Goal: Task Accomplishment & Management: Use online tool/utility

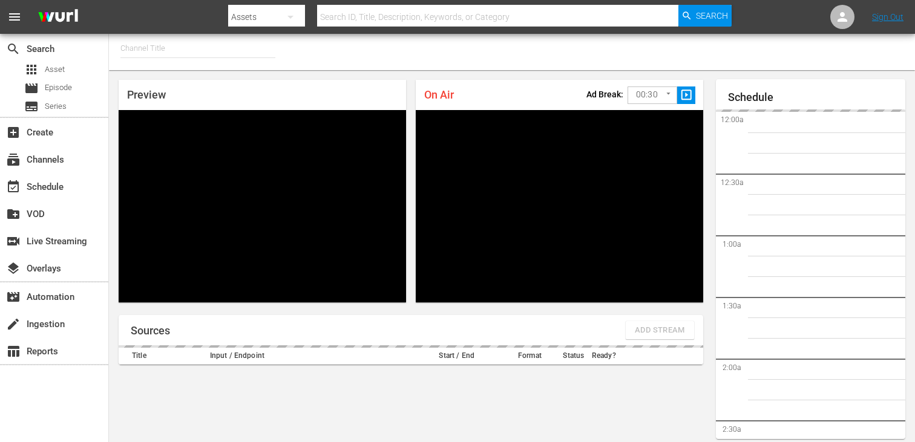
type input "FIFA+ English Global (1781)"
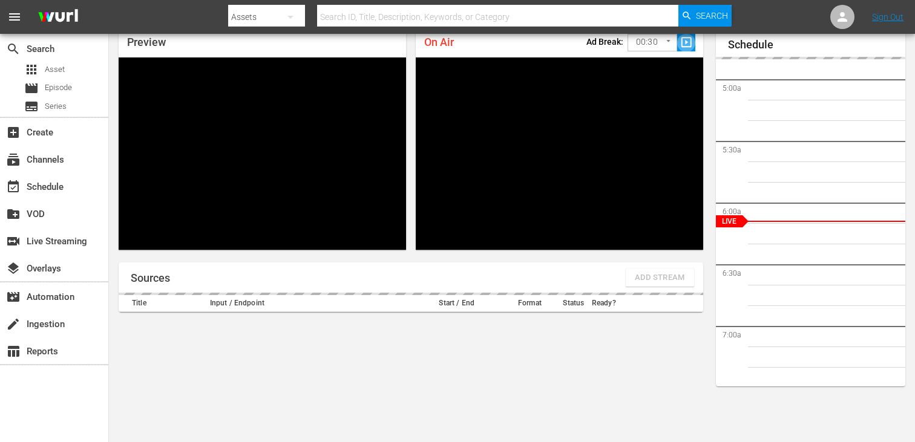
click at [681, 46] on span "slideshow_sharp" at bounding box center [687, 43] width 14 height 14
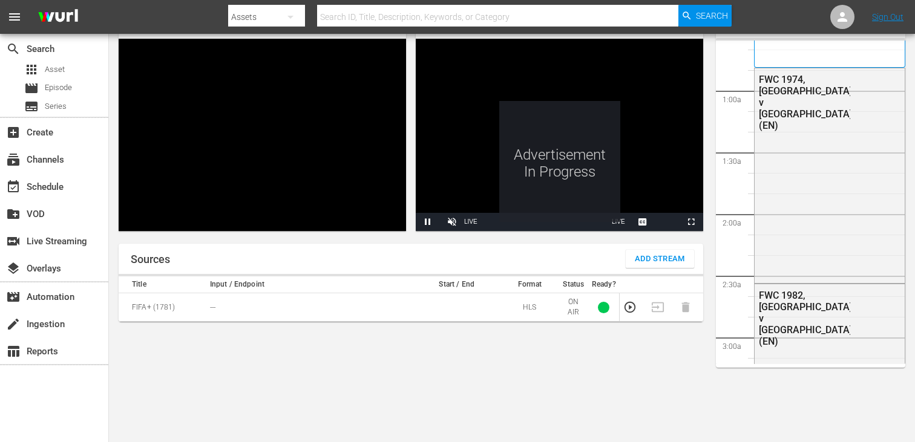
scroll to position [115, 0]
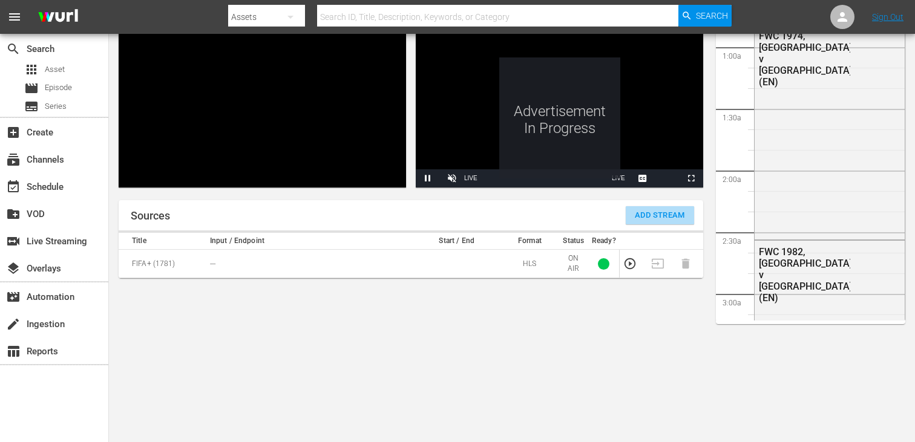
click at [657, 212] on span "Add Stream" at bounding box center [660, 216] width 50 height 14
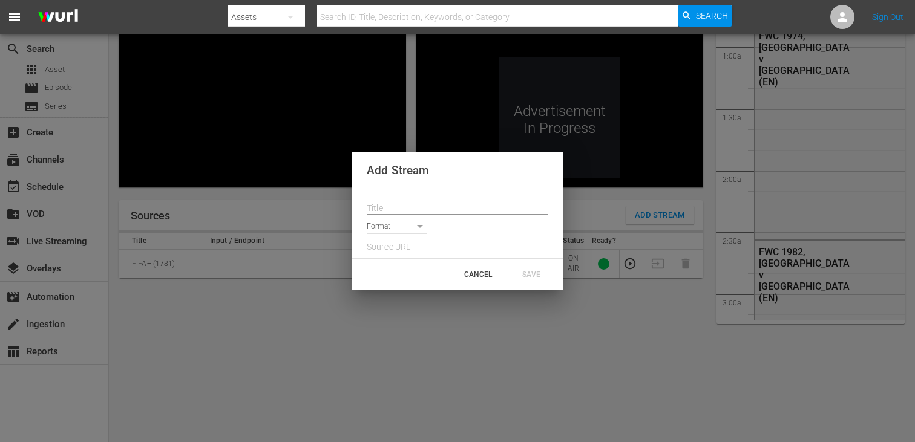
click at [428, 203] on input "text" at bounding box center [458, 209] width 182 height 18
click at [410, 225] on body "menu Search By Assets Search ID, Title, Description, Keywords, or Category Sear…" at bounding box center [457, 106] width 915 height 442
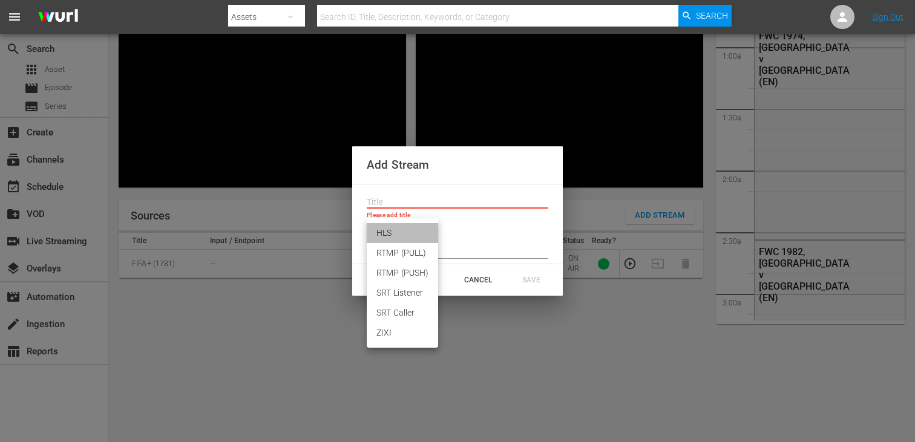
click at [405, 235] on li "HLS" at bounding box center [402, 233] width 71 height 20
type input "HLS"
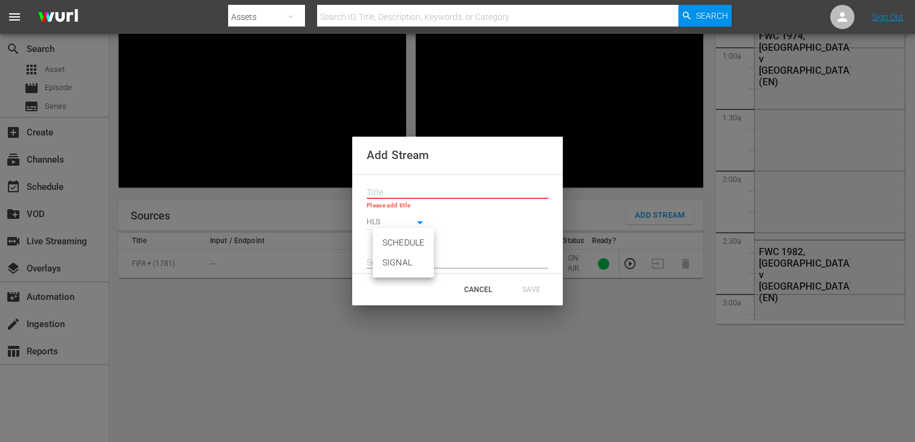
click at [401, 246] on body "menu Search By Assets Search ID, Title, Description, Keywords, or Category Sear…" at bounding box center [457, 106] width 915 height 442
click at [399, 261] on li "SIGNAL" at bounding box center [403, 263] width 61 height 20
type input "SIGNAL"
click at [399, 261] on input "text" at bounding box center [458, 263] width 182 height 18
click at [490, 293] on div "CANCEL" at bounding box center [477, 290] width 53 height 22
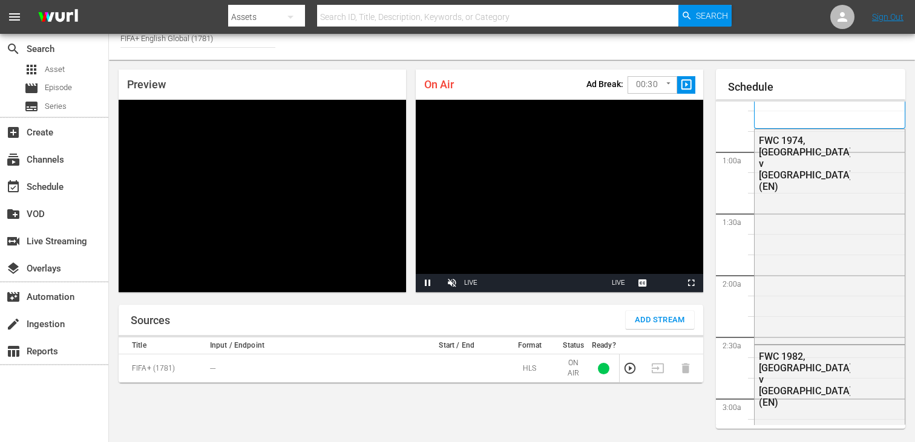
scroll to position [0, 0]
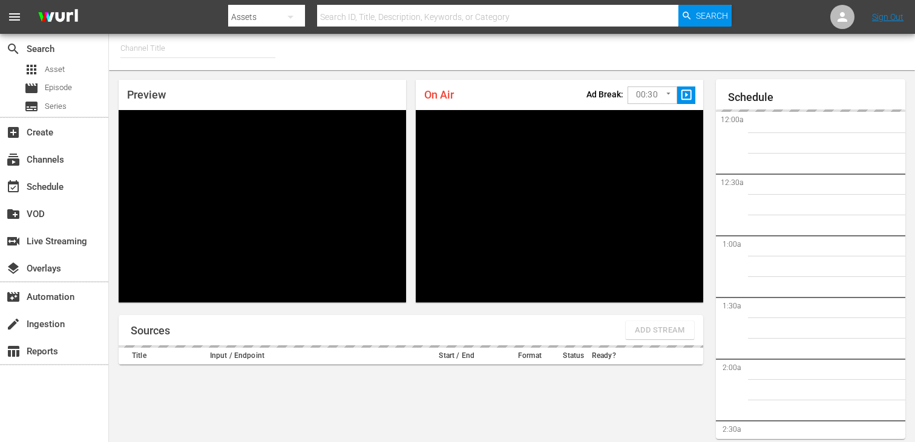
type input "FIFA+ French Local (1778)"
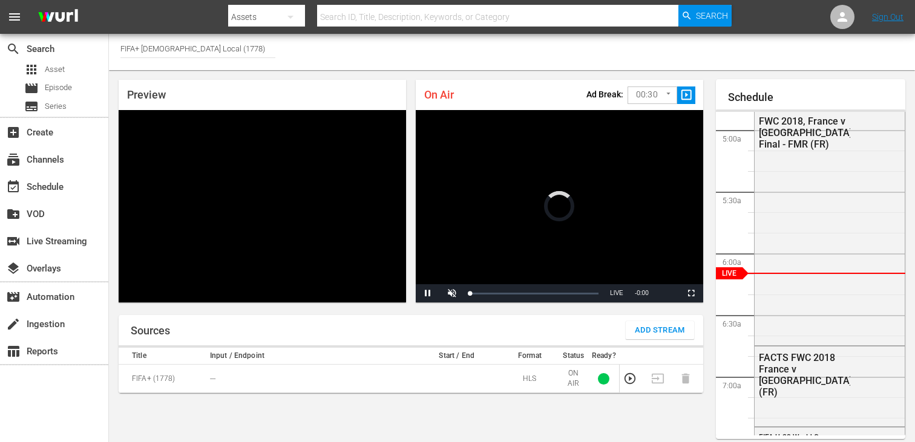
scroll to position [53, 0]
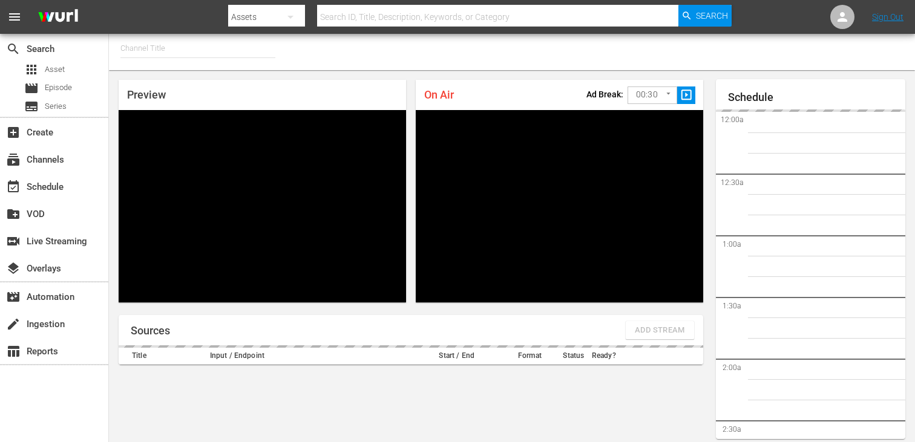
type input "FIFA+ Italian Local (1779)"
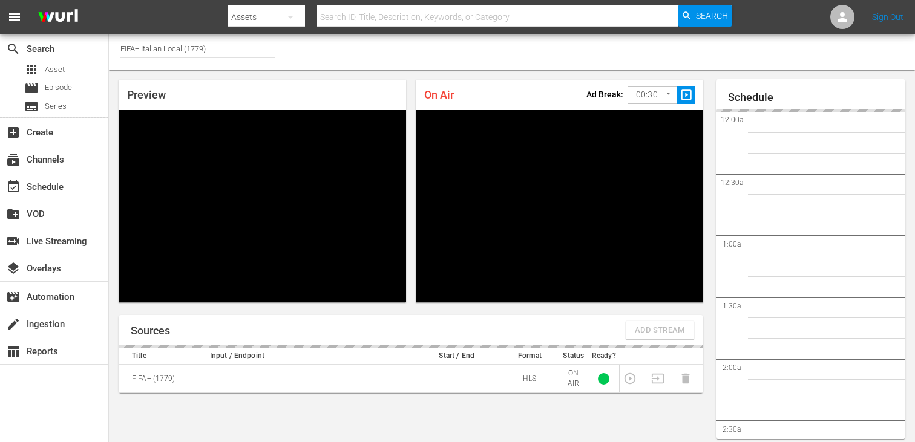
scroll to position [52, 0]
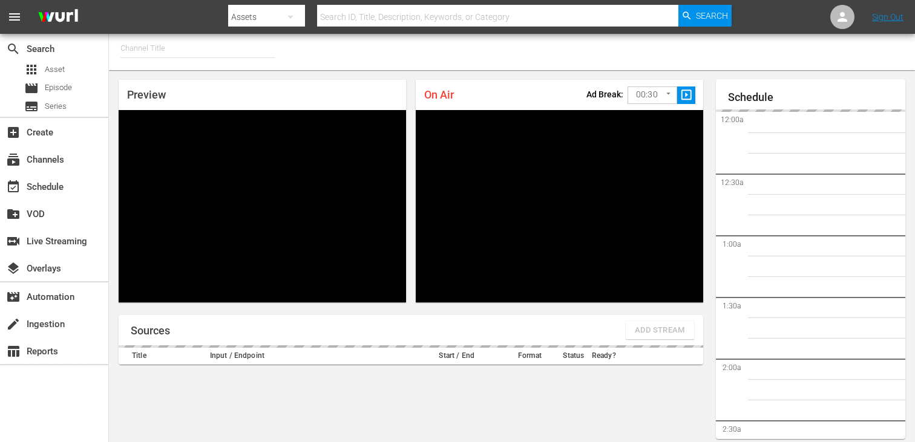
type input "FIFA+ Spanish Global (1780)"
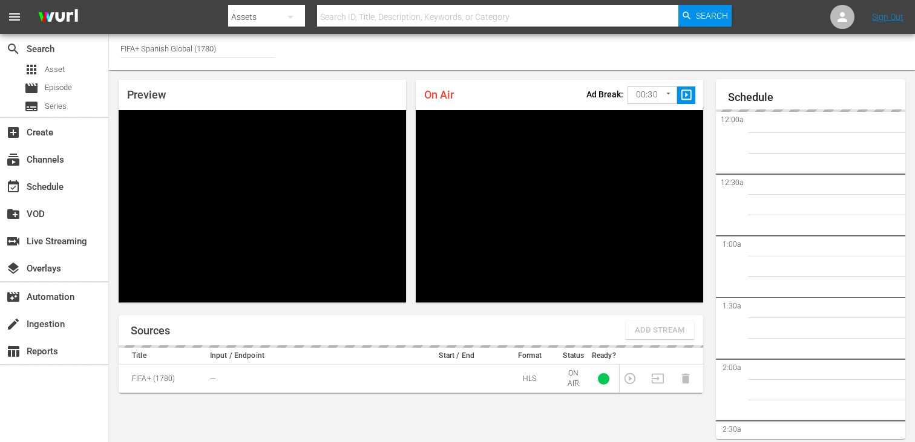
scroll to position [53, 0]
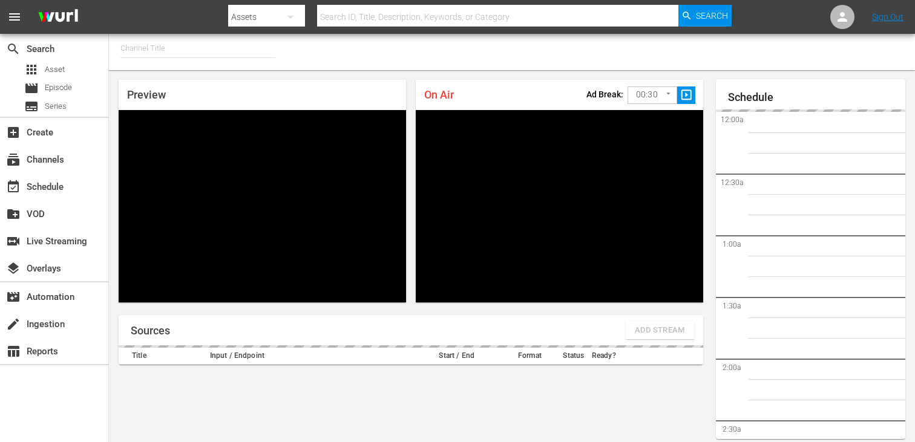
type input "FIFA+ [DEMOGRAPHIC_DATA]-Local-MX (1855)"
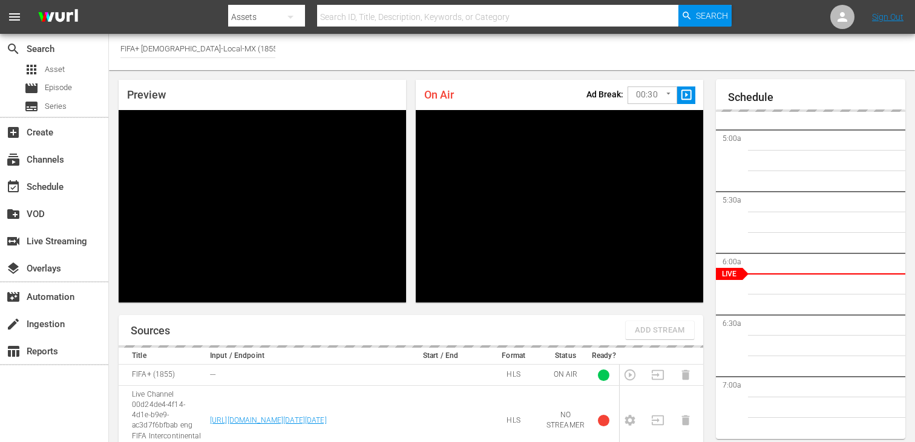
scroll to position [53, 0]
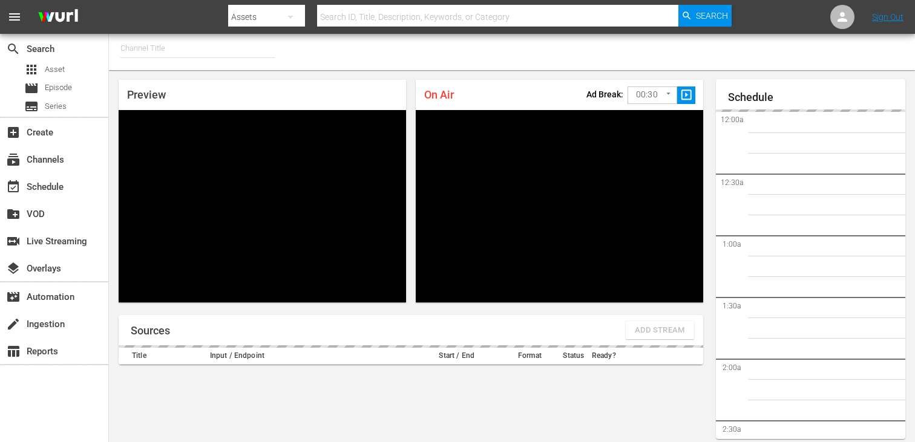
type input "FIFA+ English-Local-US (1854)"
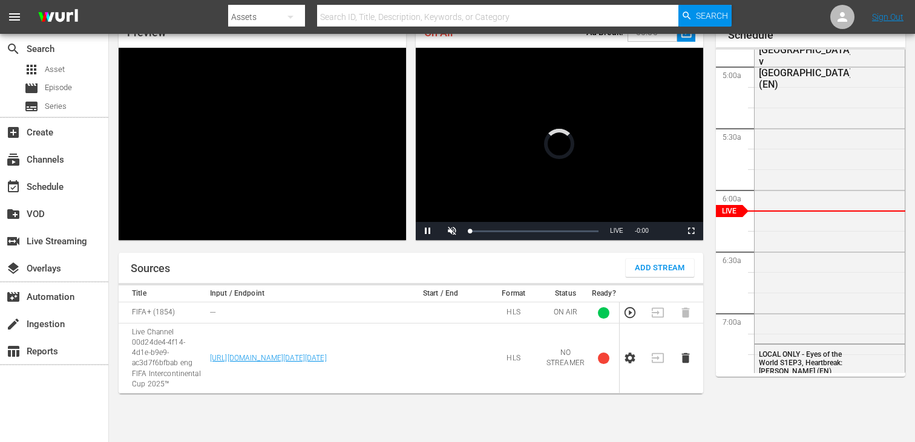
scroll to position [53, 0]
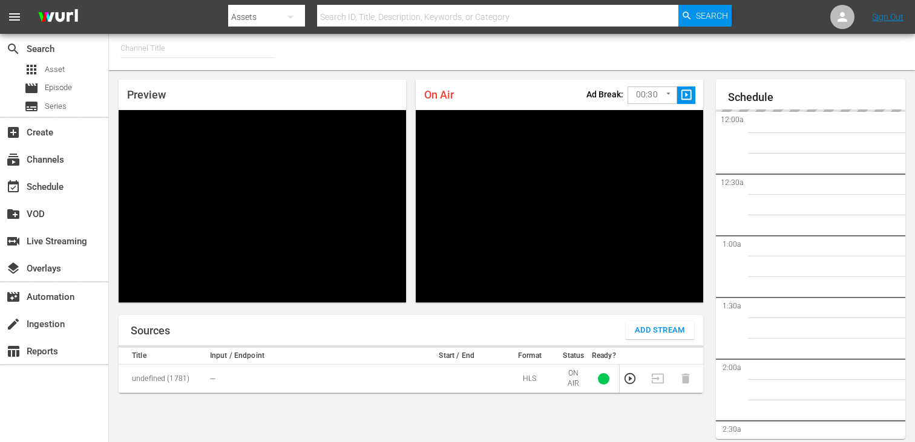
type input "FIFA+ English Global (1781)"
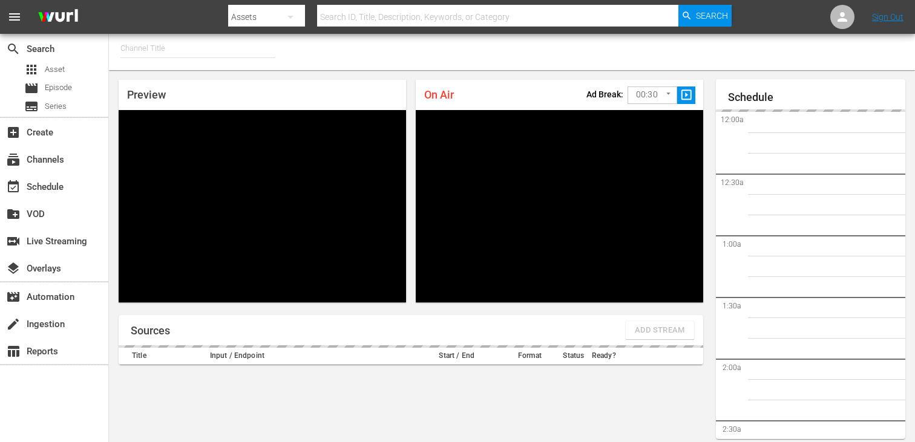
type input "FIFA+ English Global (1781)"
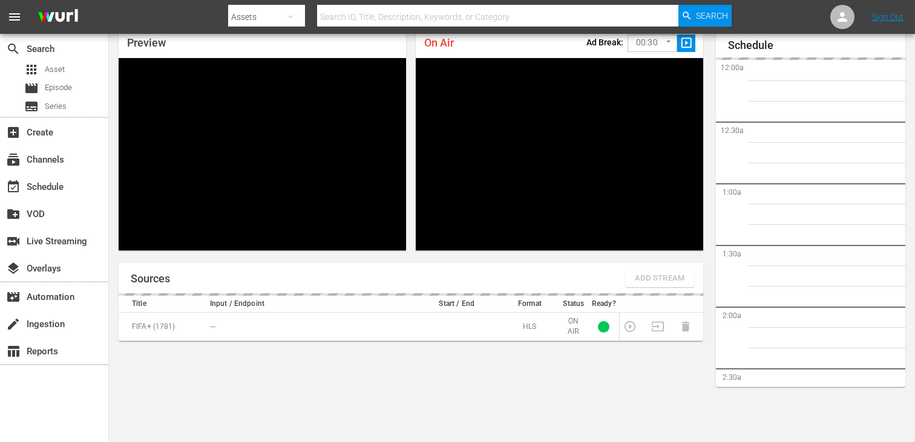
scroll to position [603, 0]
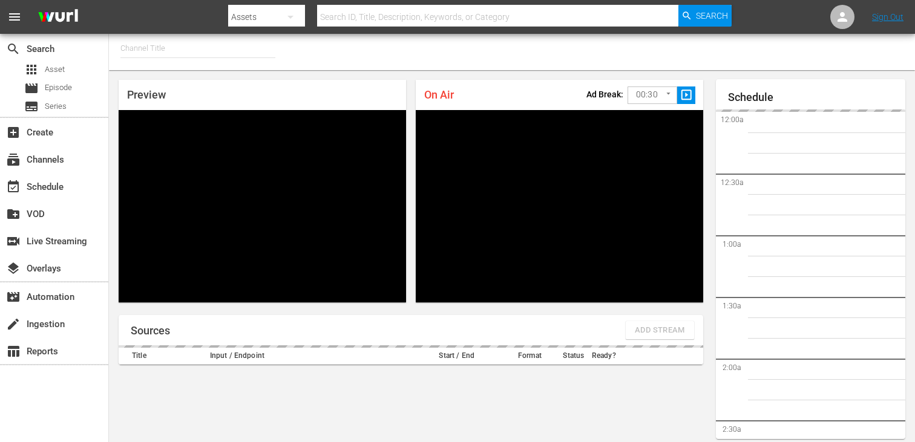
type input "FIFA+ English Global (1781)"
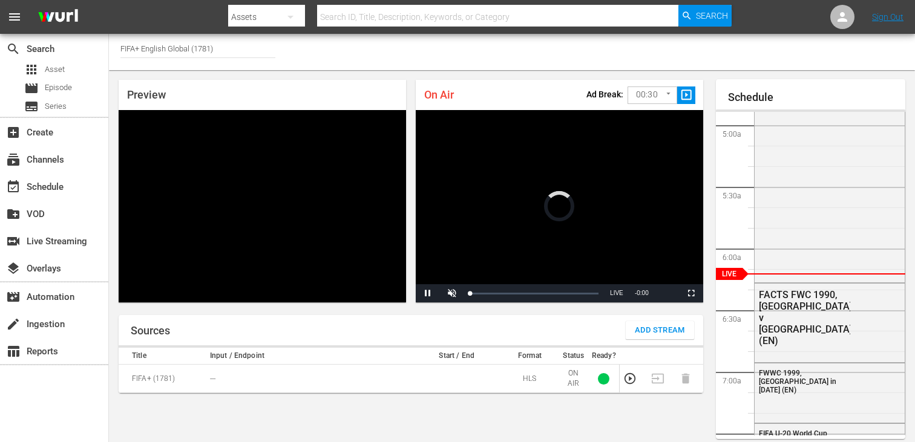
scroll to position [53, 0]
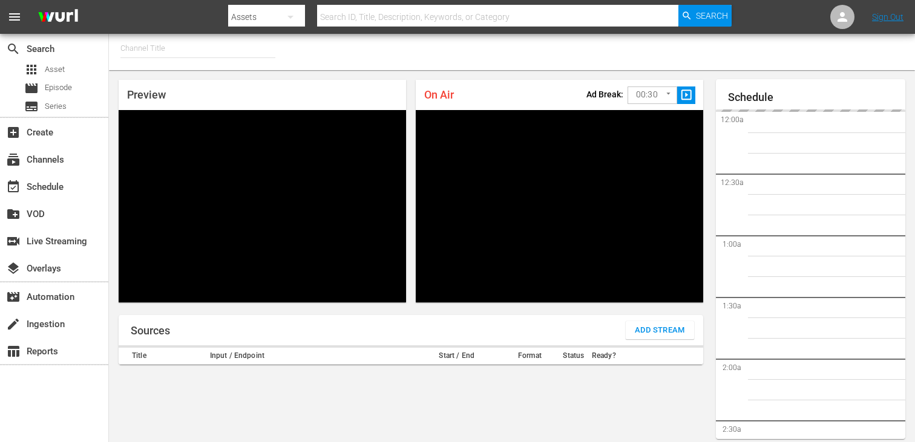
type input "FIFA+ English Global (1781)"
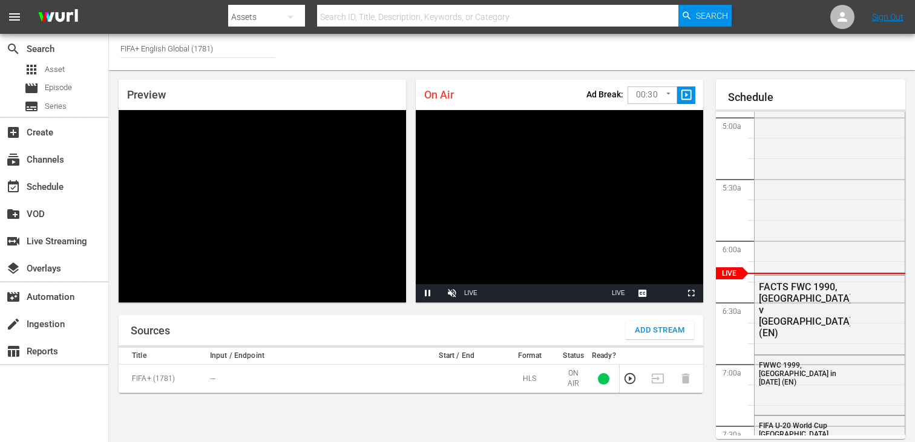
click at [655, 103] on body "menu Search By Assets Search ID, Title, Description, Keywords, or Category Sear…" at bounding box center [457, 221] width 915 height 442
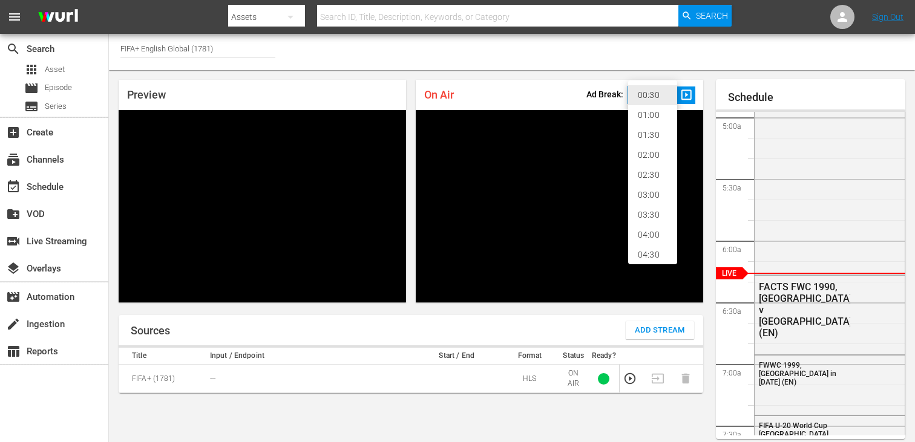
click at [661, 52] on div at bounding box center [457, 221] width 915 height 442
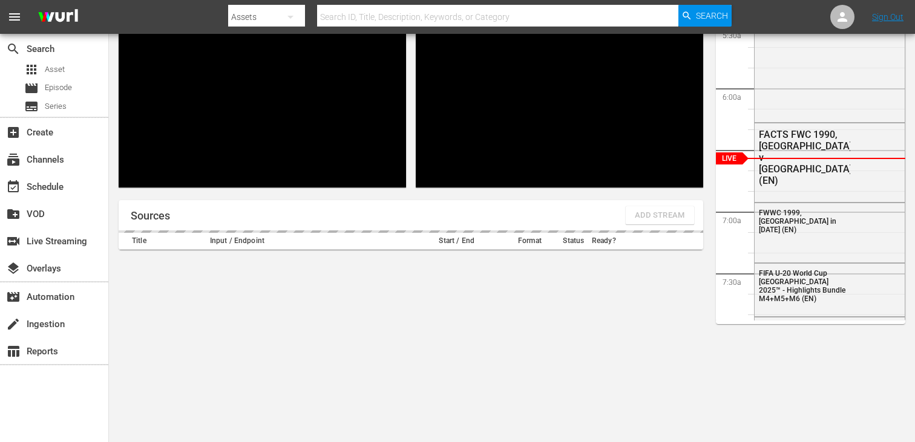
scroll to position [53, 0]
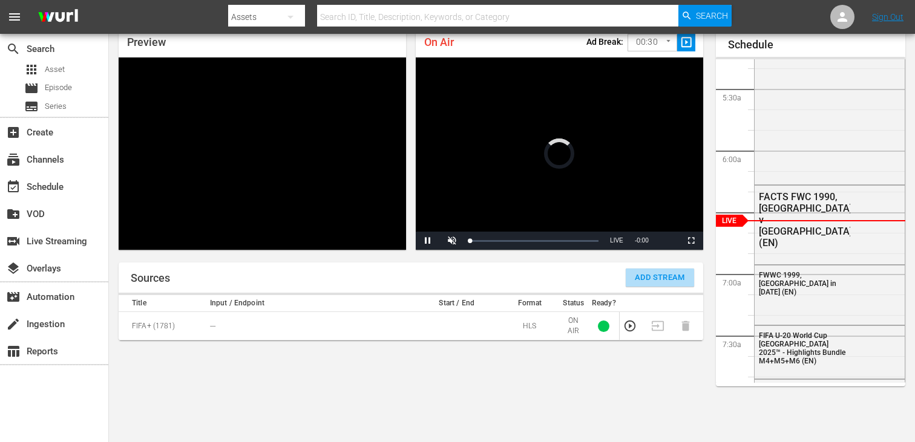
click at [681, 280] on span "Add Stream" at bounding box center [660, 278] width 50 height 14
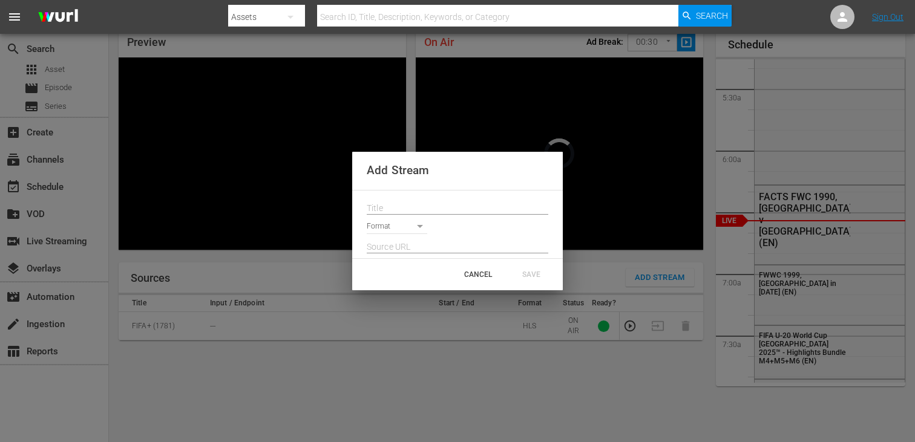
click at [439, 203] on input "text" at bounding box center [458, 209] width 182 height 18
paste input "Live Channel acec122c-a57d-4d4f-b293-986ab89f1769 eng FIFA Women’s Champions Cu…"
type input "Live Channel acec122c-a57d-4d4f-b293-986ab89f1769 eng FIFA Women’s Champions Cu…"
click at [409, 232] on body "menu Search By Assets Search ID, Title, Description, Keywords, or Category Sear…" at bounding box center [457, 168] width 915 height 442
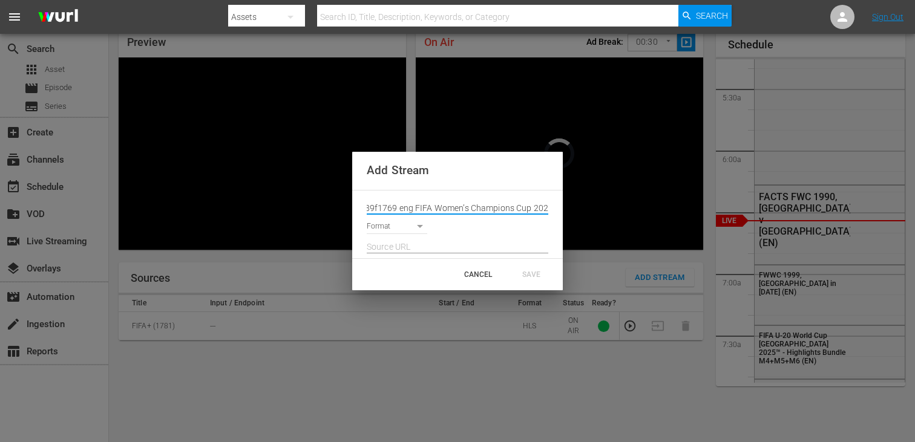
scroll to position [0, 0]
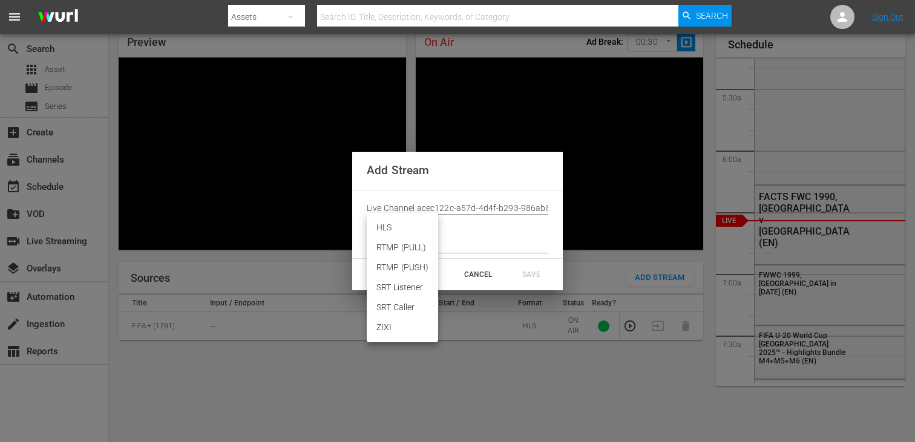
click at [407, 231] on li "HLS" at bounding box center [402, 228] width 71 height 20
type input "HLS"
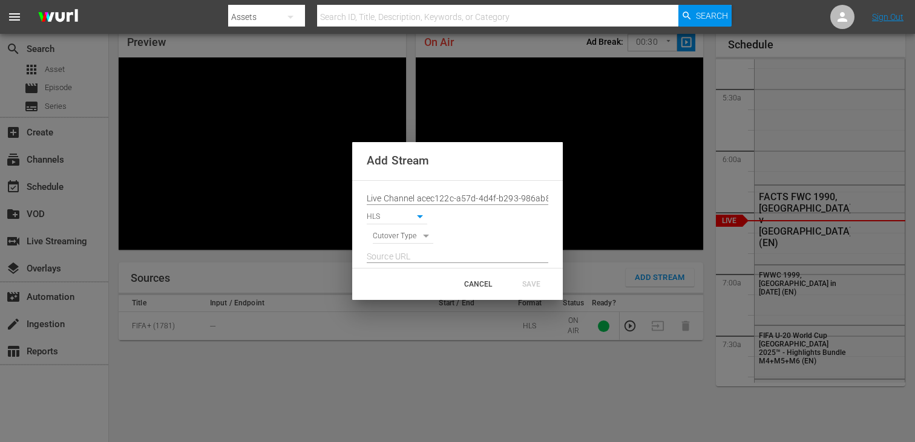
click at [406, 237] on body "menu Search By Assets Search ID, Title, Description, Keywords, or Category Sear…" at bounding box center [457, 168] width 915 height 442
click at [406, 258] on li "SIGNAL" at bounding box center [403, 258] width 61 height 20
type input "SIGNAL"
click at [406, 258] on input "text" at bounding box center [458, 257] width 182 height 18
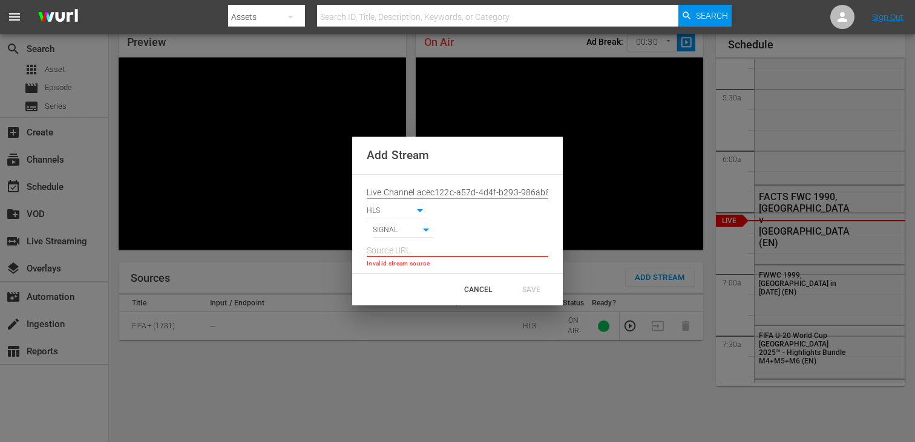
paste input "[URL][DOMAIN_NAME][DATE][DATE]"
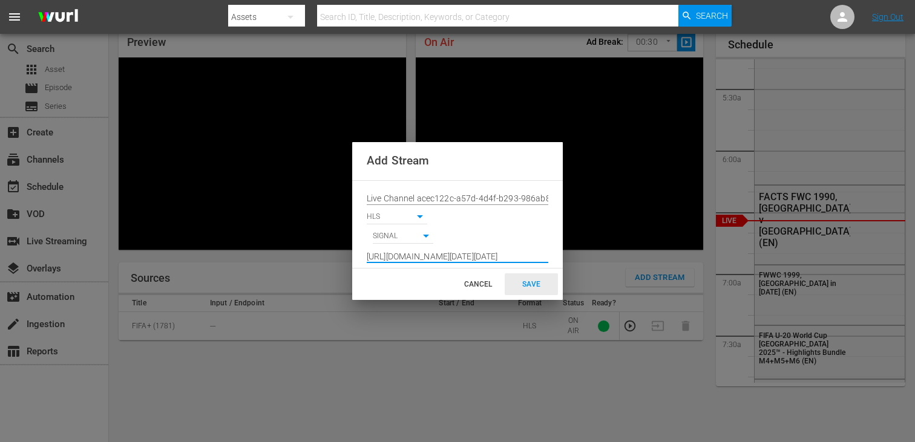
type input "[URL][DOMAIN_NAME][DATE][DATE]"
click at [524, 278] on div "SAVE" at bounding box center [531, 285] width 53 height 22
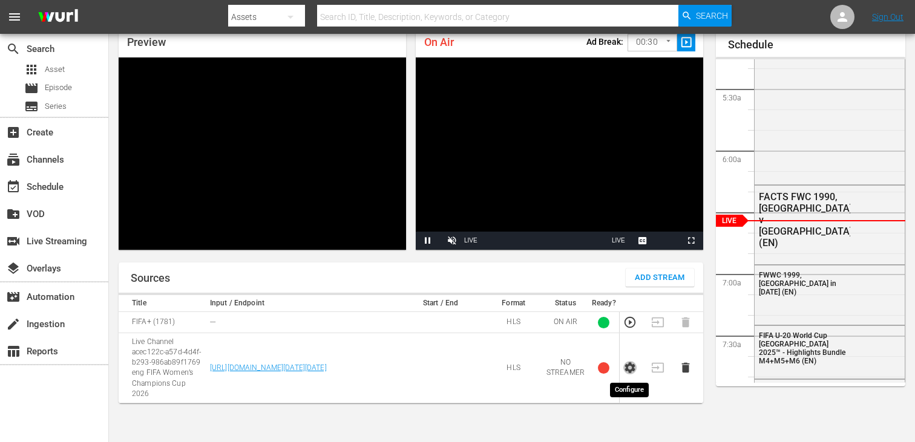
click at [629, 363] on icon "button" at bounding box center [629, 367] width 13 height 13
click at [632, 368] on icon "button" at bounding box center [629, 367] width 13 height 13
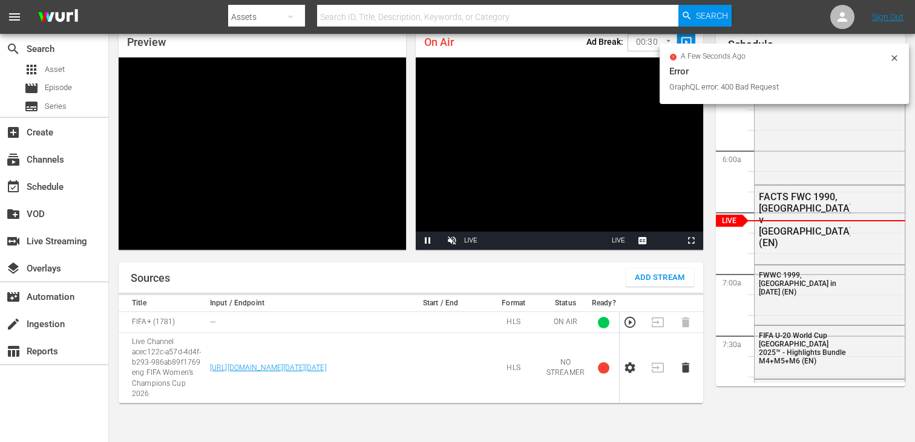
click at [891, 54] on icon at bounding box center [895, 58] width 10 height 10
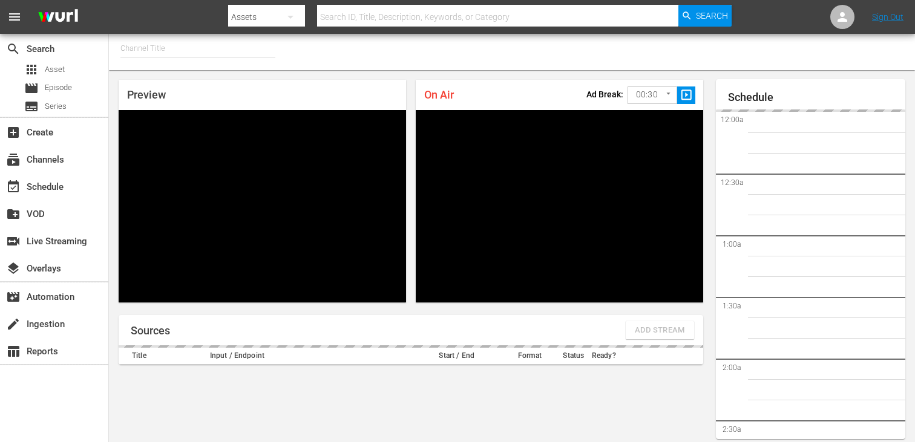
type input "FIFA+ French Local (1778)"
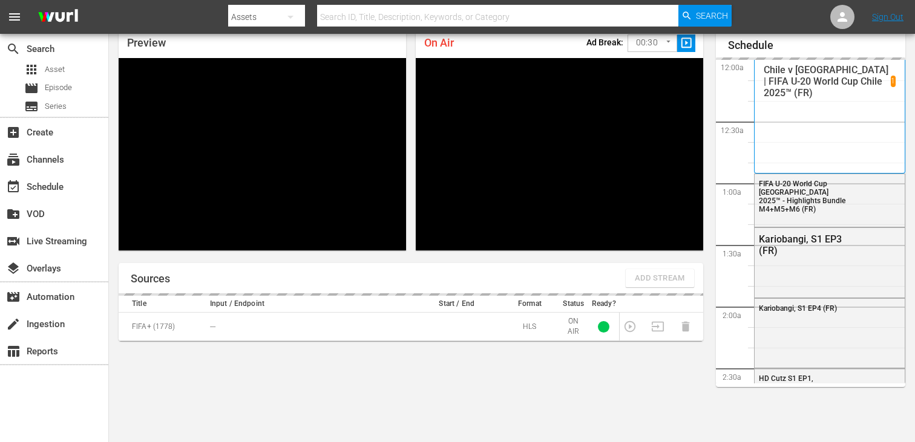
scroll to position [651, 0]
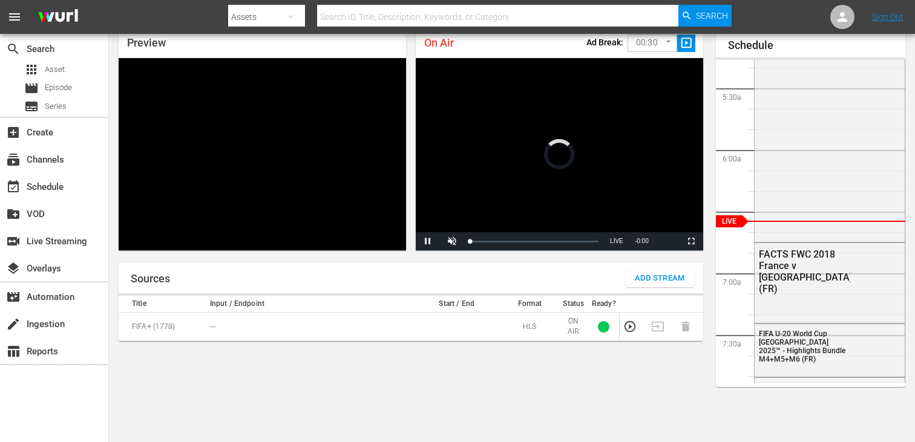
click at [676, 272] on span "Add Stream" at bounding box center [660, 279] width 50 height 14
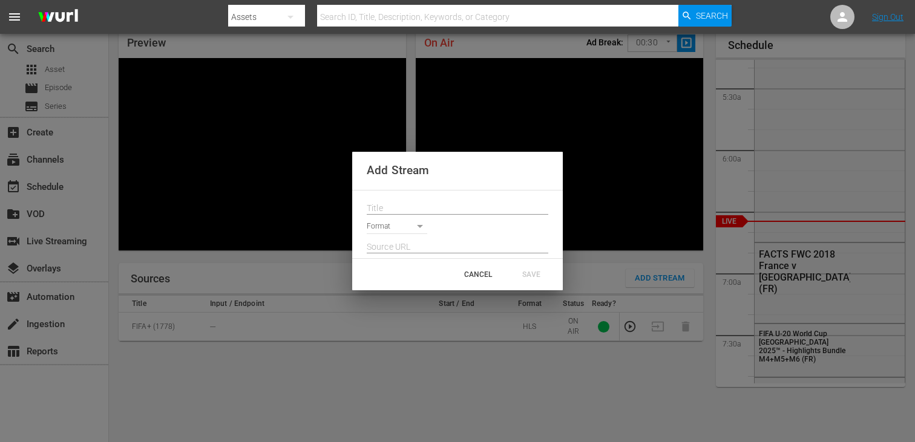
click at [464, 209] on input "text" at bounding box center [458, 209] width 182 height 18
paste input "Live Channel acec122c-a57d-4d4f-b293-986ab89f1769 eng FIFA Women’s Champions Cu…"
type input "Live Channel acec122c-a57d-4d4f-b293-986ab89f1769 eng FIFA Women’s Champions Cu…"
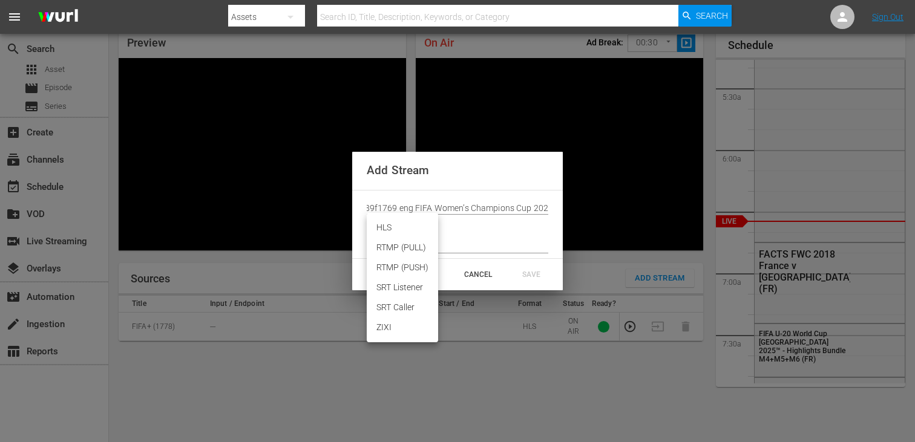
scroll to position [0, 0]
click at [413, 228] on body "menu Search By Assets Search ID, Title, Description, Keywords, or Category Sear…" at bounding box center [457, 169] width 915 height 442
click at [408, 235] on li "HLS" at bounding box center [402, 228] width 71 height 20
type input "HLS"
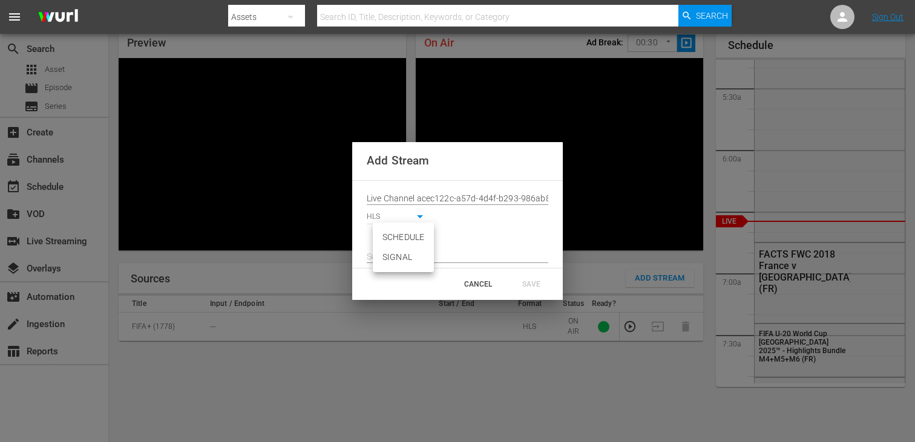
click at [405, 238] on body "menu Search By Assets Search ID, Title, Description, Keywords, or Category Sear…" at bounding box center [457, 169] width 915 height 442
click at [405, 257] on li "SIGNAL" at bounding box center [403, 258] width 61 height 20
type input "SIGNAL"
click at [405, 257] on input "text" at bounding box center [458, 257] width 182 height 18
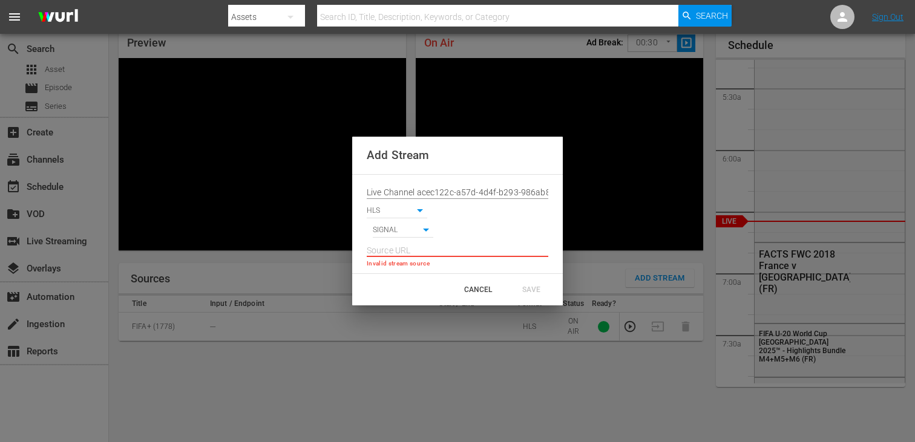
paste input "[URL][DOMAIN_NAME][DATE][DATE]"
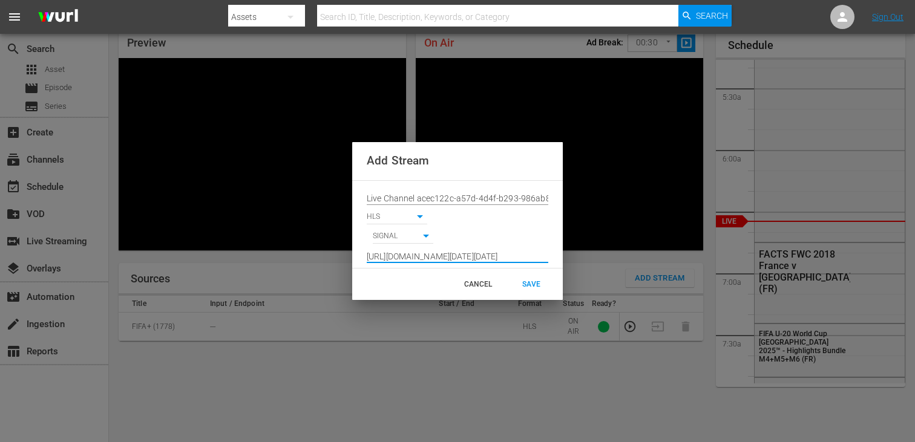
scroll to position [0, 895]
type input "[URL][DOMAIN_NAME][DATE][DATE]"
click at [528, 279] on div "SAVE" at bounding box center [531, 285] width 53 height 22
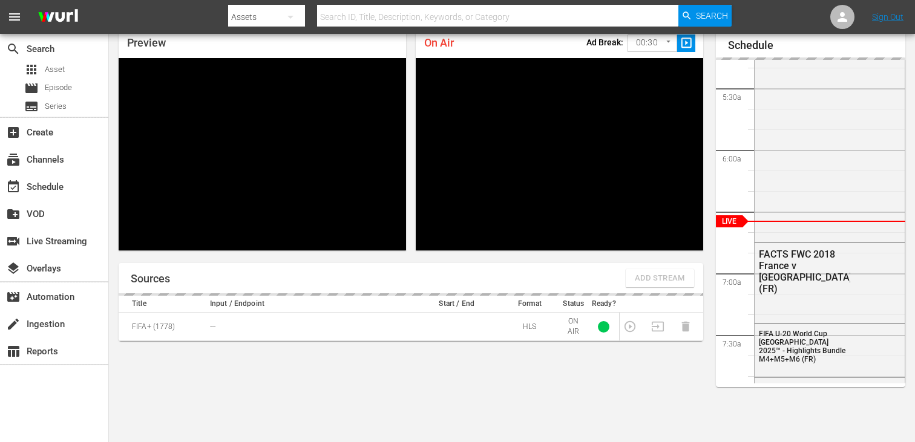
scroll to position [0, 0]
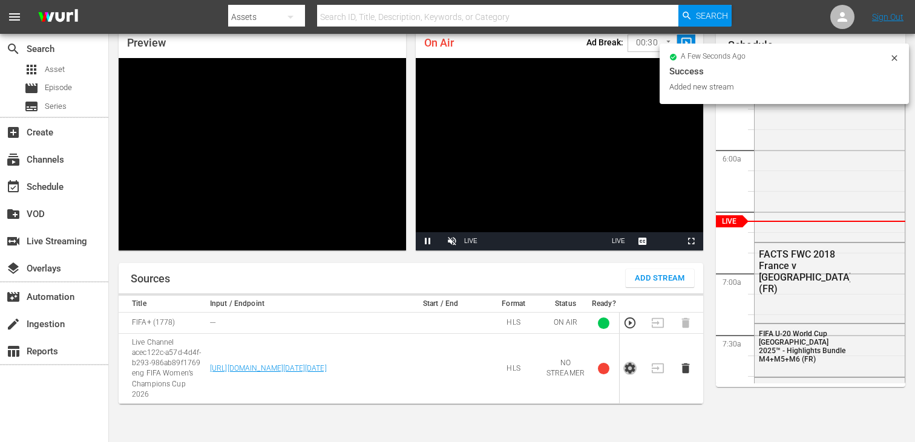
click at [623, 367] on icon "button" at bounding box center [629, 368] width 13 height 13
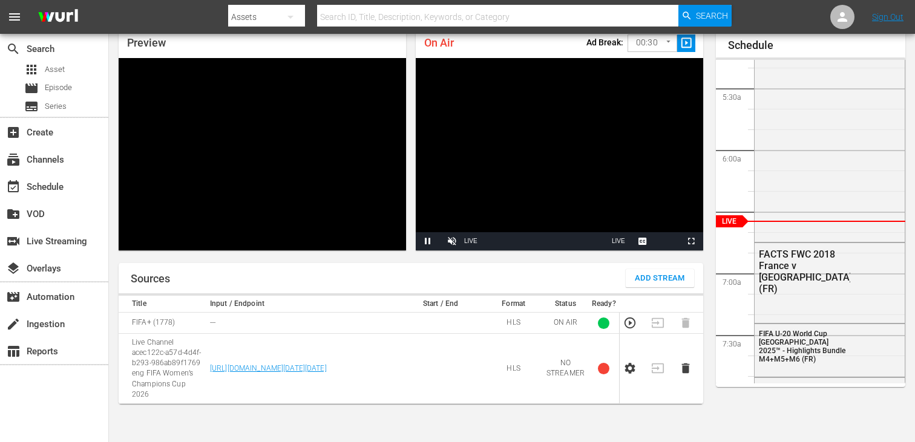
click at [628, 379] on td at bounding box center [634, 369] width 28 height 70
click at [629, 367] on icon "button" at bounding box center [629, 368] width 13 height 13
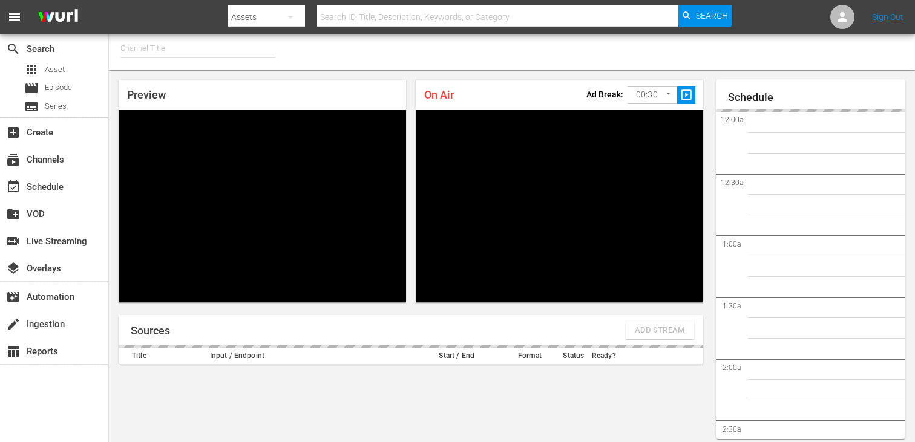
type input "FIFA+ [DEMOGRAPHIC_DATA] Local (1777)"
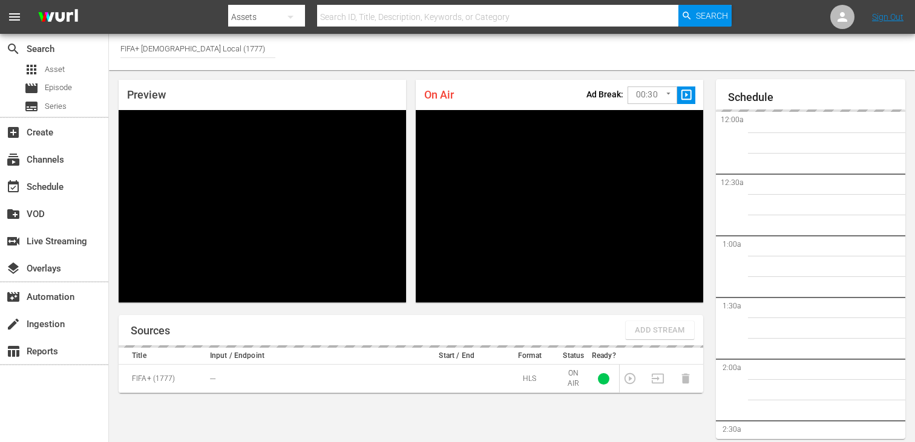
scroll to position [52, 0]
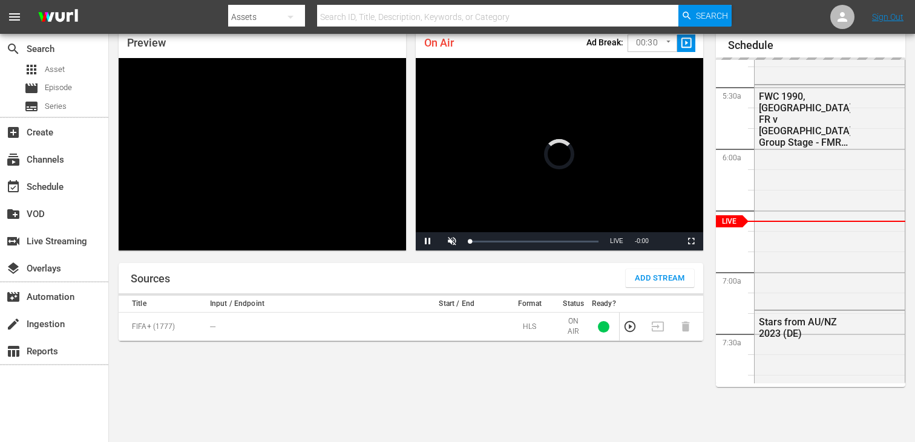
click at [650, 284] on span "Add Stream" at bounding box center [660, 279] width 50 height 14
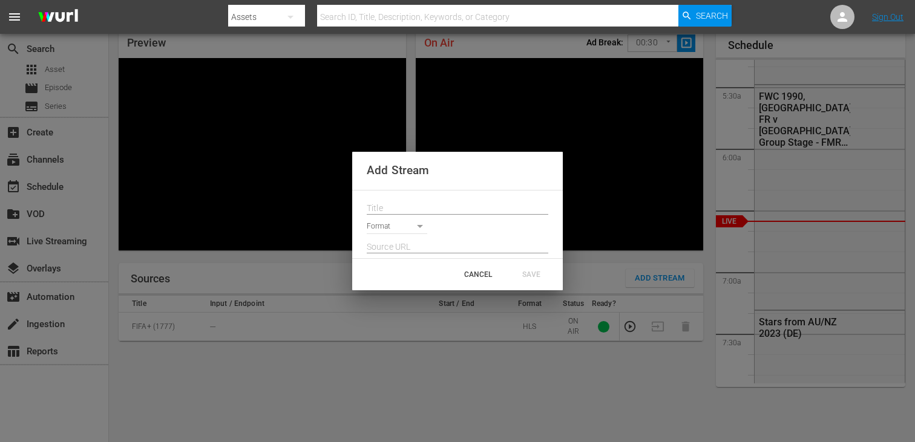
click at [491, 200] on input "text" at bounding box center [458, 209] width 182 height 18
paste input "Live Channel acec122c-a57d-4d4f-b293-986ab89f1769 eng FIFA Women’s Champions Cu…"
type input "Live Channel acec122c-a57d-4d4f-b293-986ab89f1769 eng FIFA Women’s Champions Cu…"
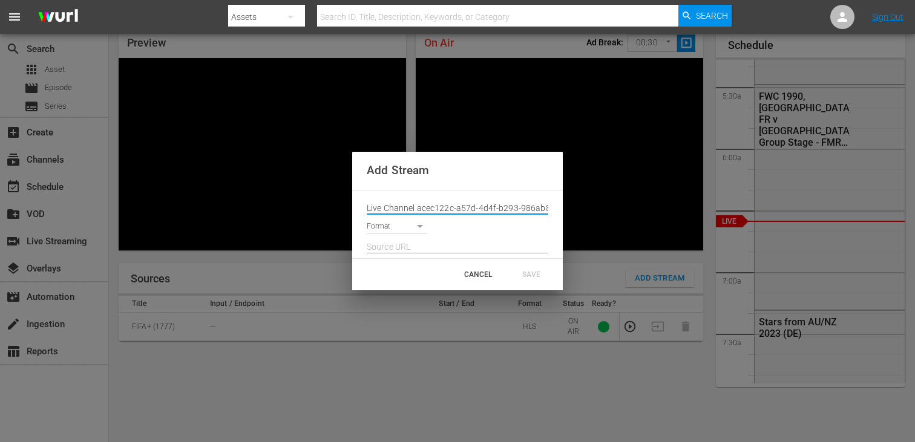
click at [411, 231] on body "menu Search By Assets Search ID, Title, Description, Keywords, or Category Sear…" at bounding box center [457, 169] width 915 height 442
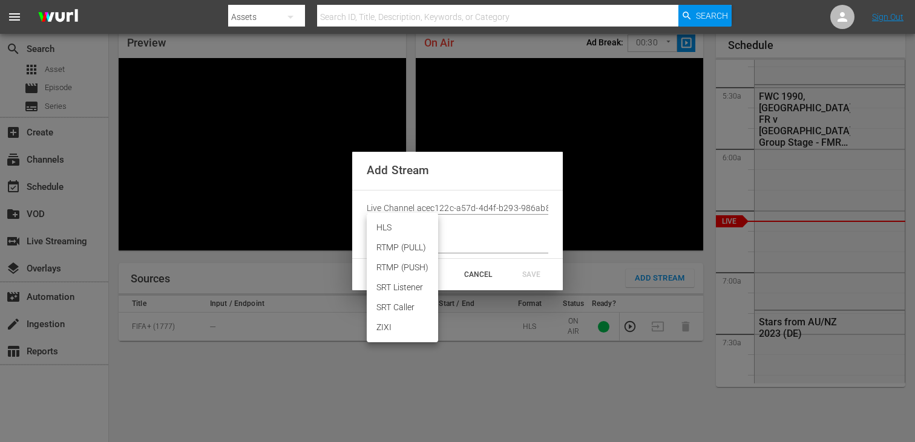
click at [410, 234] on li "HLS" at bounding box center [402, 228] width 71 height 20
type input "HLS"
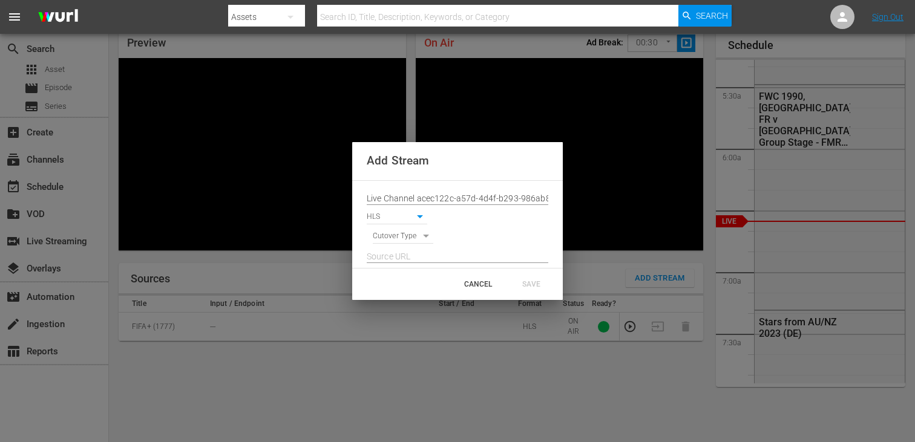
click at [410, 236] on body "menu Search By Assets Search ID, Title, Description, Keywords, or Category Sear…" at bounding box center [457, 169] width 915 height 442
click at [410, 250] on li "SIGNAL" at bounding box center [403, 258] width 61 height 20
type input "SIGNAL"
click at [414, 251] on input "text" at bounding box center [458, 257] width 182 height 18
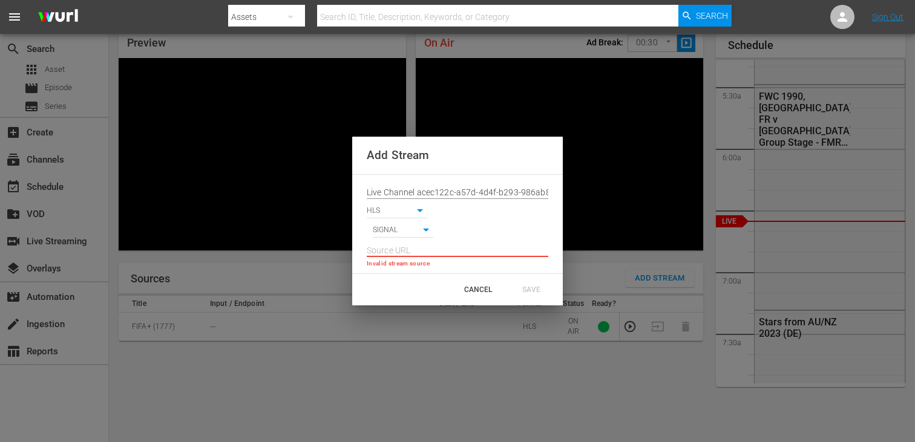
paste input "[URL][DOMAIN_NAME][DATE][DATE]"
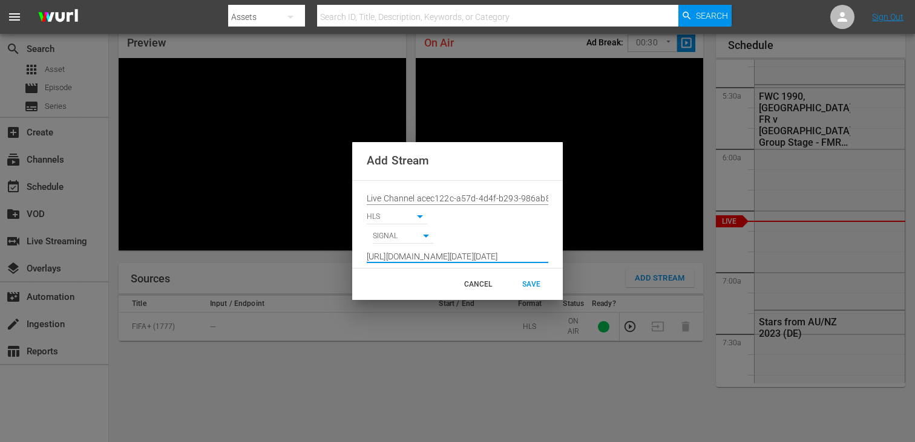
scroll to position [0, 895]
type input "[URL][DOMAIN_NAME][DATE][DATE]"
click at [525, 277] on div "SAVE" at bounding box center [531, 285] width 53 height 22
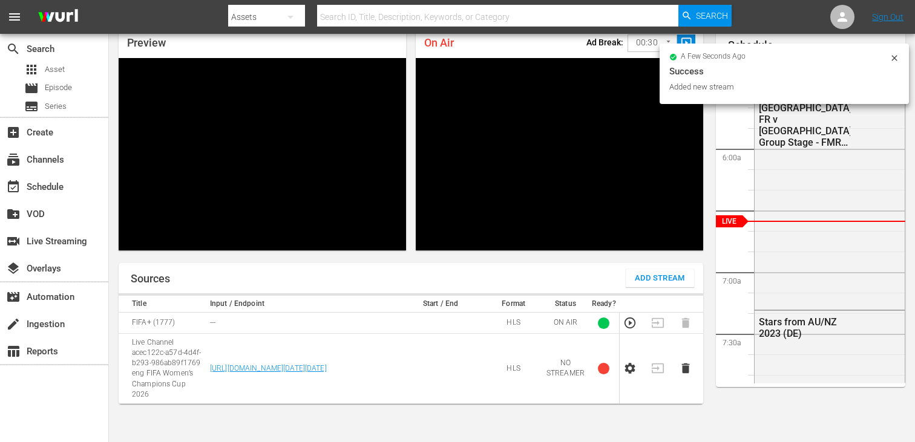
click at [631, 371] on icon "button" at bounding box center [630, 369] width 10 height 11
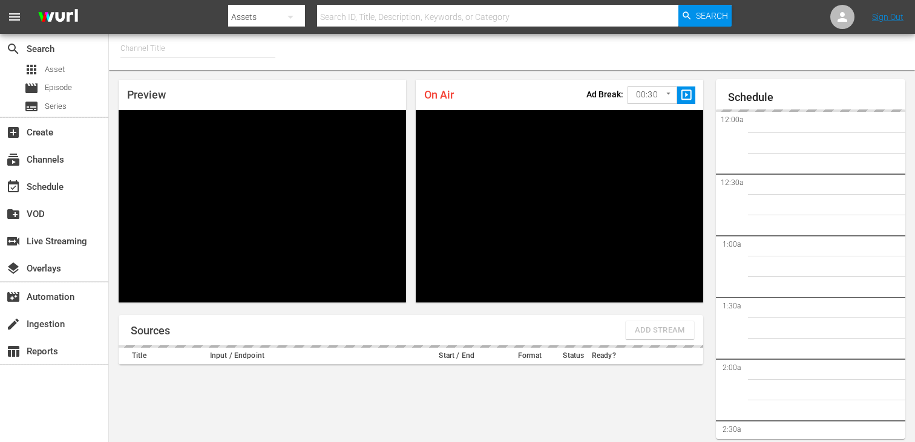
type input "FIFA+ Italian Local (1779)"
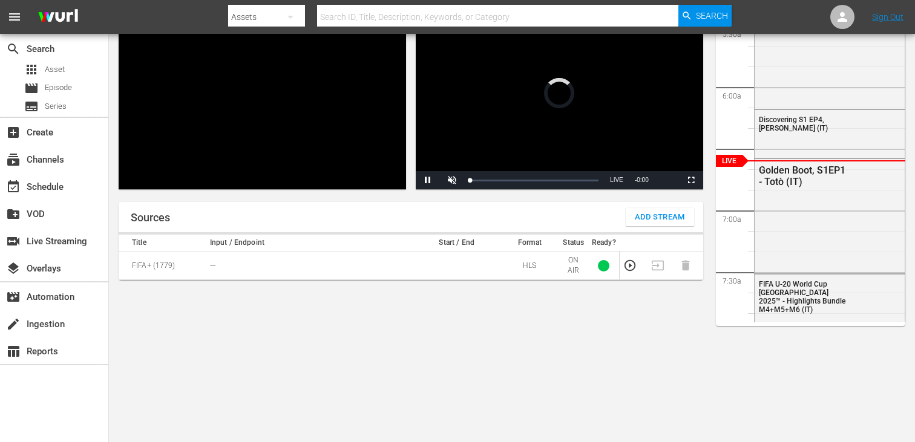
scroll to position [53, 0]
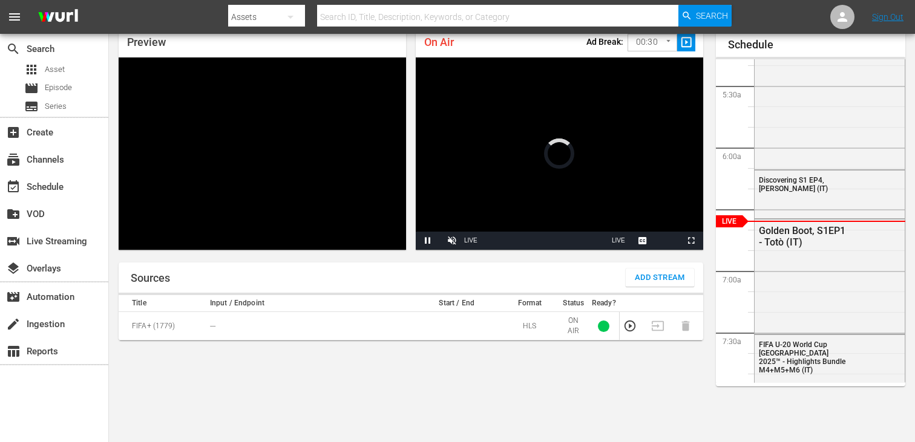
click at [642, 281] on span "Add Stream" at bounding box center [660, 278] width 50 height 14
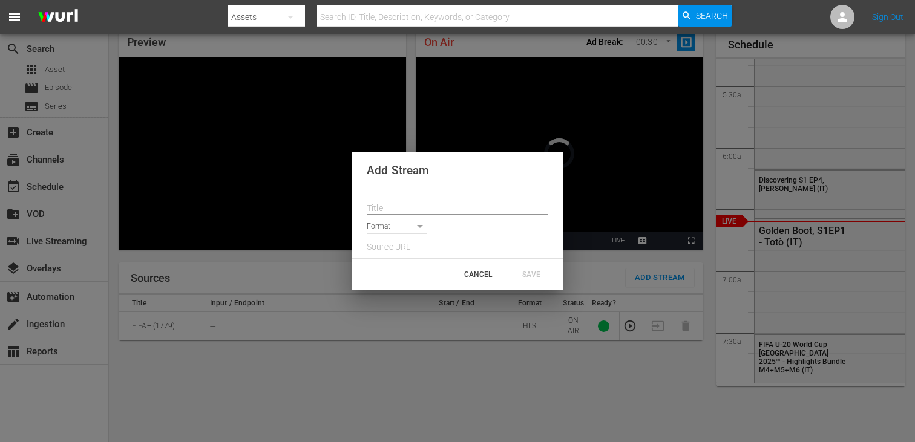
click at [481, 203] on input "text" at bounding box center [458, 209] width 182 height 18
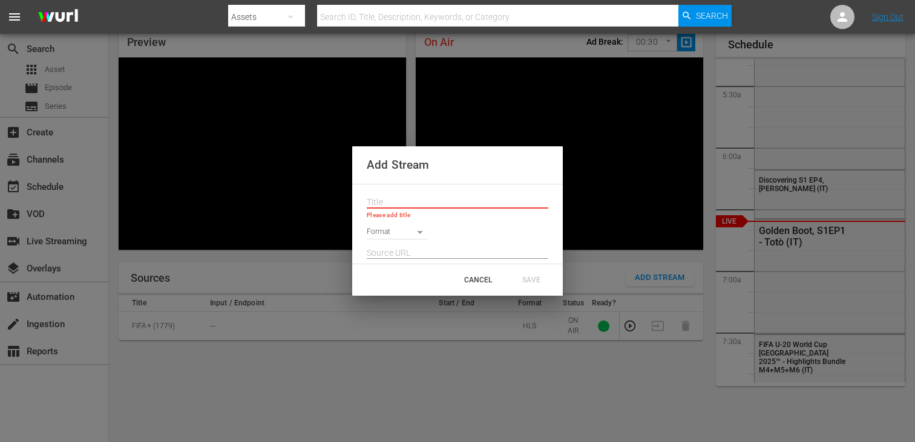
paste input "Live Channel acec122c-a57d-4d4f-b293-986ab89f1769 eng FIFA Women’s Champions Cu…"
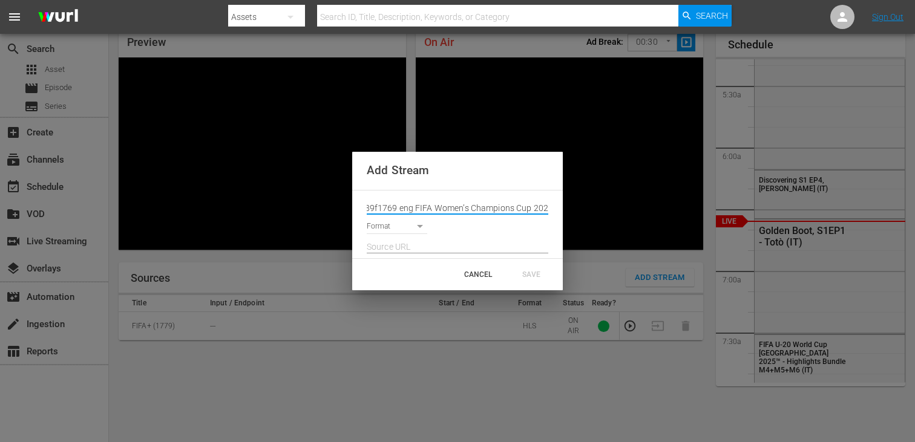
type input "Live Channel acec122c-a57d-4d4f-b293-986ab89f1769 eng FIFA Women’s Champions Cu…"
click at [414, 229] on body "menu Search By Assets Search ID, Title, Description, Keywords, or Category Sear…" at bounding box center [457, 168] width 915 height 442
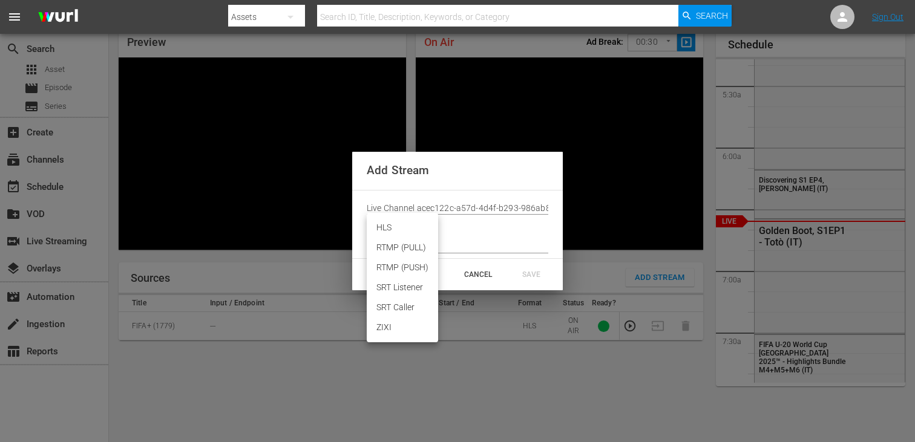
click at [411, 231] on li "HLS" at bounding box center [402, 228] width 71 height 20
type input "HLS"
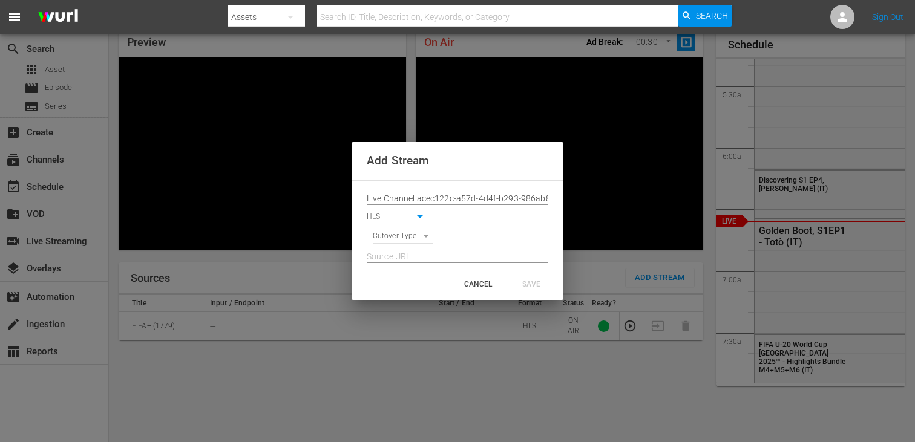
click at [409, 237] on body "menu Search By Assets Search ID, Title, Description, Keywords, or Category Sear…" at bounding box center [457, 168] width 915 height 442
click at [408, 255] on li "SIGNAL" at bounding box center [403, 258] width 61 height 20
type input "SIGNAL"
click at [408, 255] on input "text" at bounding box center [458, 257] width 182 height 18
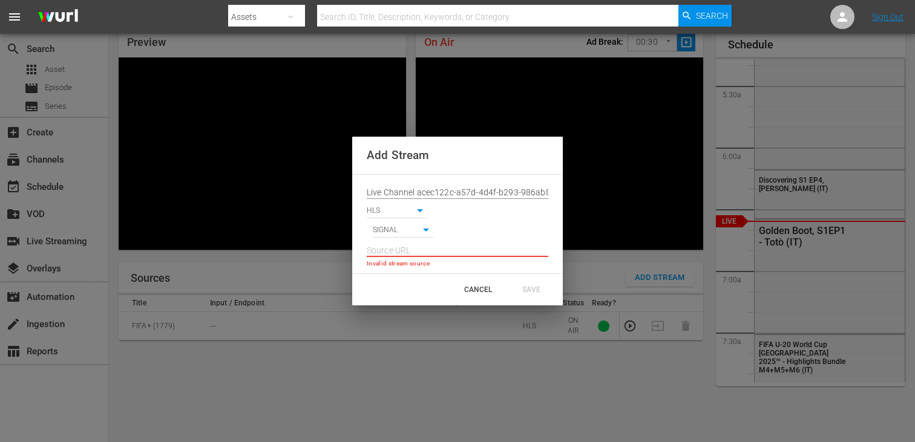
paste input "[URL][DOMAIN_NAME][DATE][DATE]"
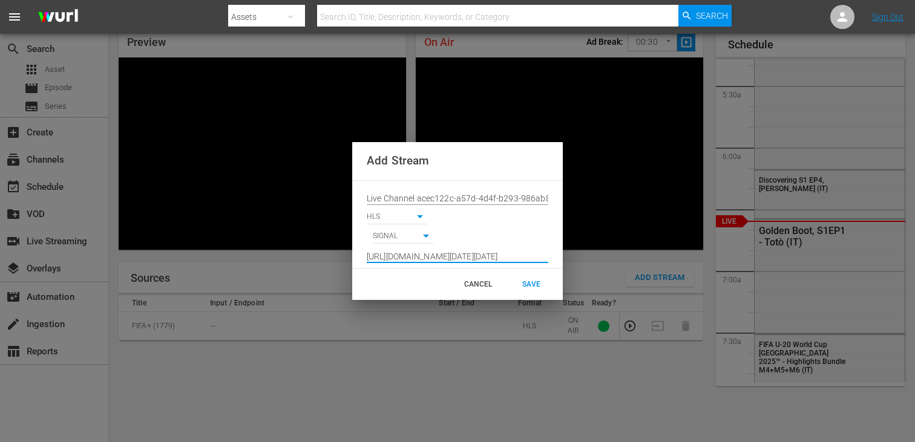
scroll to position [0, 895]
type input "[URL][DOMAIN_NAME][DATE][DATE]"
click at [542, 278] on div "SAVE" at bounding box center [531, 285] width 53 height 22
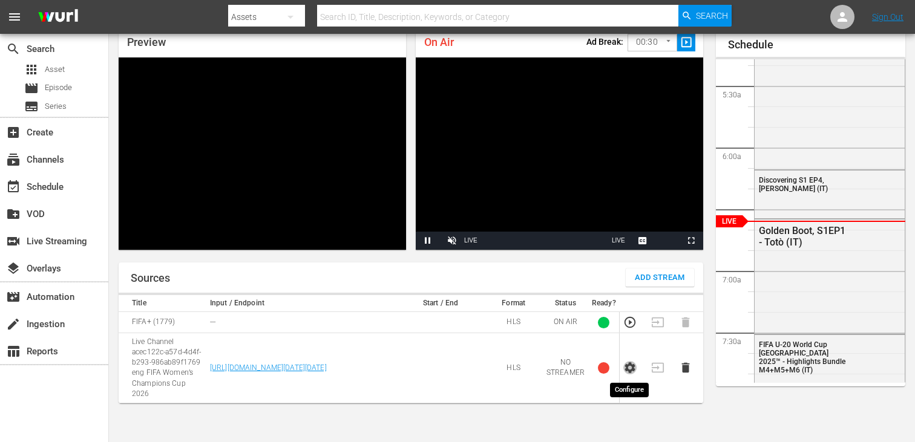
click at [631, 364] on icon "button" at bounding box center [629, 367] width 13 height 13
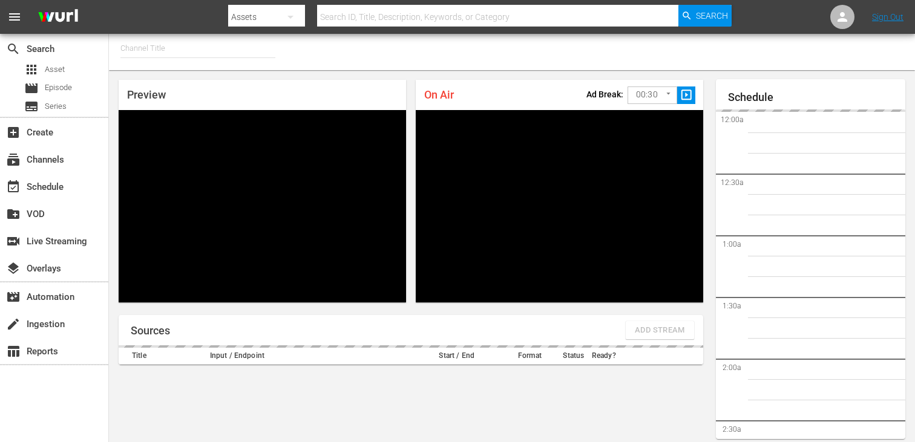
type input "FIFA+ [DEMOGRAPHIC_DATA] Local (1778)"
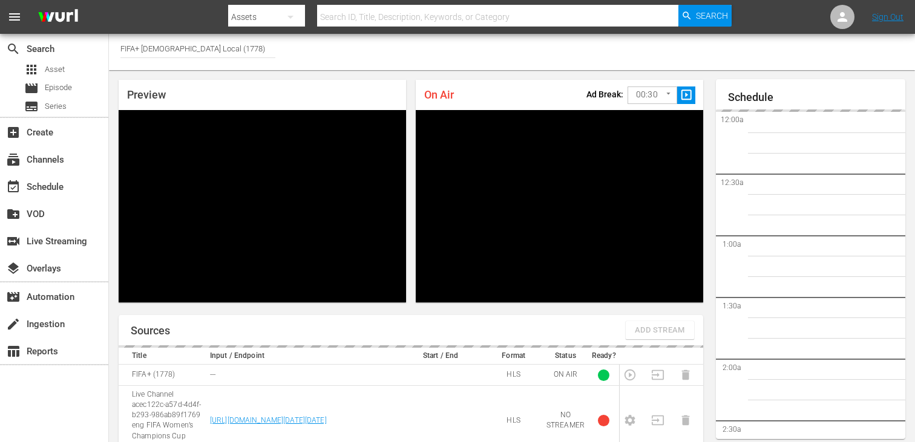
scroll to position [654, 0]
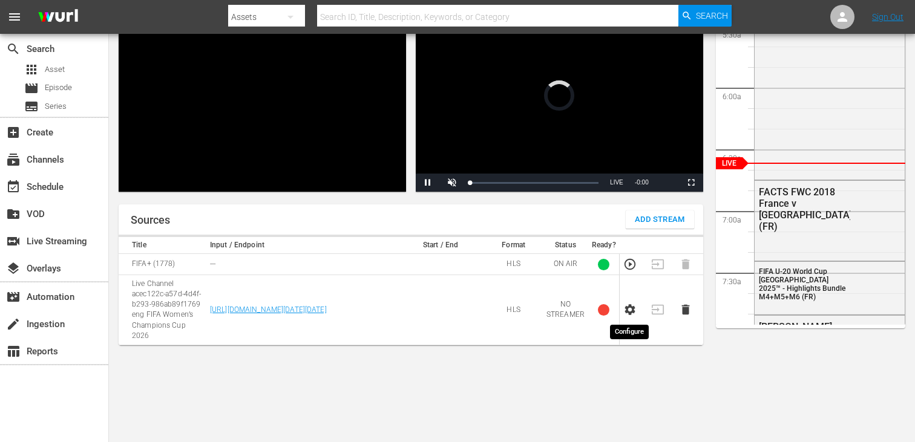
click at [629, 305] on icon "button" at bounding box center [630, 310] width 10 height 11
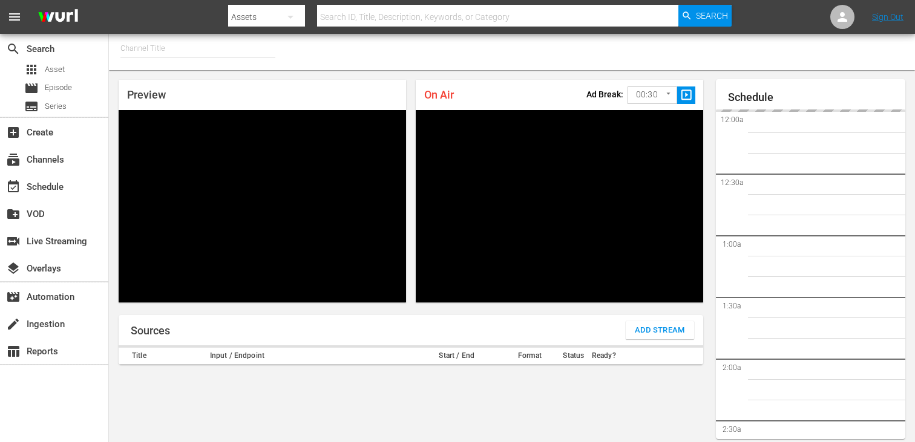
type input "FIFA+ English Global (1781)"
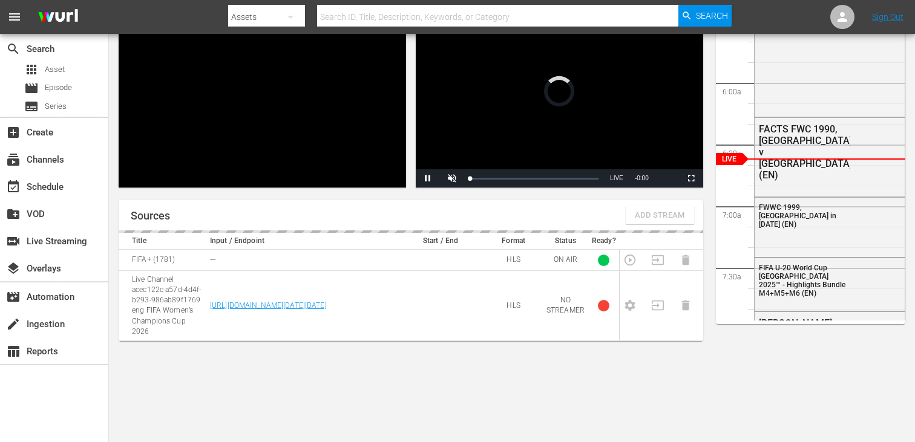
scroll to position [52, 0]
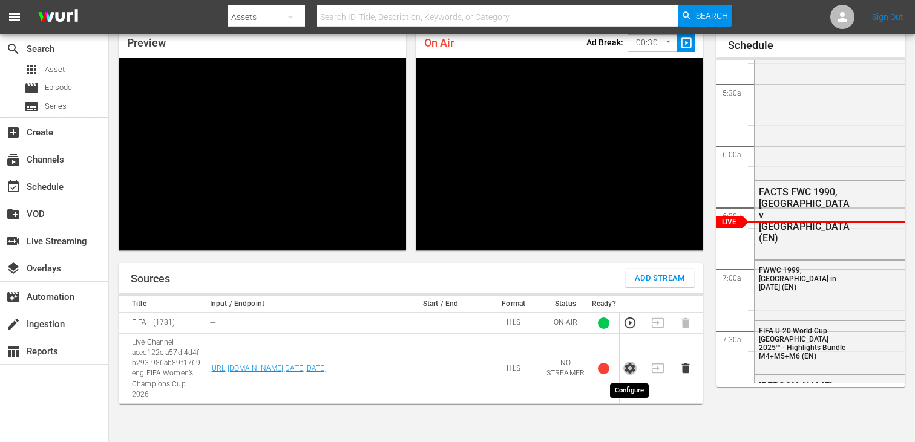
click at [632, 371] on icon "button" at bounding box center [630, 369] width 10 height 11
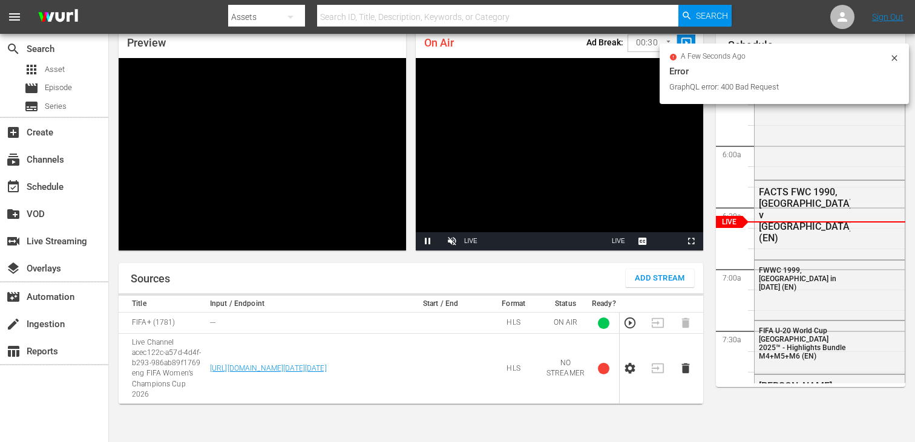
click at [897, 57] on icon at bounding box center [895, 58] width 10 height 10
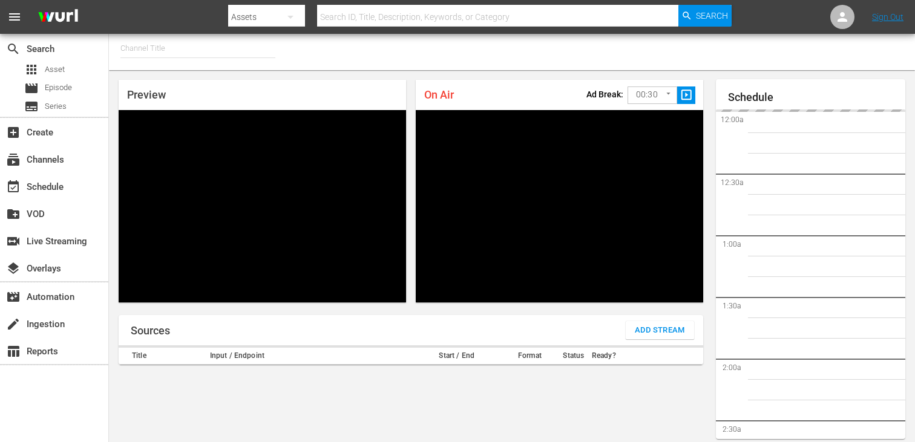
type input "FIFA+ Spanish Global (1780)"
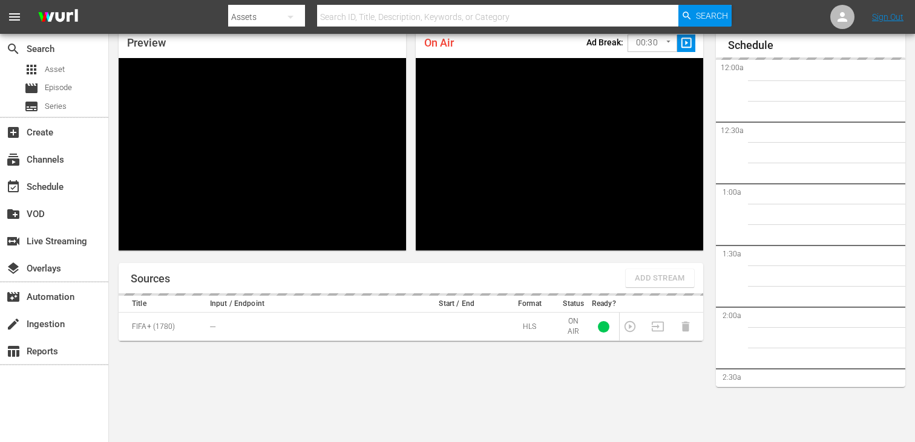
scroll to position [655, 0]
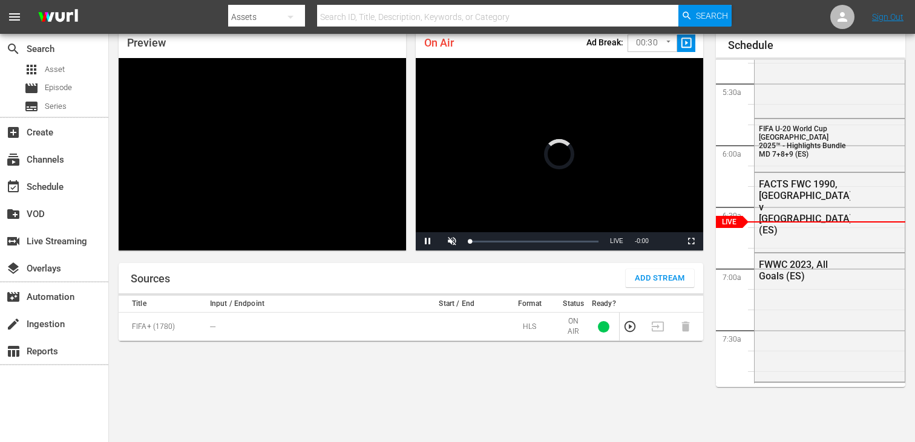
click at [659, 277] on span "Add Stream" at bounding box center [660, 279] width 50 height 14
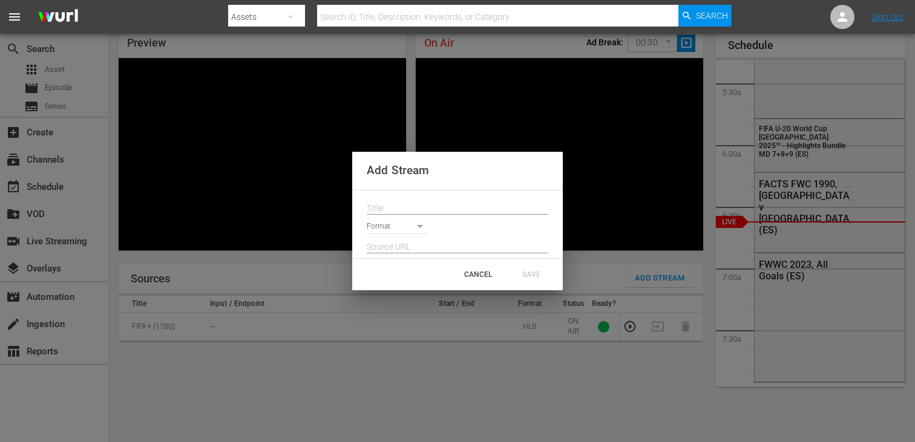
click at [425, 212] on input "text" at bounding box center [458, 209] width 182 height 18
paste input "Live Channel acec122c-a57d-4d4f-b293-986ab89f1769 eng FIFA Women’s Champions Cu…"
type input "Live Channel acec122c-a57d-4d4f-b293-986ab89f1769 eng FIFA Women’s Champions Cu…"
click at [407, 225] on body "menu Search By Assets Search ID, Title, Description, Keywords, or Category Sear…" at bounding box center [457, 169] width 915 height 442
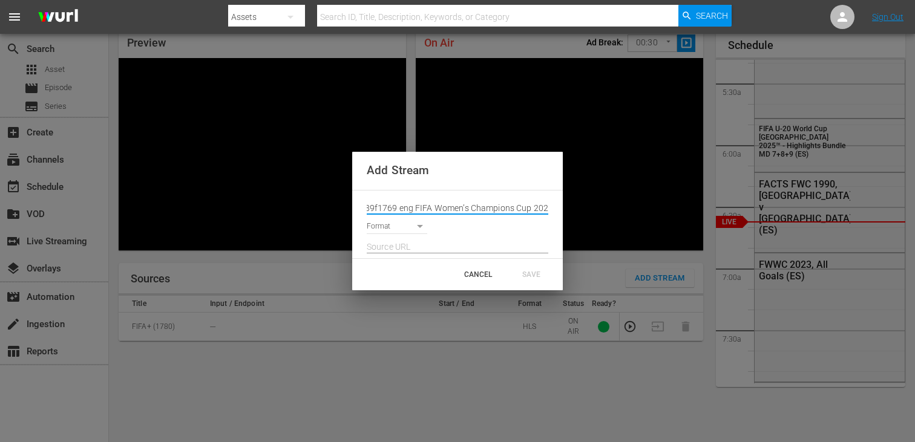
scroll to position [0, 0]
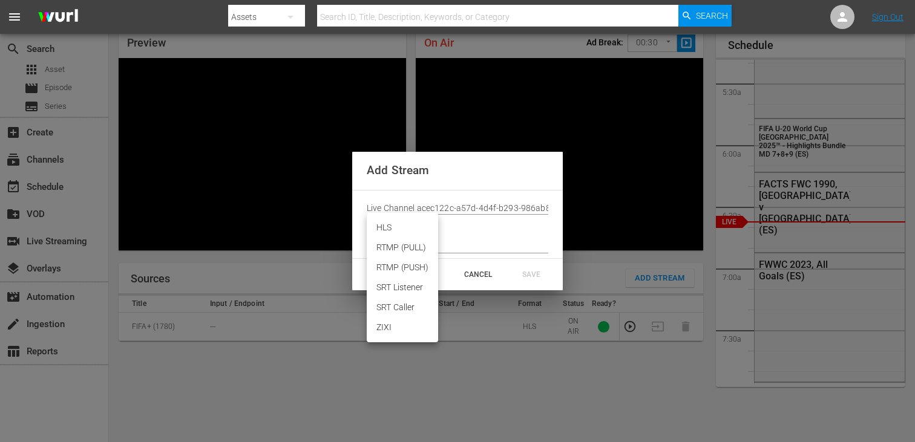
click at [405, 231] on li "HLS" at bounding box center [402, 228] width 71 height 20
type input "HLS"
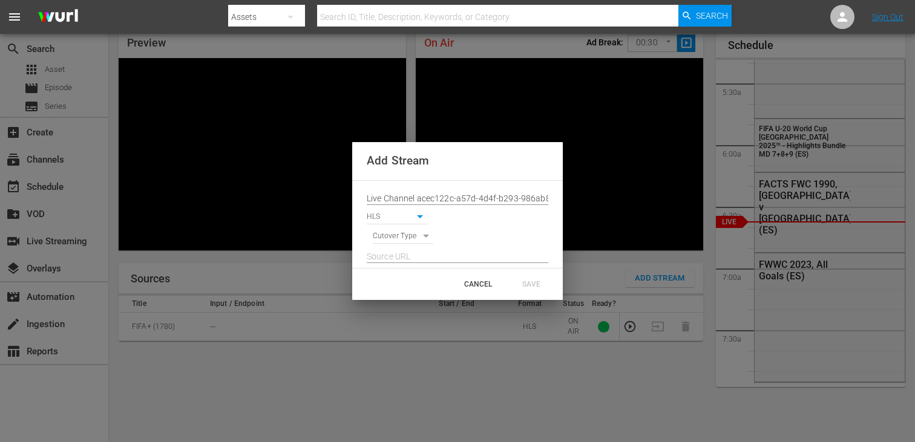
click at [401, 238] on body "menu Search By Assets Search ID, Title, Description, Keywords, or Category Sear…" at bounding box center [457, 169] width 915 height 442
click at [403, 260] on li "SIGNAL" at bounding box center [403, 258] width 61 height 20
type input "SIGNAL"
click at [403, 260] on input "text" at bounding box center [458, 257] width 182 height 18
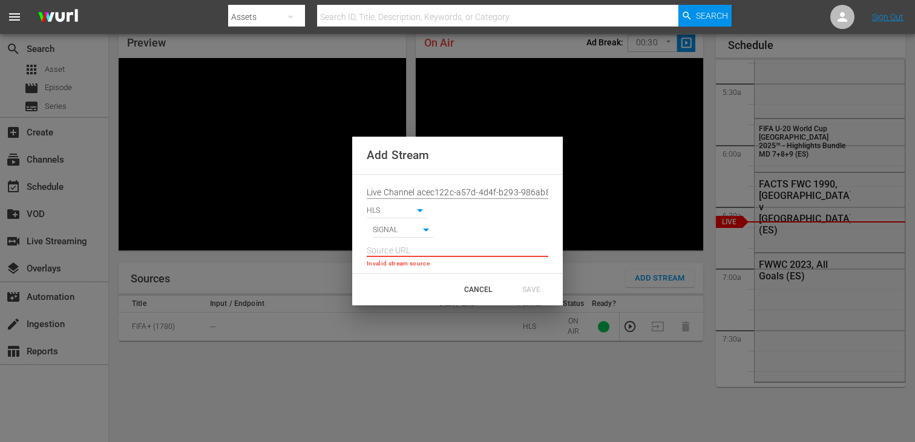
paste input "[URL][DOMAIN_NAME][DATE][DATE]"
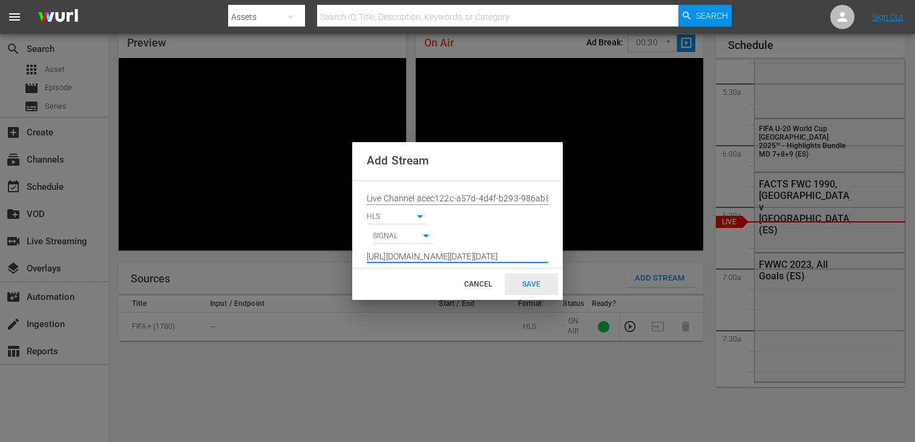
type input "[URL][DOMAIN_NAME][DATE][DATE]"
click at [523, 274] on div "SAVE" at bounding box center [531, 285] width 53 height 22
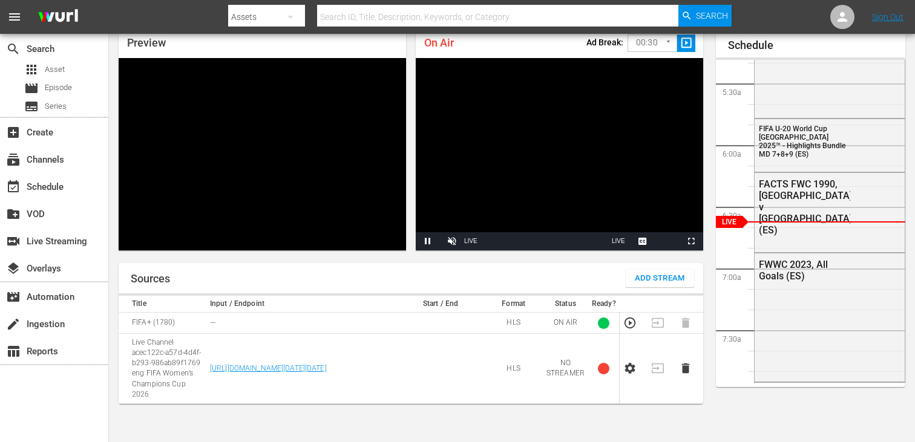
click at [635, 356] on td at bounding box center [634, 369] width 28 height 70
click at [634, 363] on icon "button" at bounding box center [629, 368] width 13 height 13
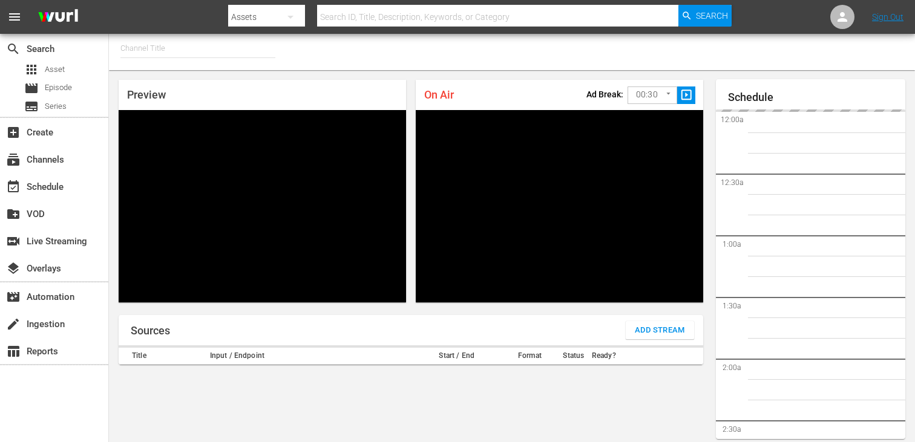
type input "FIFA+ Spanish Global (1780)"
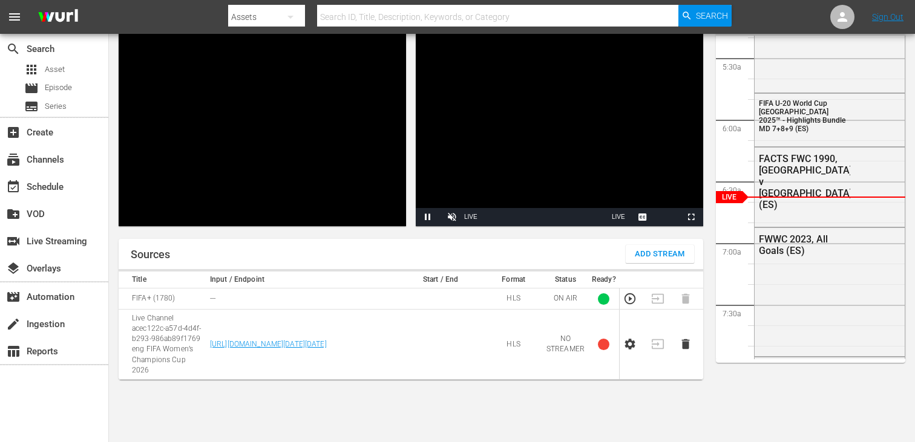
scroll to position [82, 0]
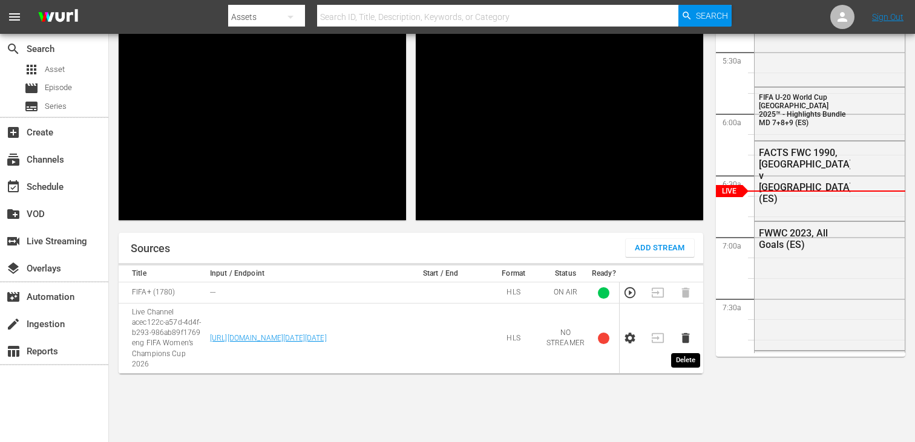
click at [679, 337] on icon "button" at bounding box center [685, 338] width 13 height 13
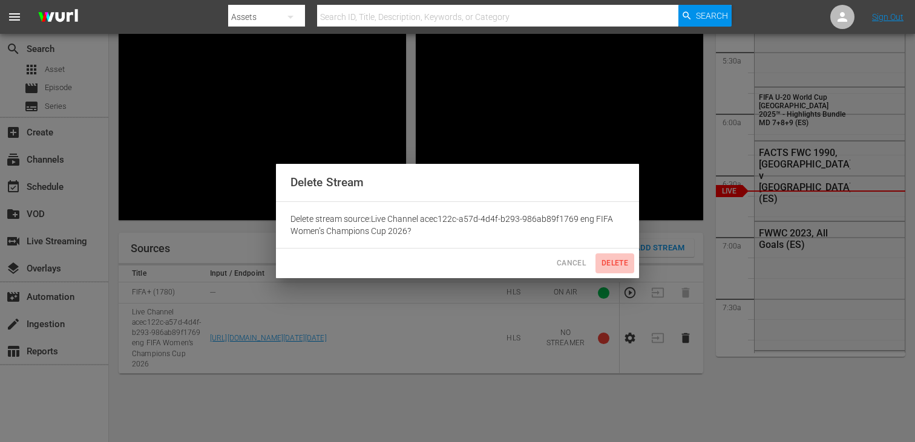
click at [609, 271] on button "Delete" at bounding box center [615, 264] width 39 height 20
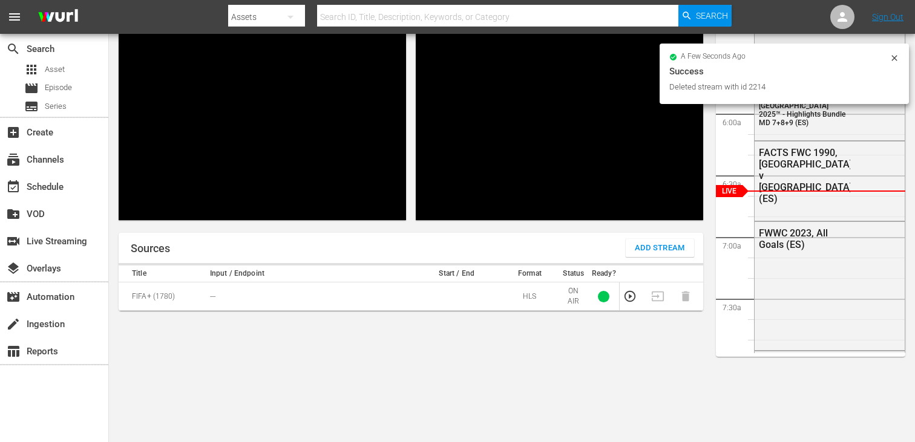
click at [669, 242] on span "Add Stream" at bounding box center [660, 248] width 50 height 14
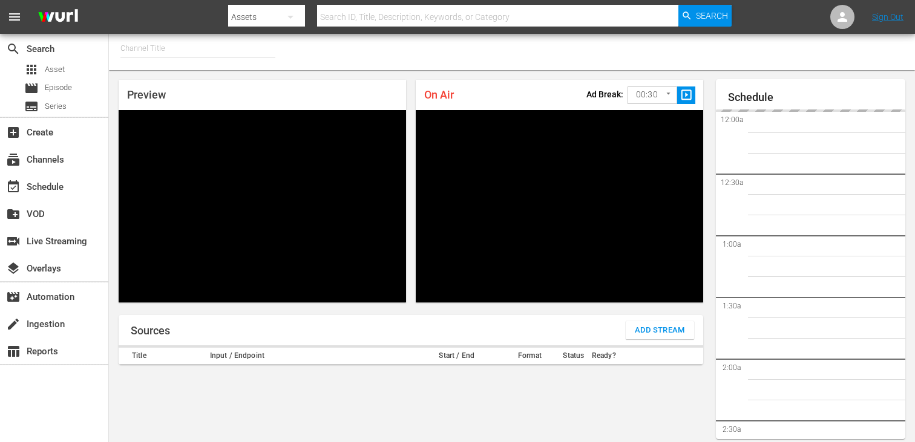
type input "FIFA+ Spanish Global (1780)"
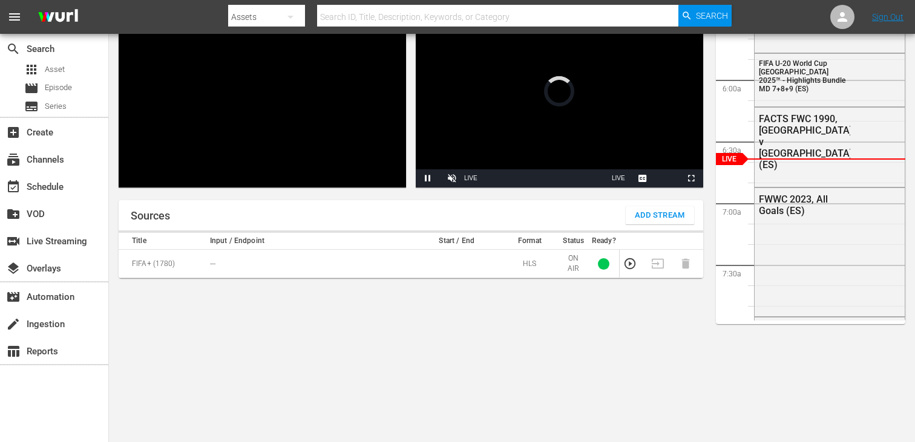
scroll to position [53, 0]
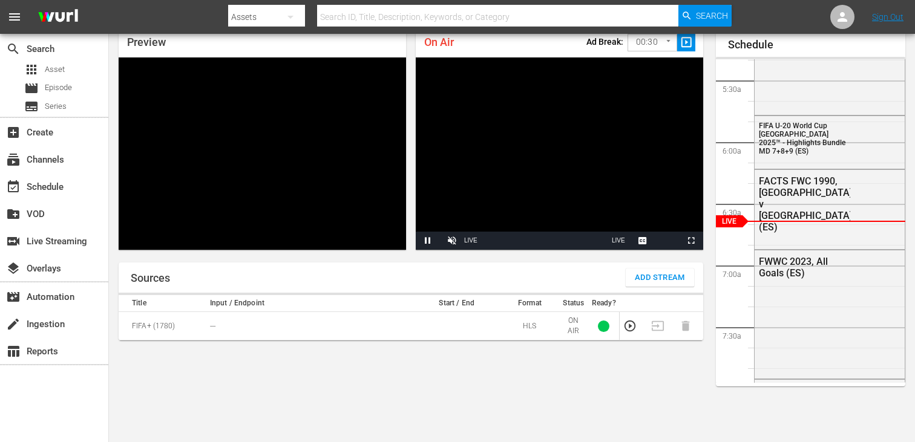
click at [675, 276] on span "Add Stream" at bounding box center [660, 278] width 50 height 14
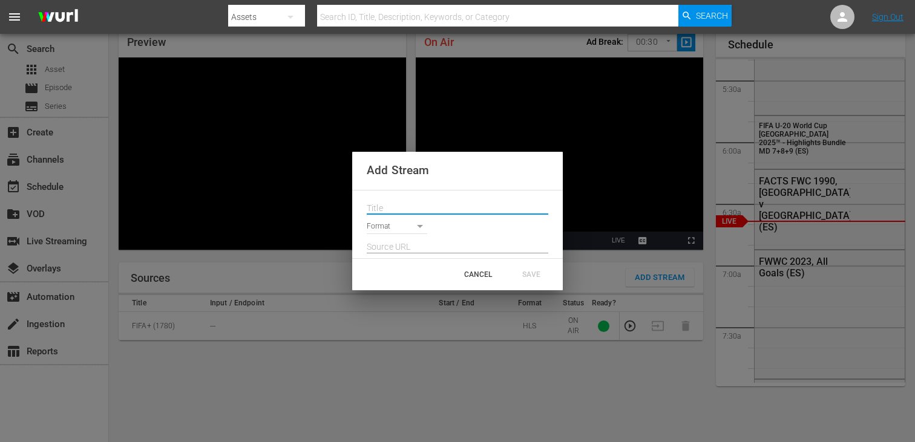
click at [533, 205] on input "text" at bounding box center [458, 209] width 182 height 18
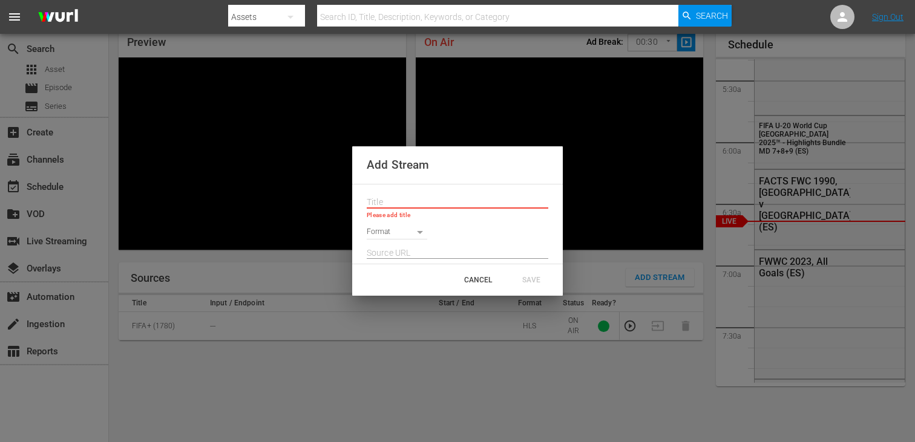
paste input "Live Channel acec122c-a57d-4d4f-b293-986ab89f1769 eng FIFA Women’s Champions Cu…"
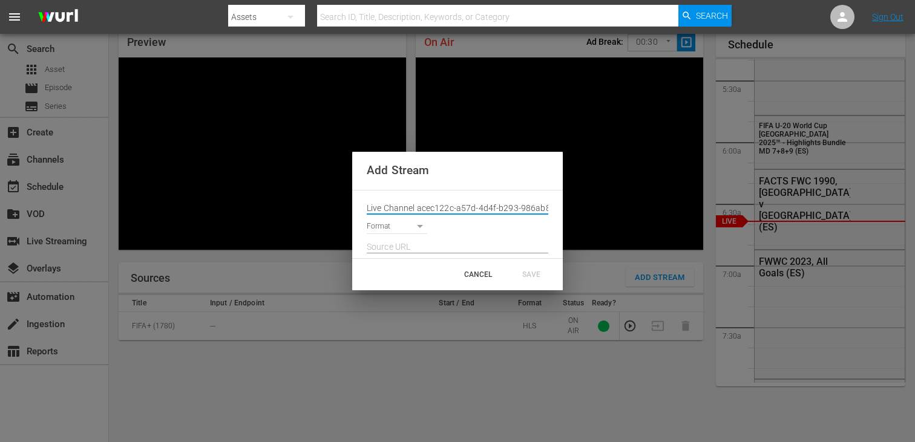
scroll to position [0, 181]
type input "Live Channel acec122c-a57d-4d4f-b293-986ab89f1769 eng FIFA Women’s Champions Cu…"
click at [411, 229] on body "menu Search By Assets Search ID, Title, Description, Keywords, or Category Sear…" at bounding box center [457, 168] width 915 height 442
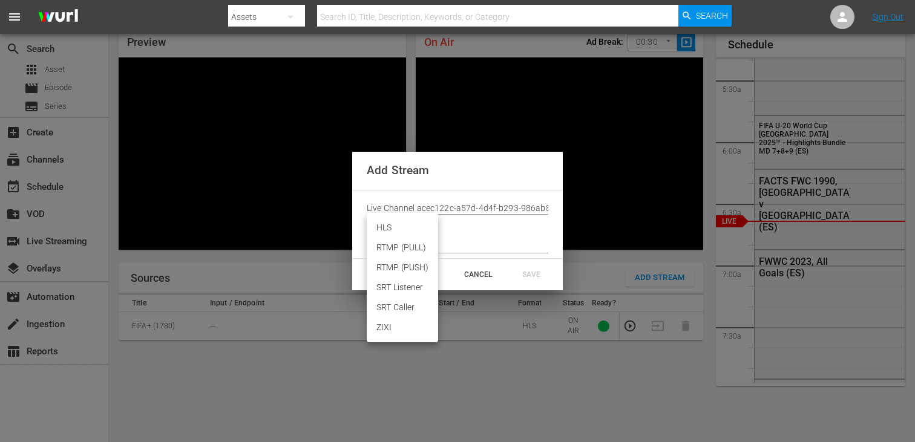
click at [408, 232] on li "HLS" at bounding box center [402, 228] width 71 height 20
type input "HLS"
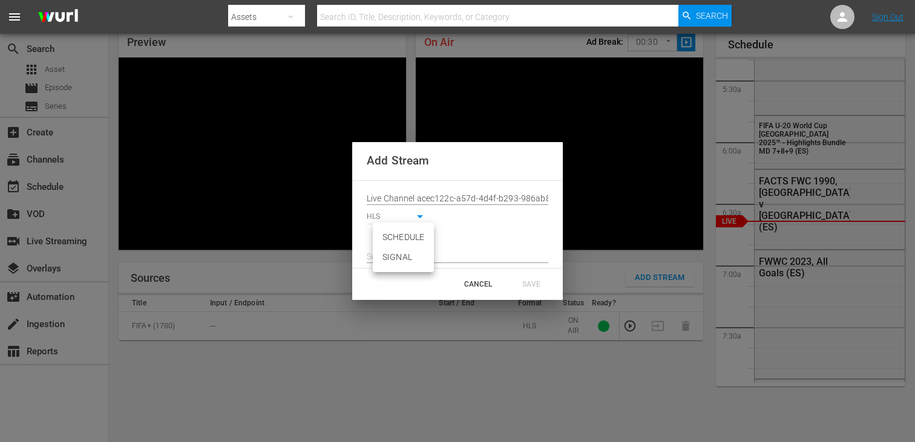
click at [408, 239] on body "menu Search By Assets Search ID, Title, Description, Keywords, or Category Sear…" at bounding box center [457, 168] width 915 height 442
click at [407, 253] on li "SIGNAL" at bounding box center [403, 258] width 61 height 20
type input "SIGNAL"
click at [411, 257] on input "text" at bounding box center [458, 257] width 182 height 18
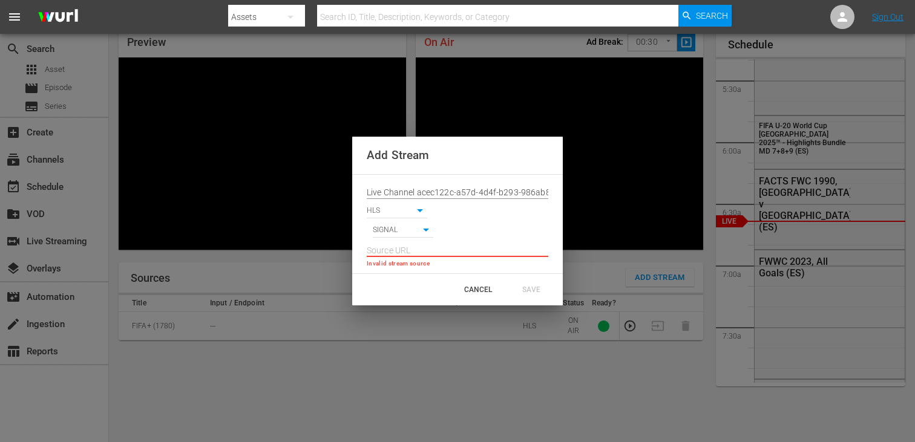
paste input "[URL][DOMAIN_NAME][DATE][DATE]"
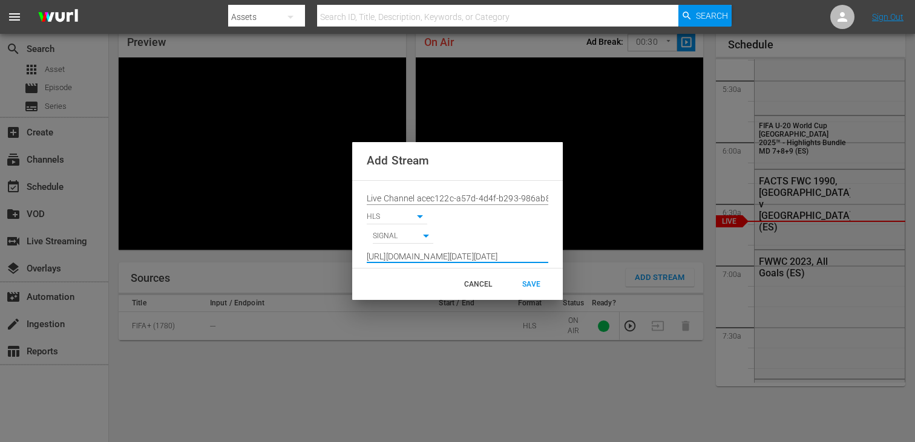
scroll to position [0, 895]
type input "[URL][DOMAIN_NAME][DATE][DATE]"
click at [525, 281] on div "SAVE" at bounding box center [531, 285] width 53 height 22
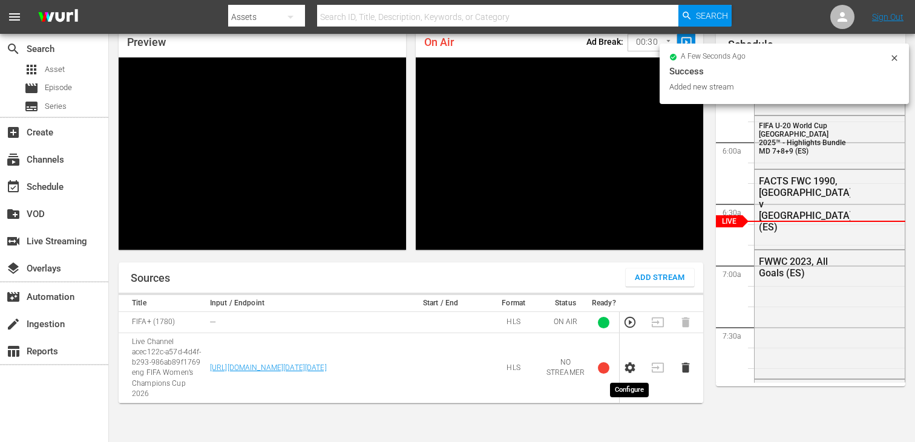
click at [628, 369] on icon "button" at bounding box center [630, 368] width 10 height 11
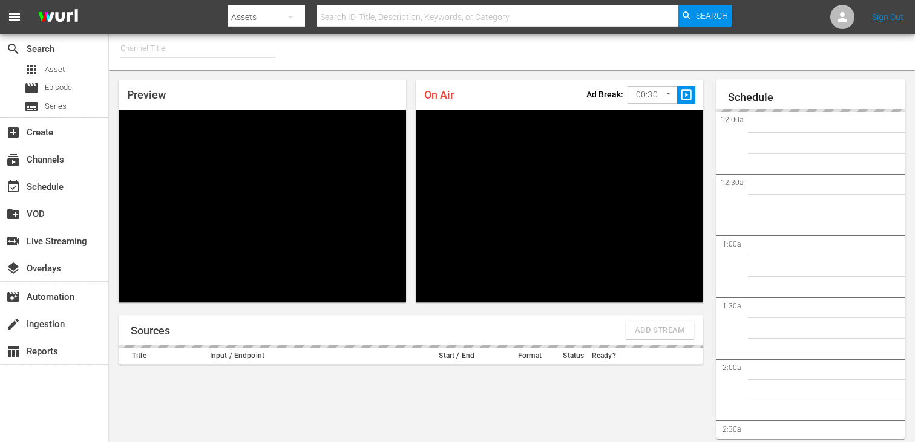
type input "FIFA+ [DEMOGRAPHIC_DATA]-Local-MX (1855)"
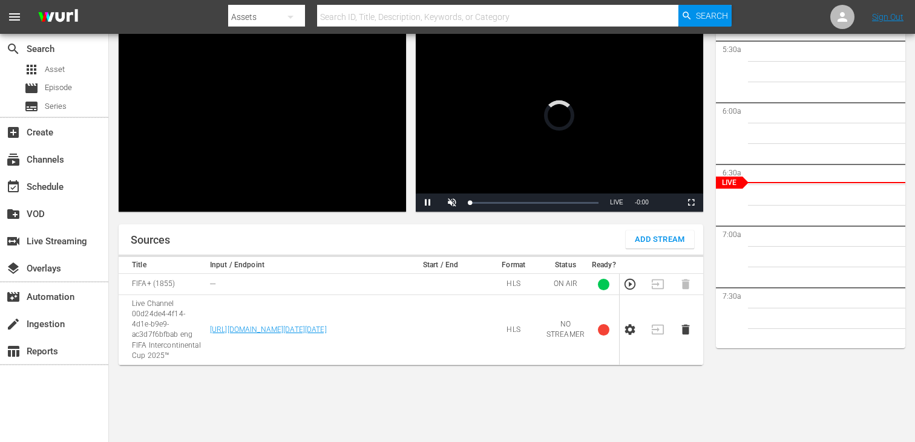
scroll to position [94, 0]
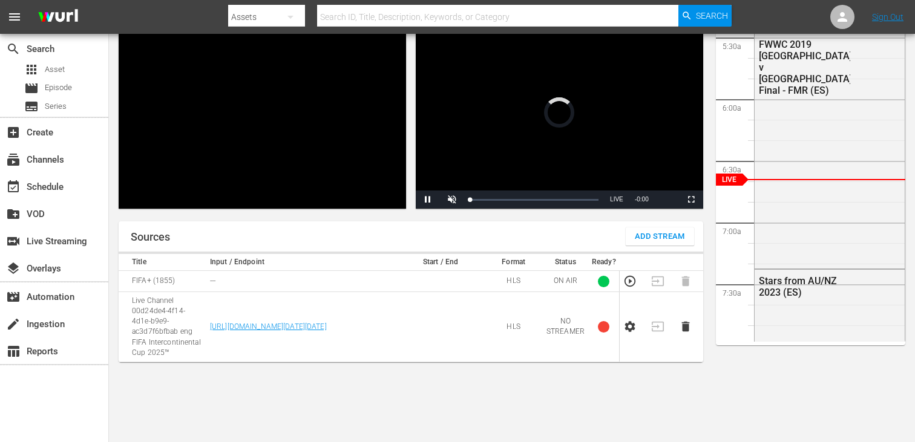
click at [692, 323] on td at bounding box center [689, 327] width 28 height 70
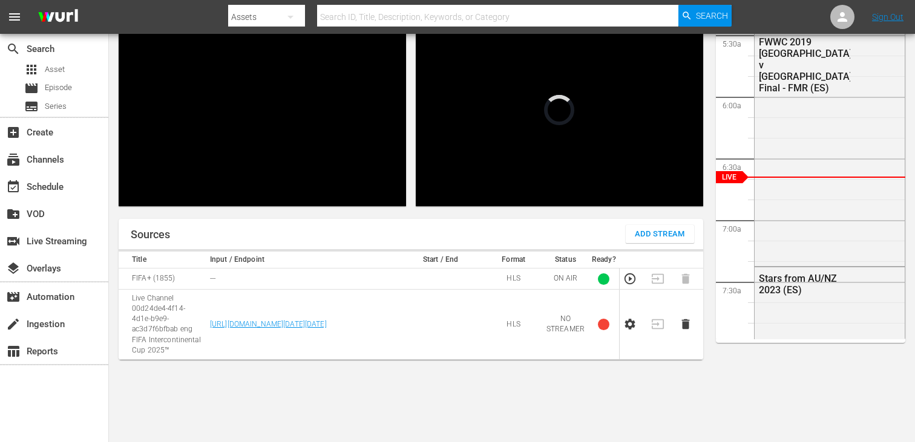
scroll to position [115, 0]
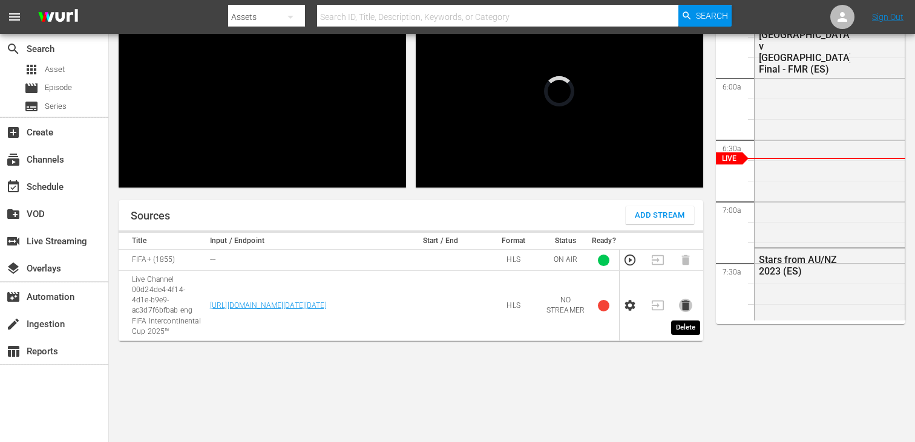
click at [684, 305] on icon "button" at bounding box center [685, 306] width 8 height 10
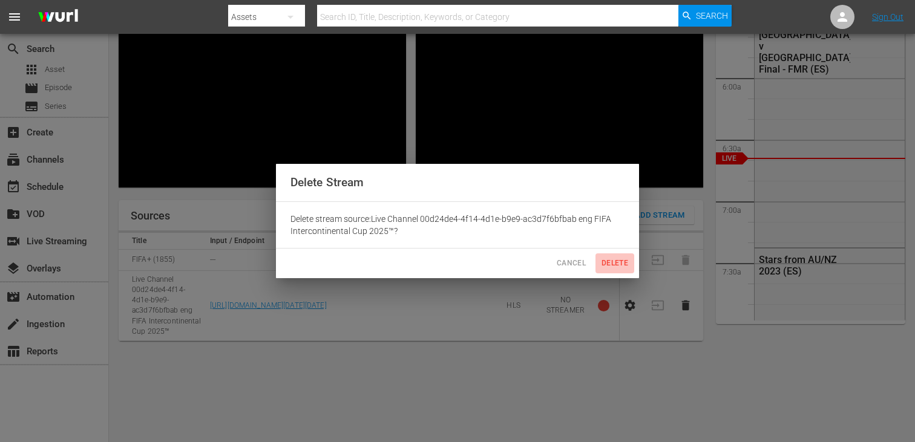
click at [621, 263] on span "Delete" at bounding box center [614, 263] width 29 height 13
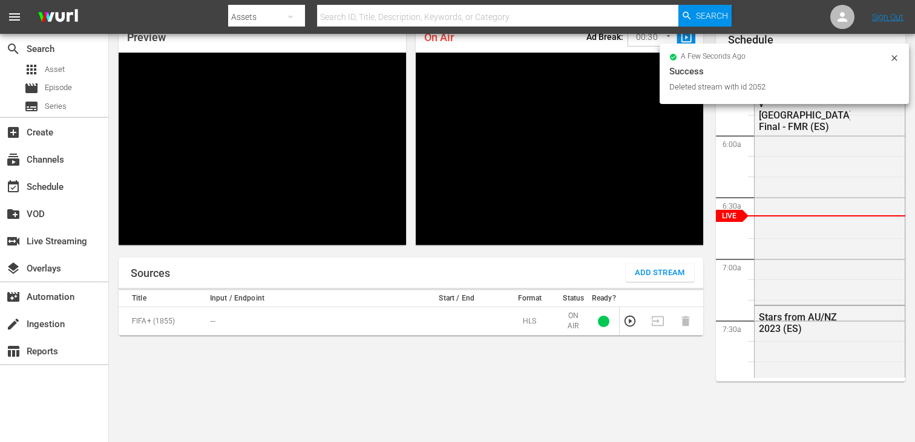
scroll to position [0, 0]
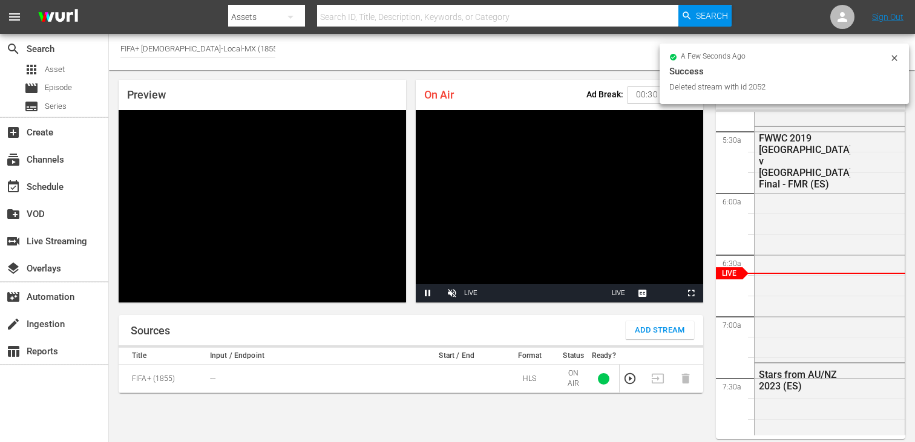
click at [642, 324] on span "Add Stream" at bounding box center [660, 331] width 50 height 14
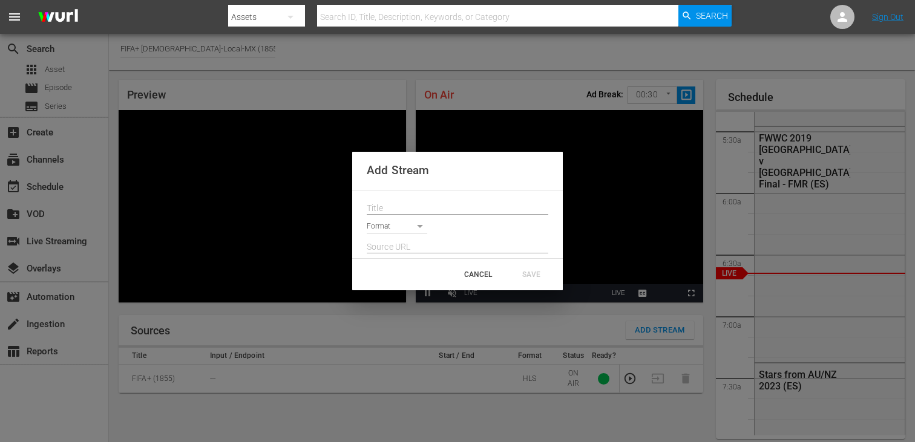
click at [518, 199] on div at bounding box center [458, 204] width 182 height 19
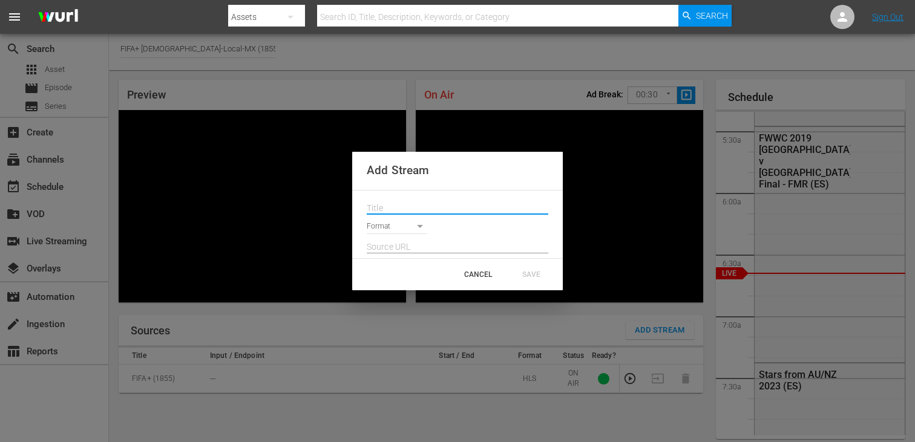
click at [528, 200] on input "text" at bounding box center [458, 209] width 182 height 18
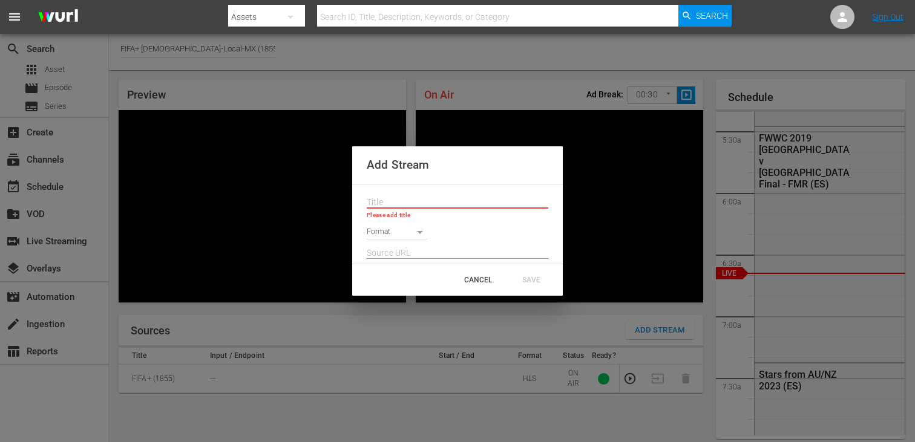
paste input "Live Channel acec122c-a57d-4d4f-b293-986ab89f1769 eng FIFA Women’s Champions Cu…"
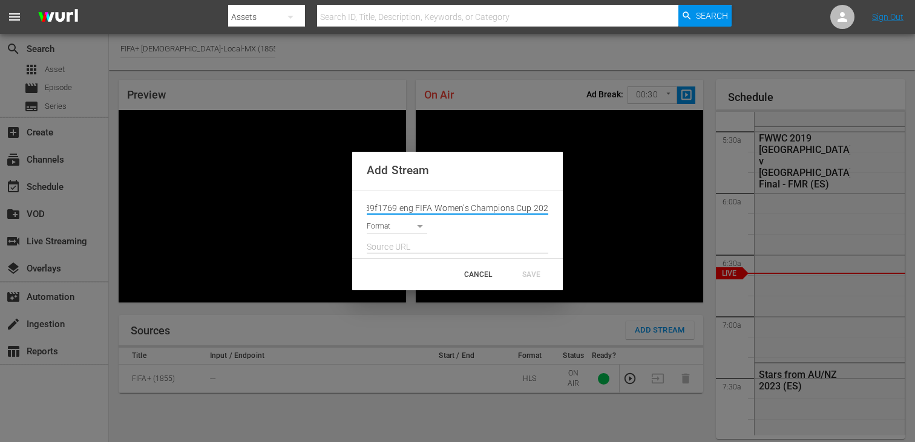
type input "Live Channel acec122c-a57d-4d4f-b293-986ab89f1769 eng FIFA Women’s Champions Cu…"
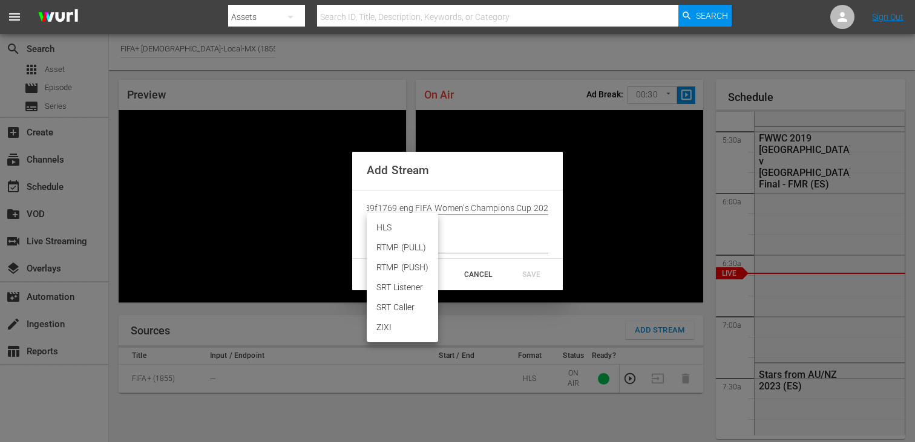
click at [405, 231] on body "menu Search By Assets Search ID, Title, Description, Keywords, or Category Sear…" at bounding box center [457, 221] width 915 height 442
click at [405, 234] on li "HLS" at bounding box center [402, 228] width 71 height 20
type input "HLS"
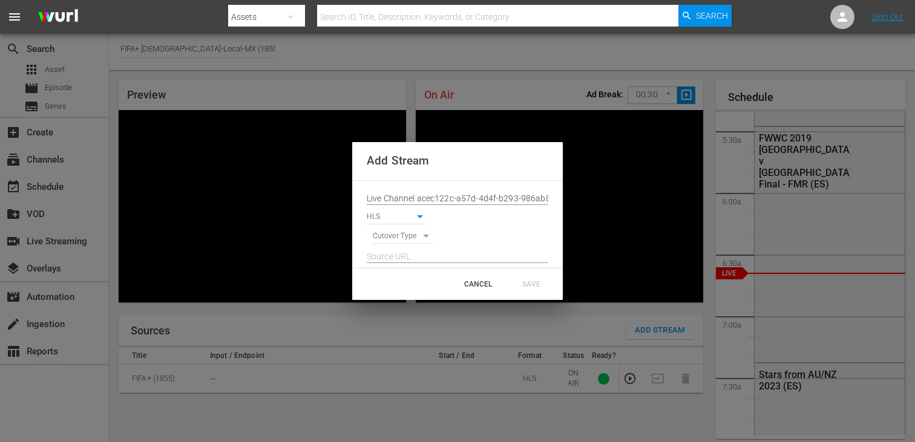
click at [405, 244] on div at bounding box center [458, 253] width 182 height 19
click at [405, 240] on body "menu Search By Assets Search ID, Title, Description, Keywords, or Category Sear…" at bounding box center [457, 221] width 915 height 442
click at [405, 258] on li "SIGNAL" at bounding box center [403, 258] width 61 height 20
type input "SIGNAL"
click at [405, 258] on input "text" at bounding box center [458, 257] width 182 height 18
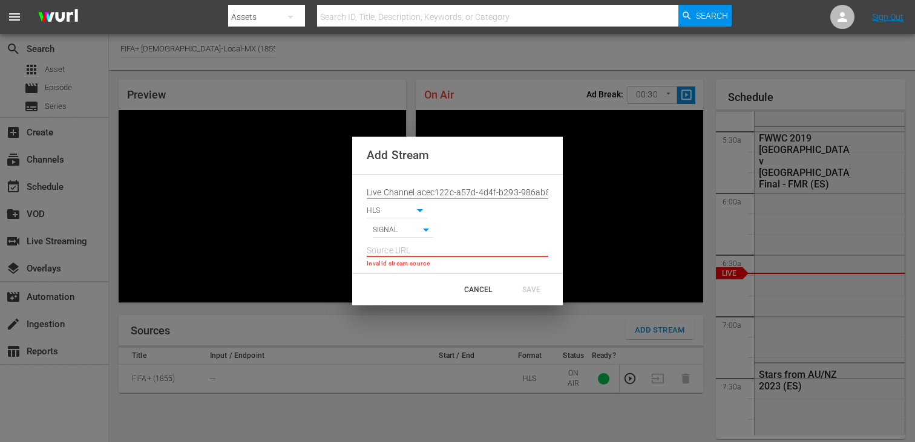
paste input "[URL][DOMAIN_NAME][DATE][DATE]"
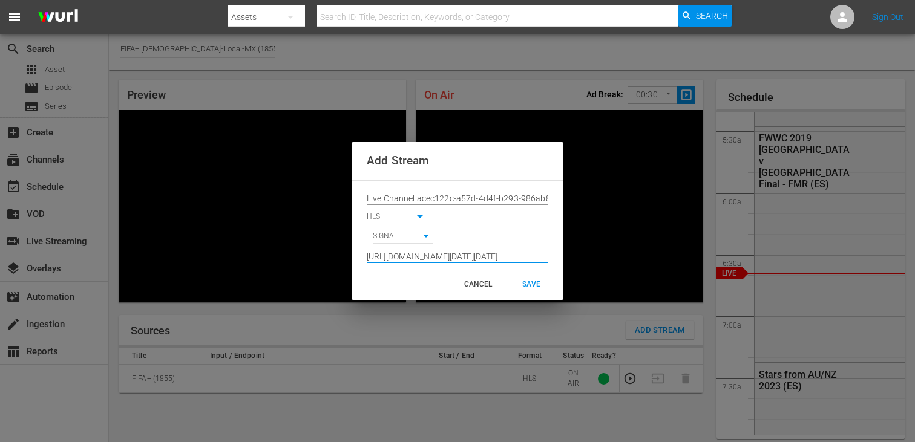
type input "[URL][DOMAIN_NAME][DATE][DATE]"
click at [524, 280] on div "SAVE" at bounding box center [531, 285] width 53 height 22
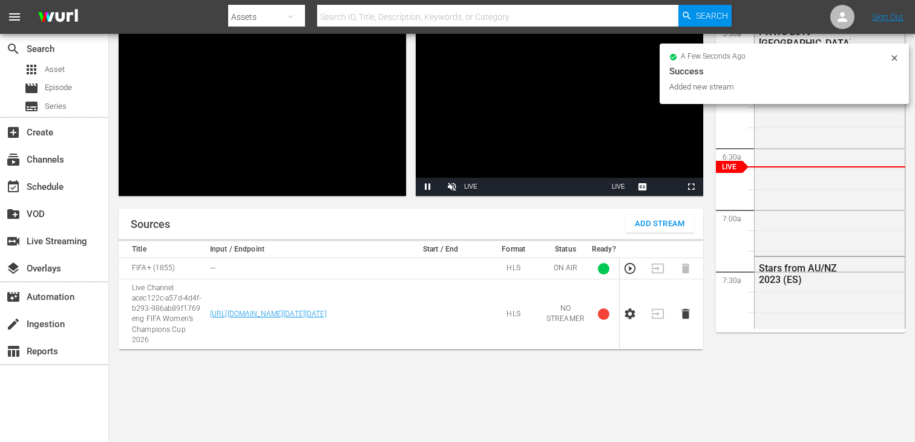
scroll to position [115, 0]
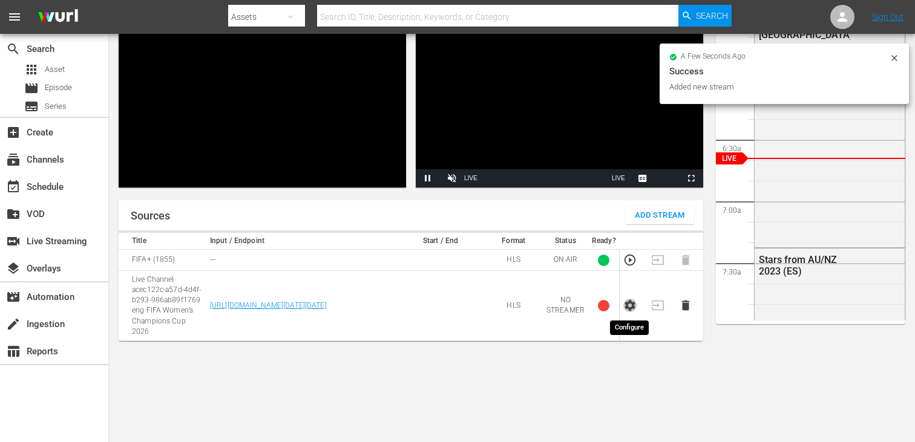
click at [628, 306] on icon "button" at bounding box center [629, 305] width 13 height 13
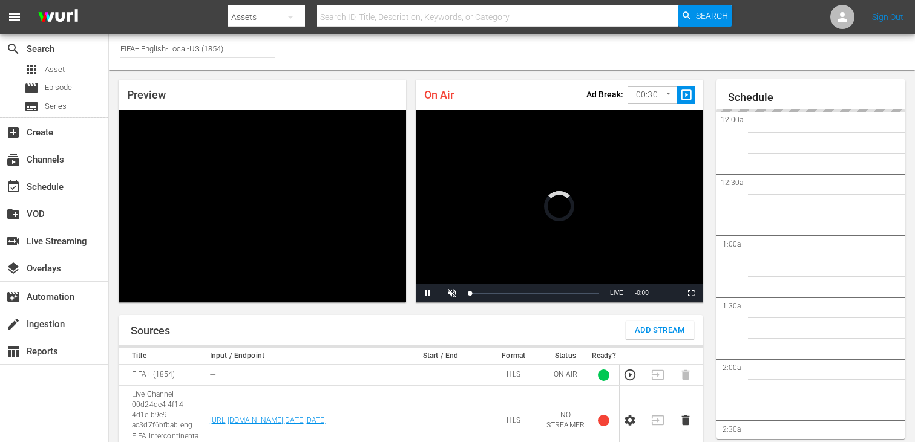
scroll to position [53, 0]
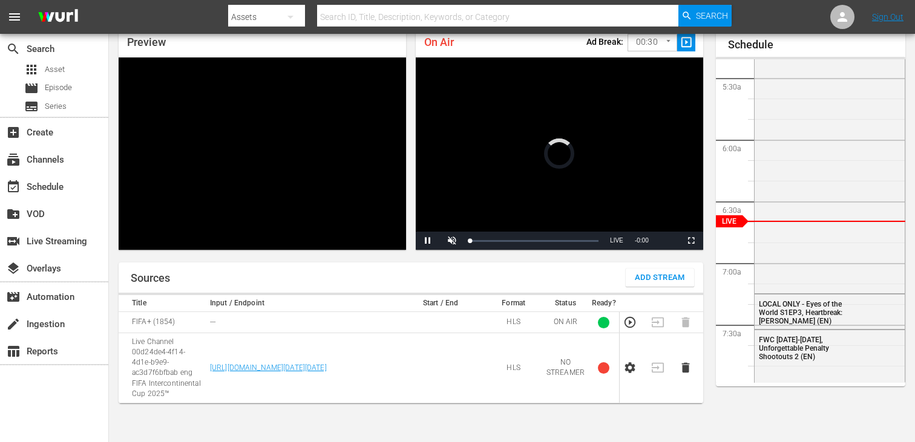
click at [683, 369] on icon "button" at bounding box center [685, 368] width 8 height 10
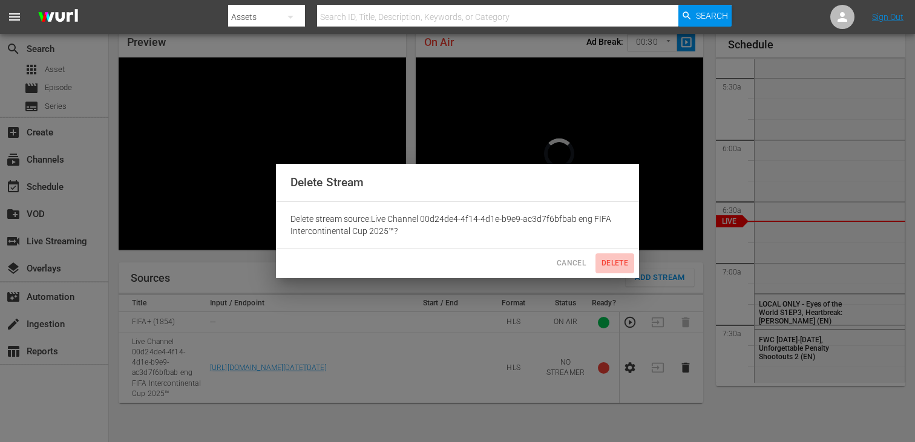
click at [623, 264] on span "Delete" at bounding box center [614, 263] width 29 height 13
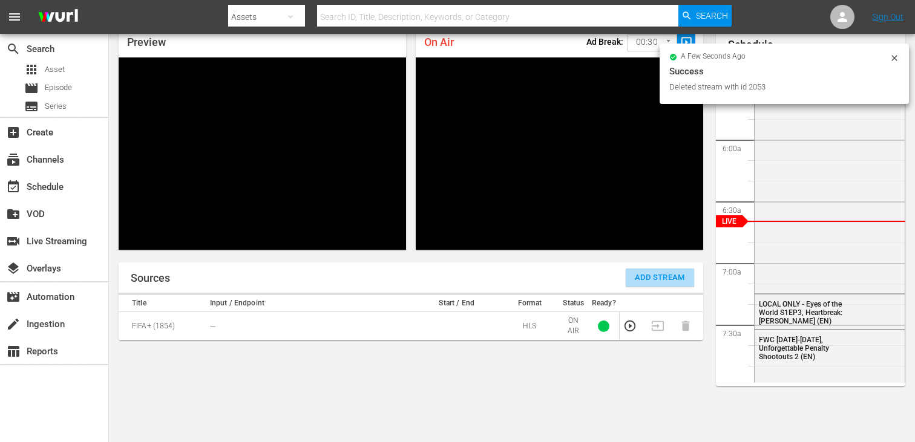
click at [646, 270] on button "Add Stream" at bounding box center [660, 278] width 68 height 18
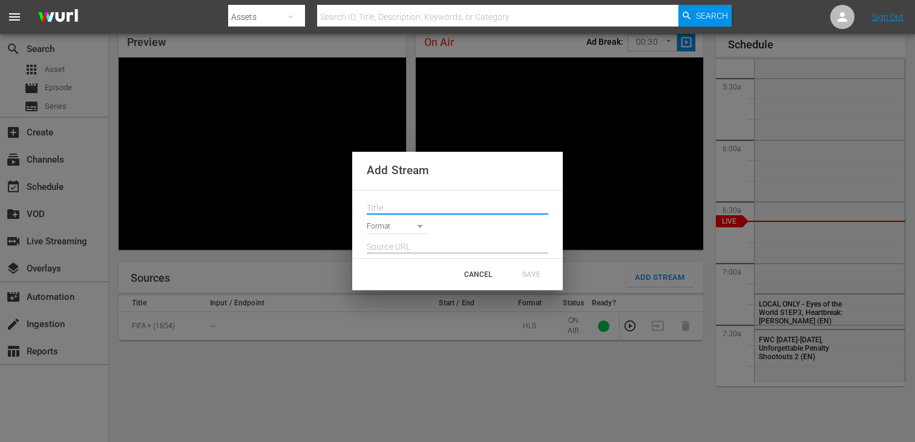
click at [445, 203] on input "text" at bounding box center [458, 209] width 182 height 18
paste input "Live Channel acec122c-a57d-4d4f-b293-986ab89f1769 eng FIFA Women’s Champions Cu…"
type input "Live Channel acec122c-a57d-4d4f-b293-986ab89f1769 eng FIFA Women’s Champions Cu…"
click at [399, 228] on body "menu Search By Assets Search ID, Title, Description, Keywords, or Category Sear…" at bounding box center [457, 168] width 915 height 442
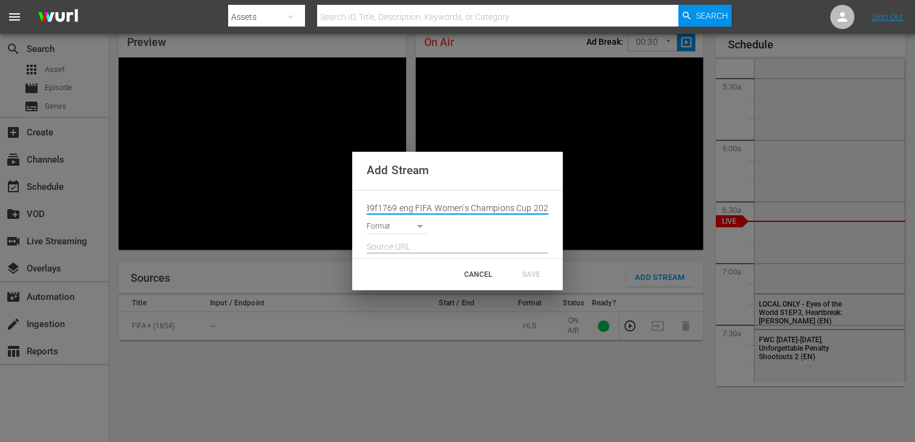
scroll to position [0, 0]
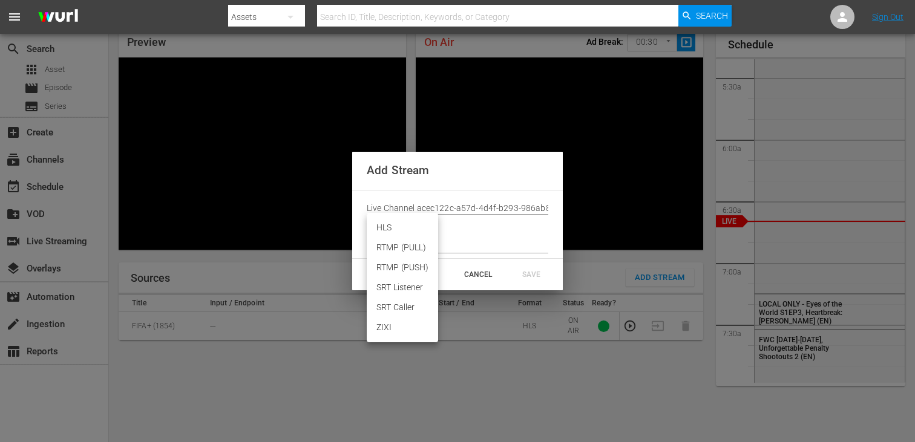
click at [399, 234] on li "HLS" at bounding box center [402, 228] width 71 height 20
type input "HLS"
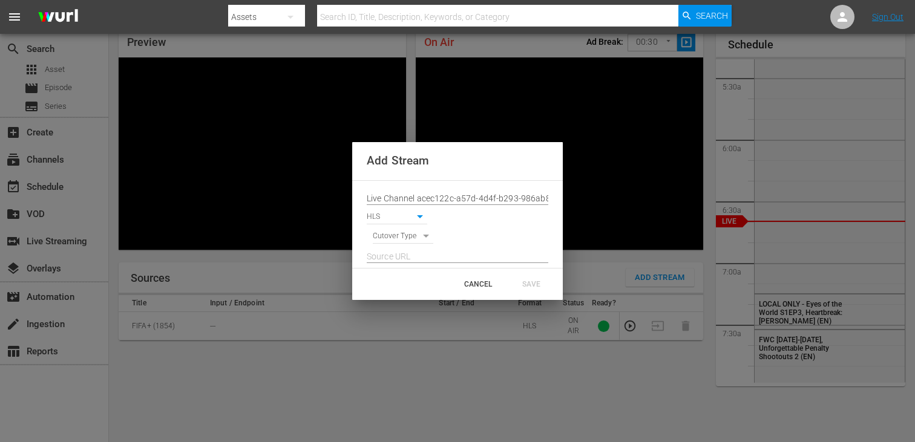
click at [398, 243] on body "menu Search By Assets Search ID, Title, Description, Keywords, or Category Sear…" at bounding box center [457, 168] width 915 height 442
click at [398, 254] on li "SIGNAL" at bounding box center [403, 258] width 61 height 20
type input "SIGNAL"
click at [398, 254] on input "text" at bounding box center [458, 257] width 182 height 18
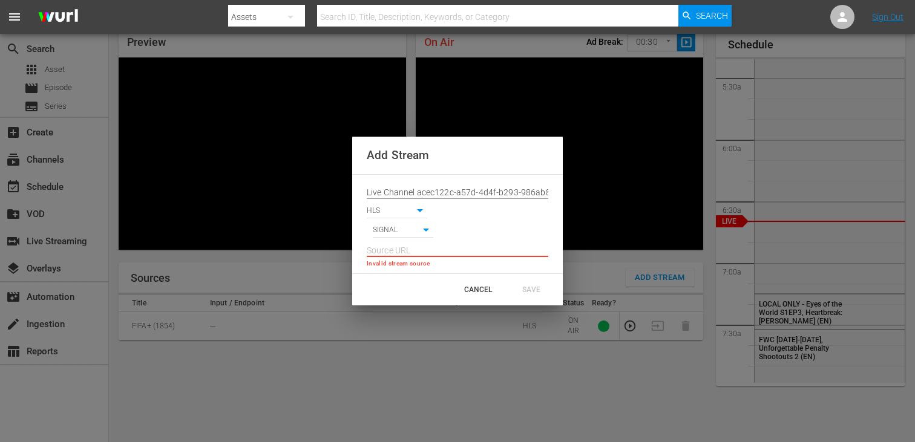
paste input "[URL][DOMAIN_NAME][DATE][DATE]"
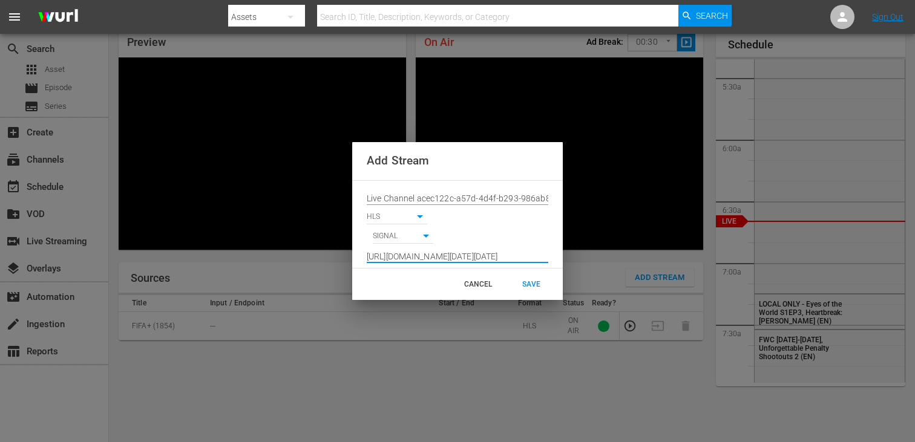
scroll to position [0, 895]
type input "[URL][DOMAIN_NAME][DATE][DATE]"
click at [533, 281] on div "SAVE" at bounding box center [531, 285] width 53 height 22
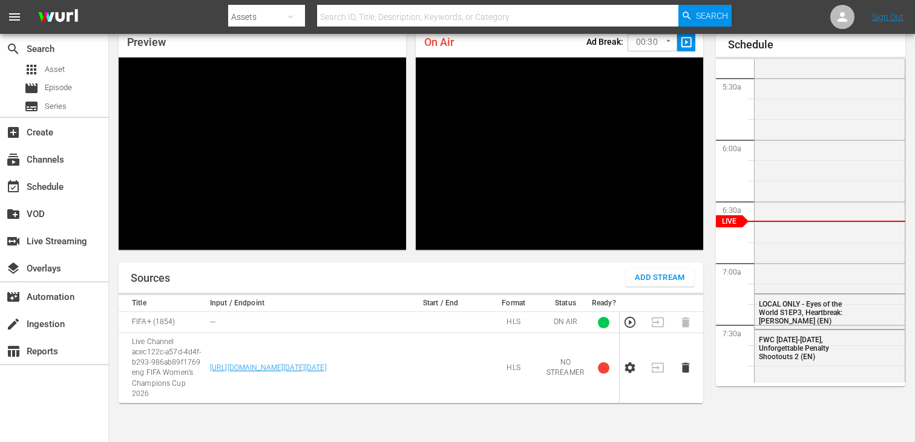
scroll to position [46, 0]
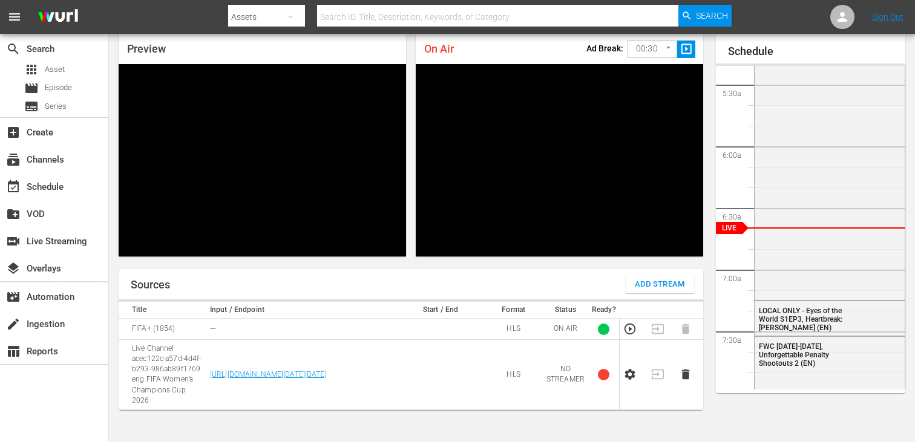
click at [631, 382] on td at bounding box center [634, 375] width 28 height 70
click at [632, 381] on icon "button" at bounding box center [629, 374] width 13 height 13
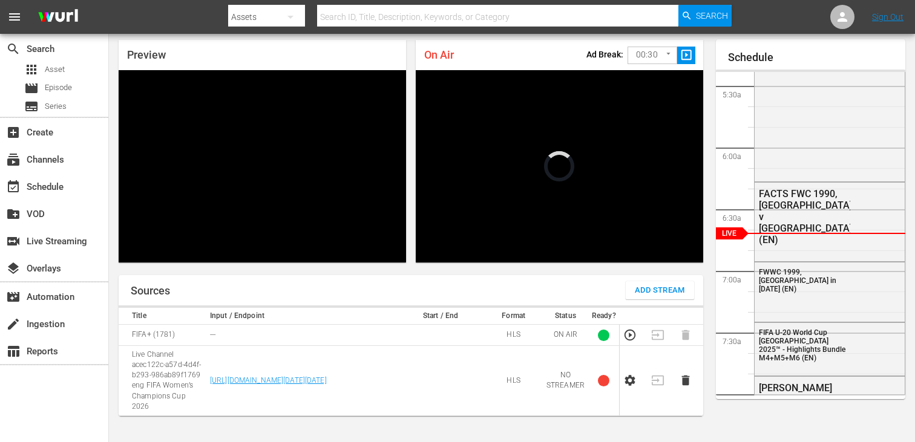
scroll to position [35, 0]
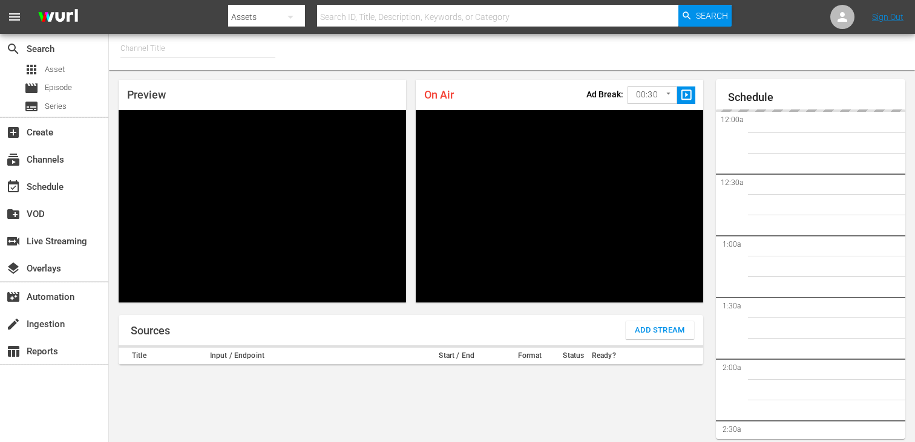
type input "FIFA+ English Global (1781)"
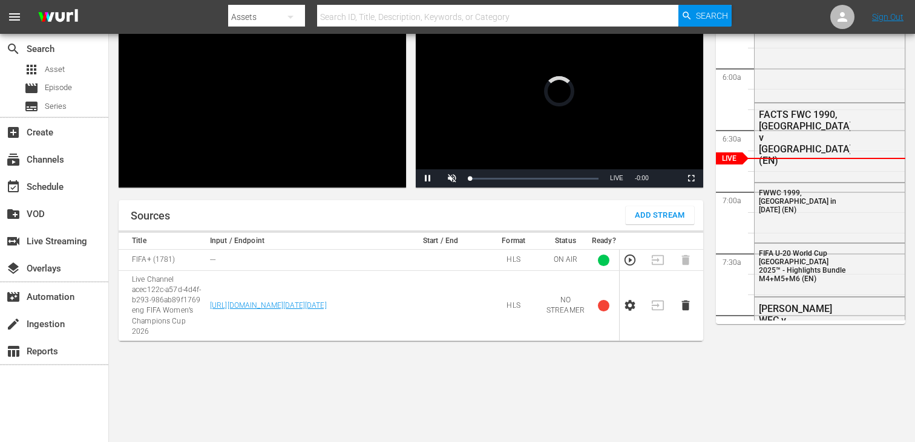
scroll to position [52, 0]
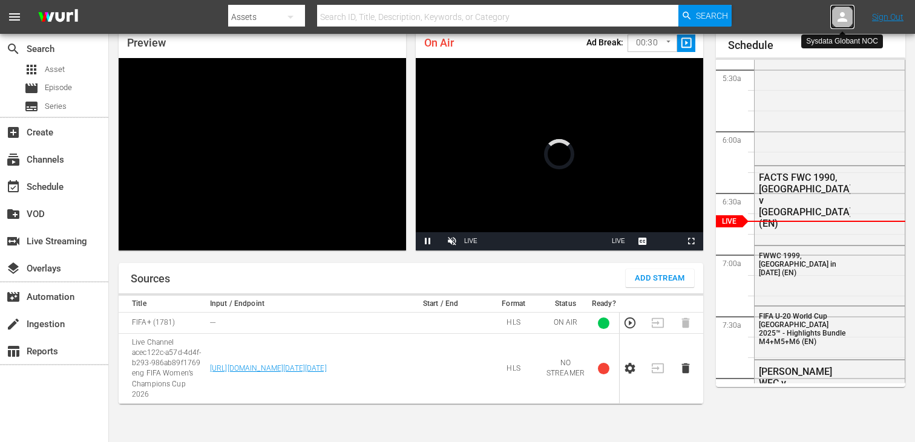
click at [842, 19] on icon at bounding box center [843, 17] width 10 height 10
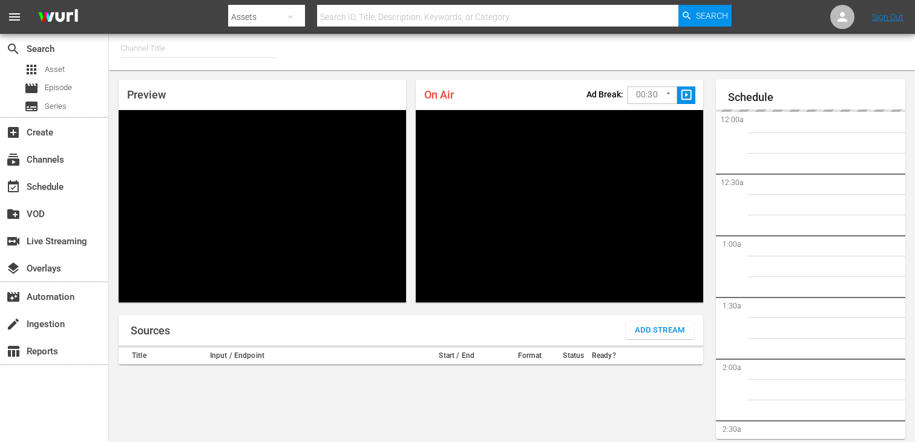
type input "FIFA+ English Global (1781)"
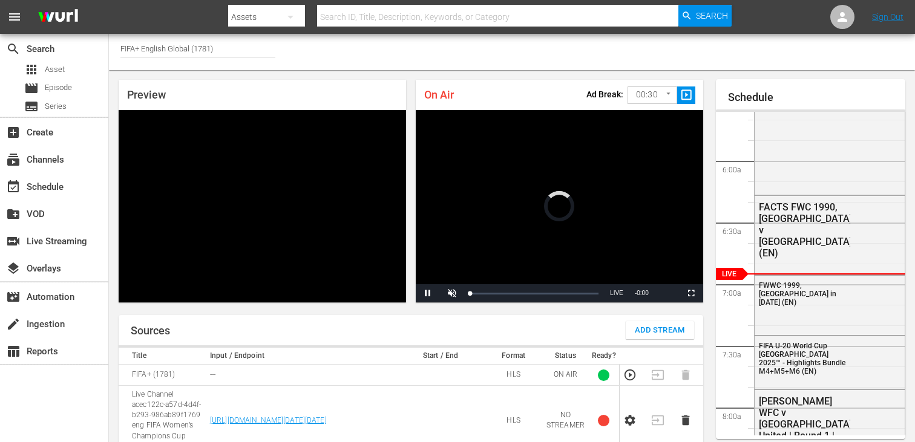
click at [652, 97] on body "menu Search By Assets Search ID, Title, Description, Keywords, or Category Sear…" at bounding box center [457, 221] width 915 height 442
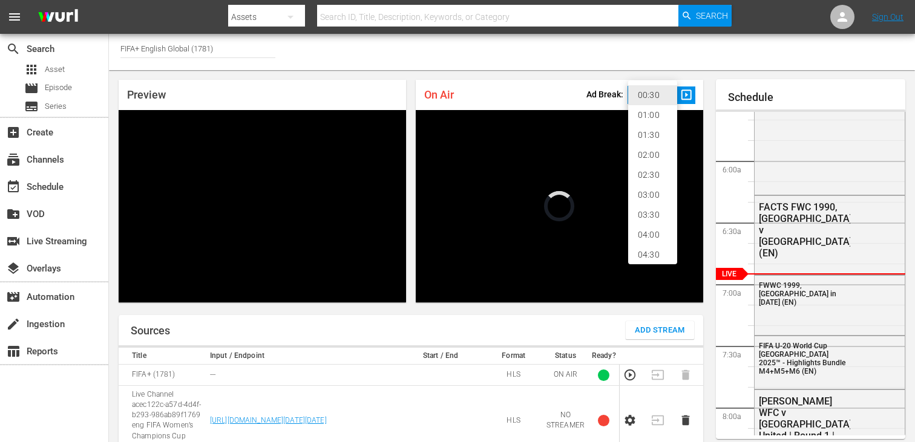
click at [557, 57] on div at bounding box center [457, 221] width 915 height 442
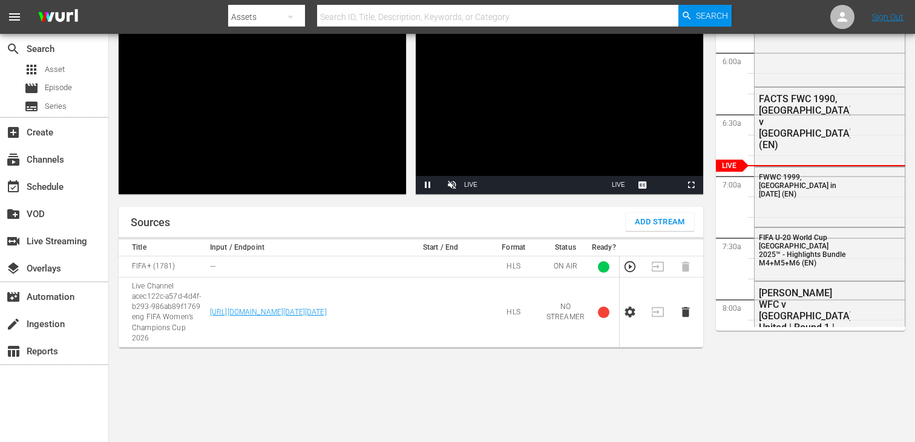
scroll to position [115, 0]
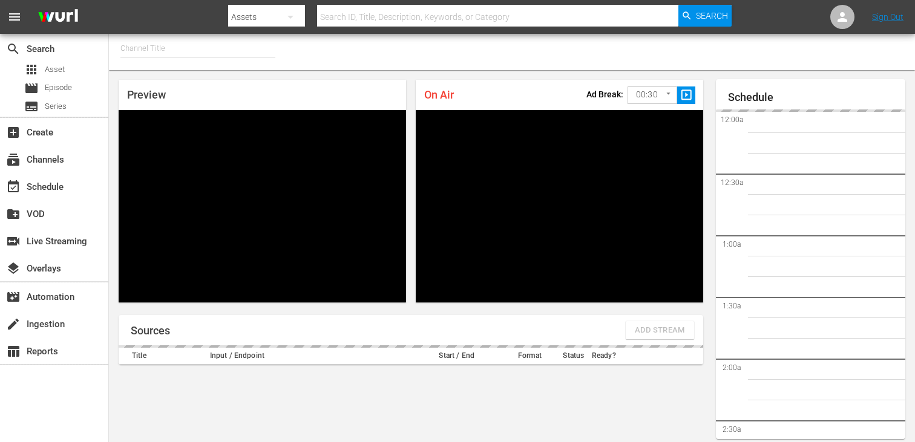
type input "FIFA+ English Global (1781)"
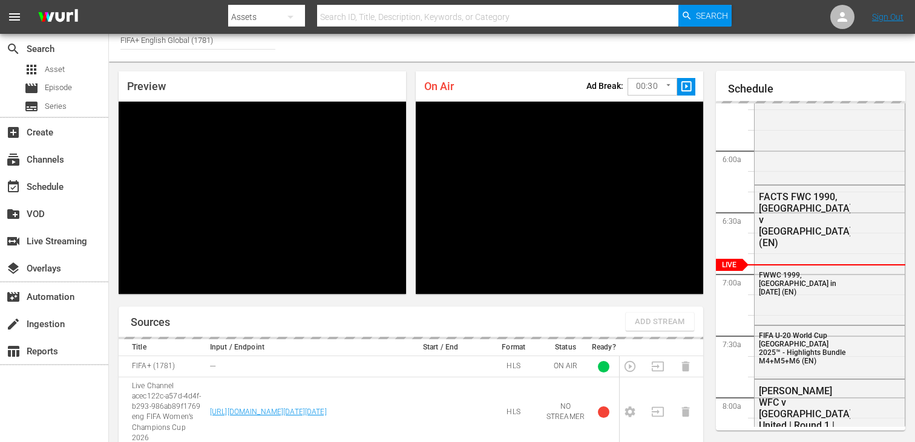
scroll to position [6, 0]
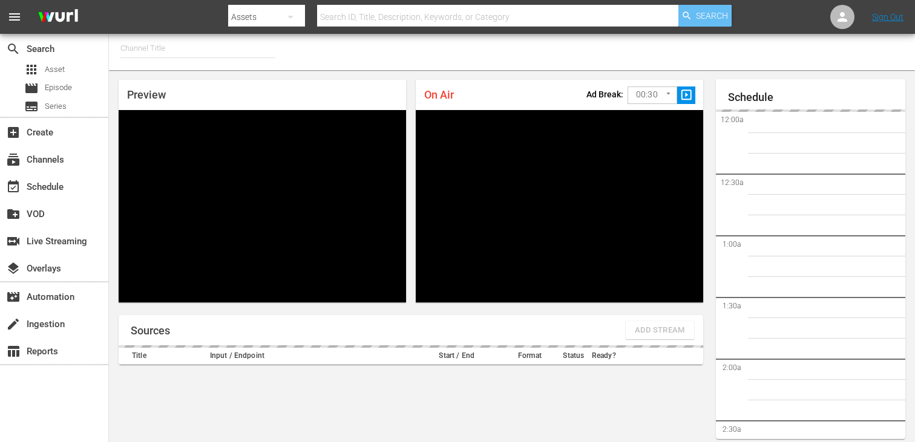
type input "FIFA+ English Global (1781)"
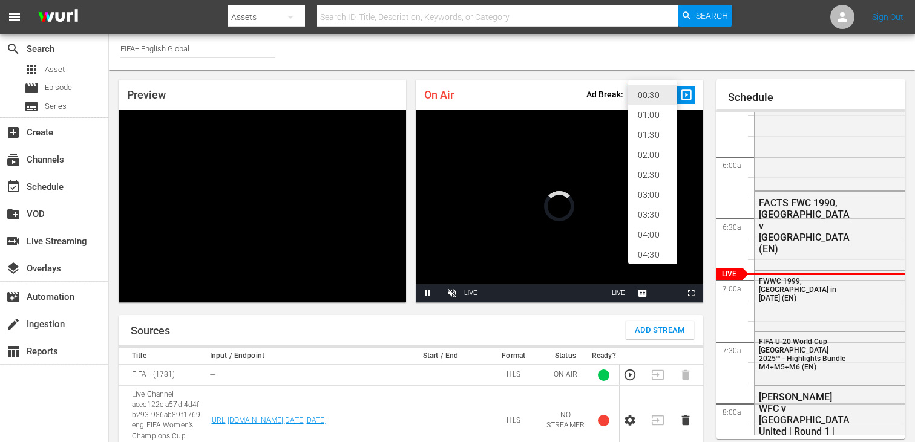
click at [651, 97] on body "menu Search By Assets Search ID, Title, Description, Keywords, or Category Sear…" at bounding box center [457, 221] width 915 height 442
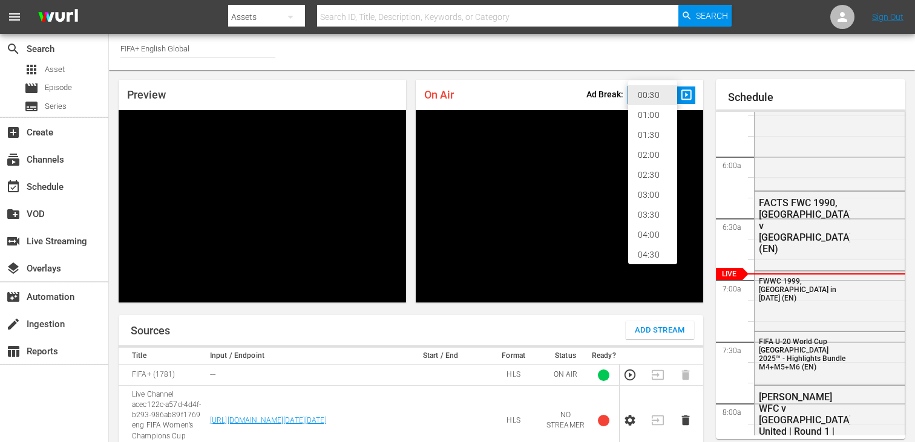
click at [566, 56] on div at bounding box center [457, 221] width 915 height 442
click at [646, 93] on body "menu Search By Assets Search ID, Title, Description, Keywords, or Category Sear…" at bounding box center [457, 221] width 915 height 442
click at [633, 67] on div at bounding box center [457, 221] width 915 height 442
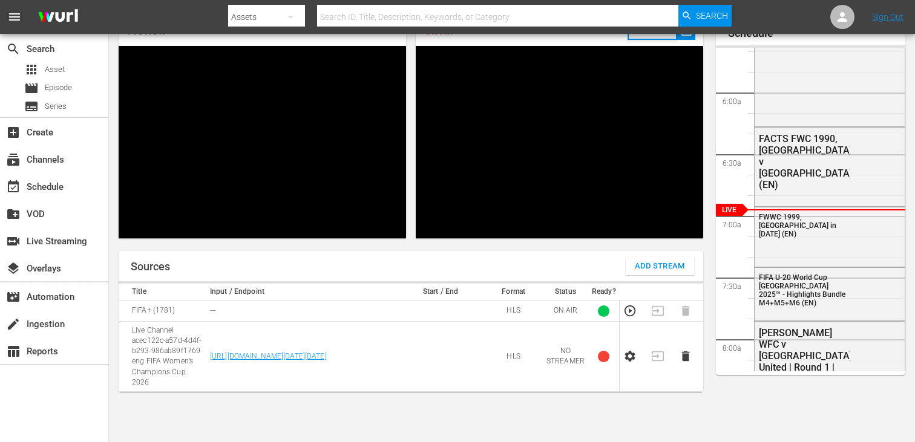
scroll to position [105, 0]
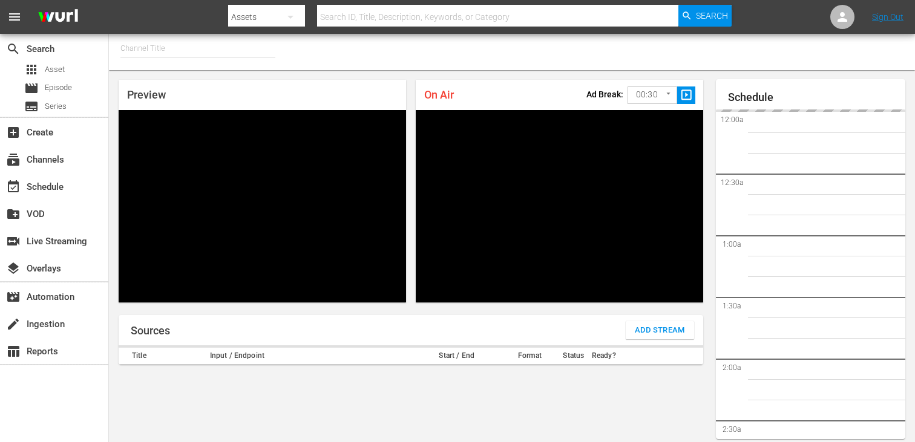
type input "FIFA+ English Global (1781)"
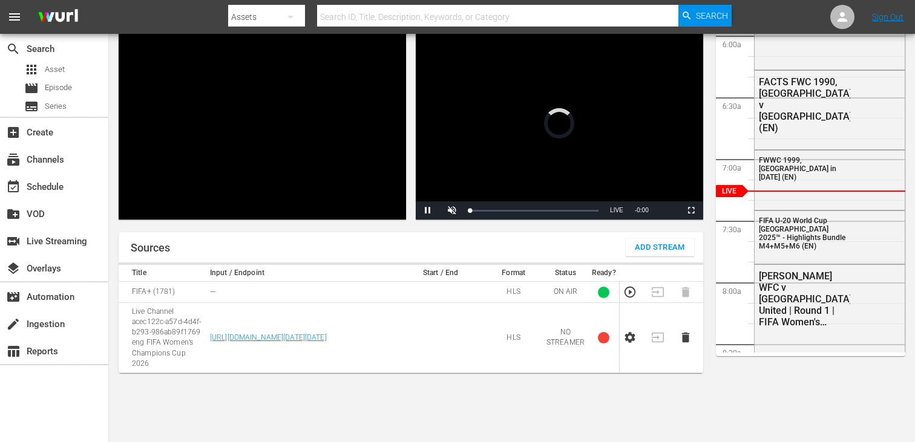
scroll to position [96, 0]
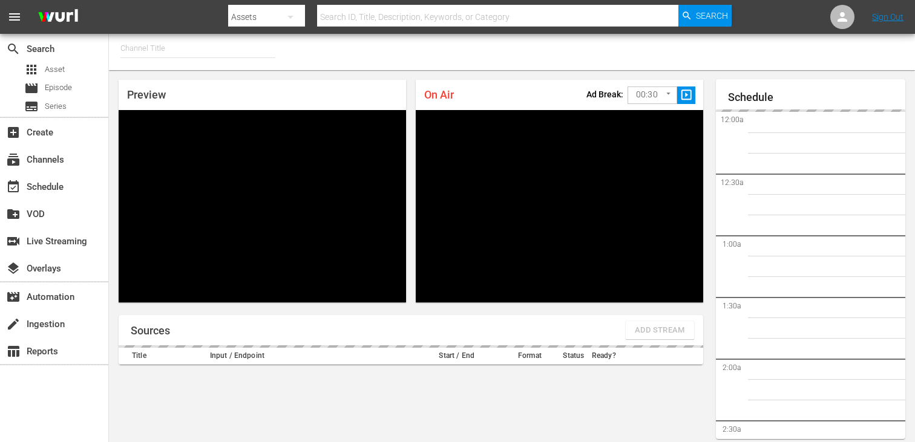
type input "FIFA+ [DEMOGRAPHIC_DATA] Local (1778)"
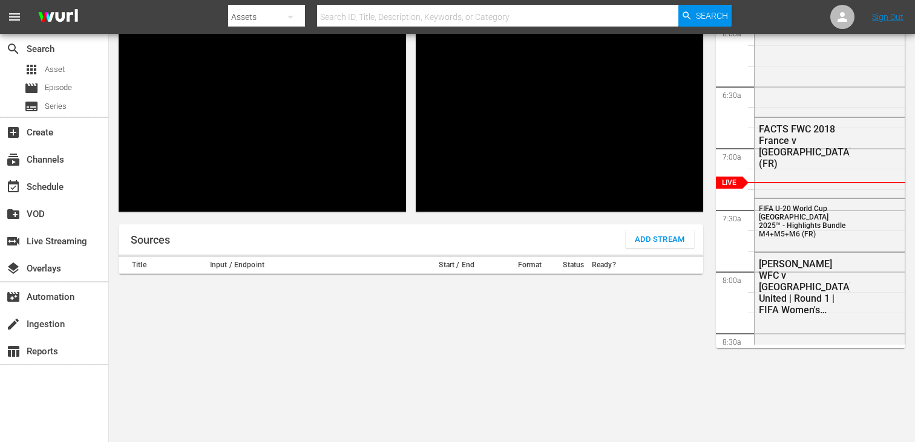
scroll to position [115, 0]
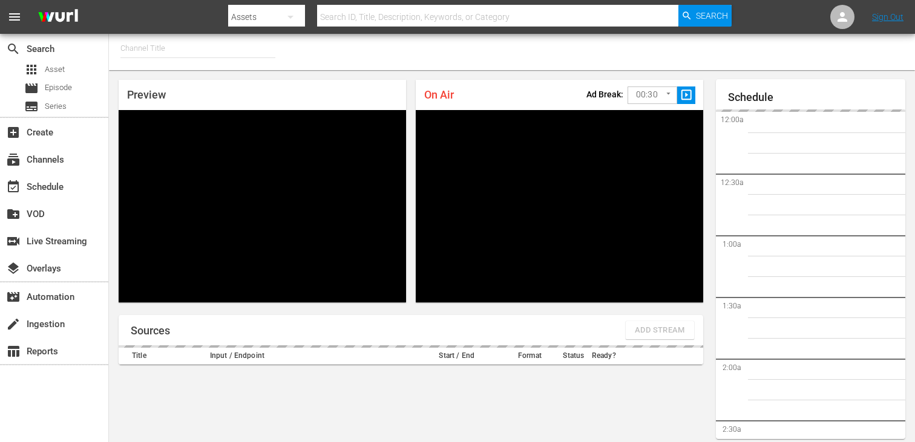
type input "FIFA+ German Local (1777)"
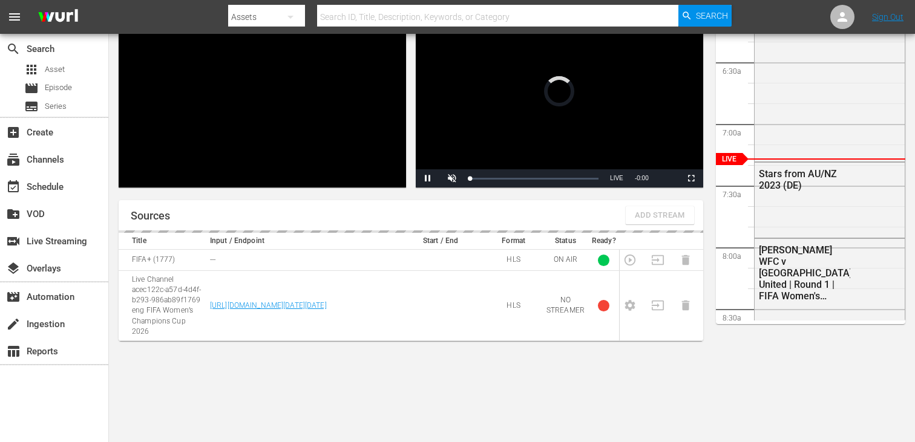
scroll to position [53, 0]
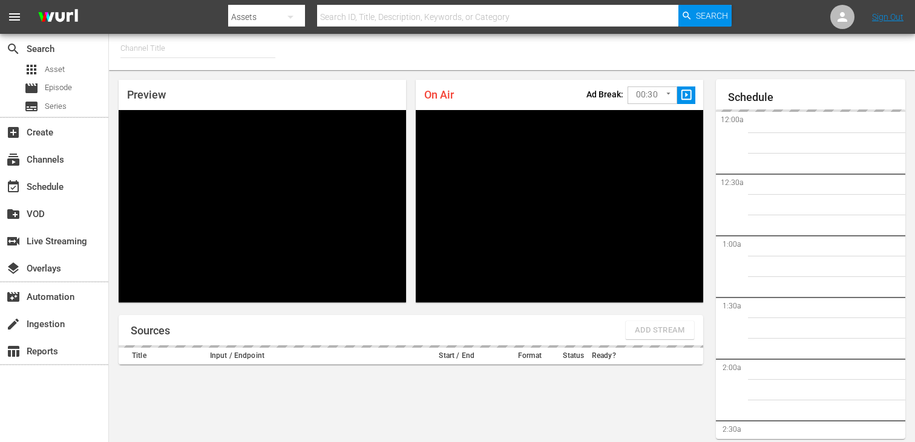
type input "FIFA+ Italian Local (1779)"
type input "FIFA+ [DEMOGRAPHIC_DATA] Local (1776)"
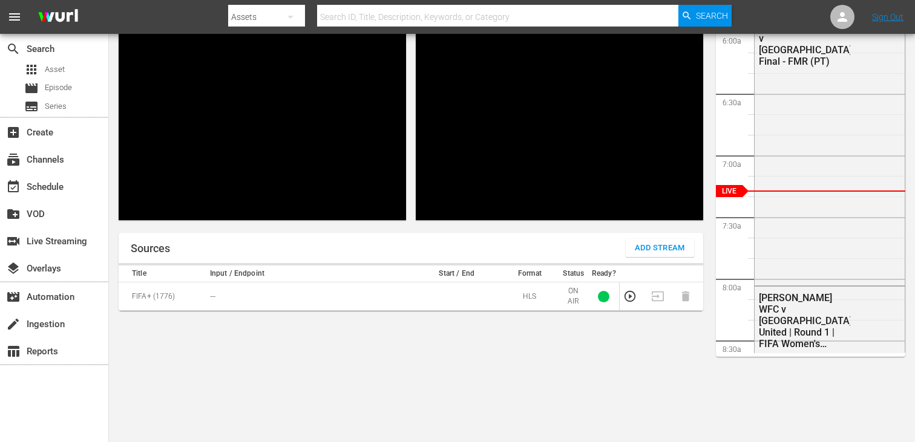
scroll to position [115, 0]
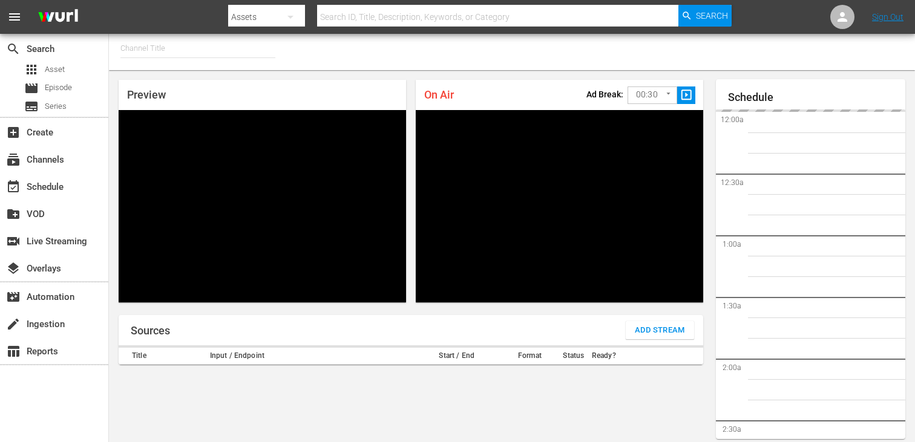
type input "FIFA+ [DEMOGRAPHIC_DATA] Local (1776)"
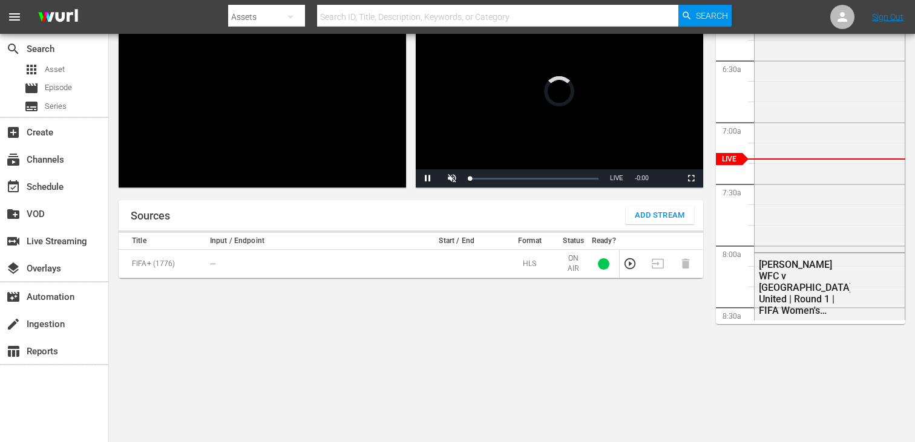
scroll to position [52, 0]
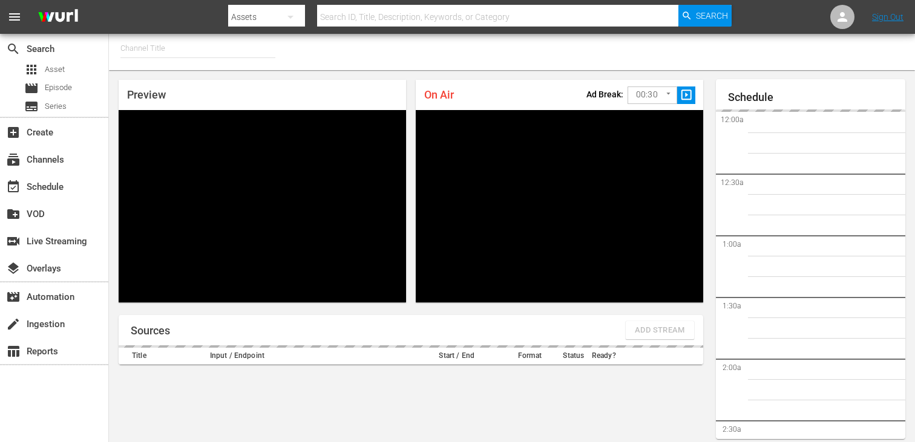
type input "FIFA+ Spanish Global (1780)"
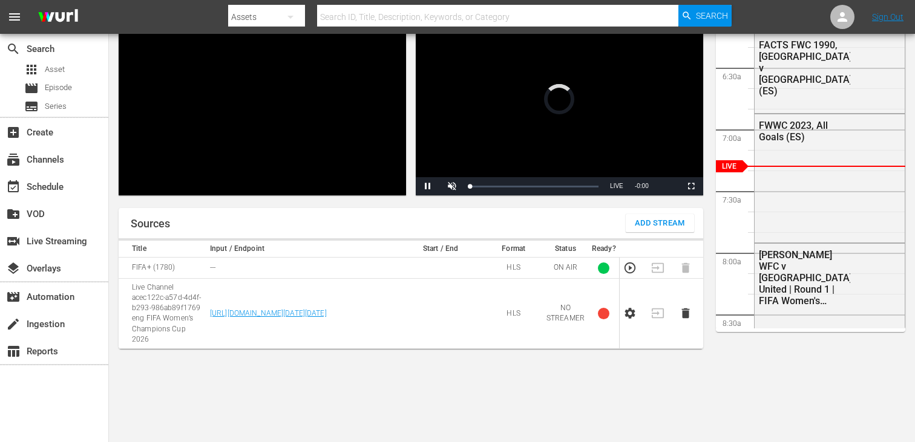
scroll to position [115, 0]
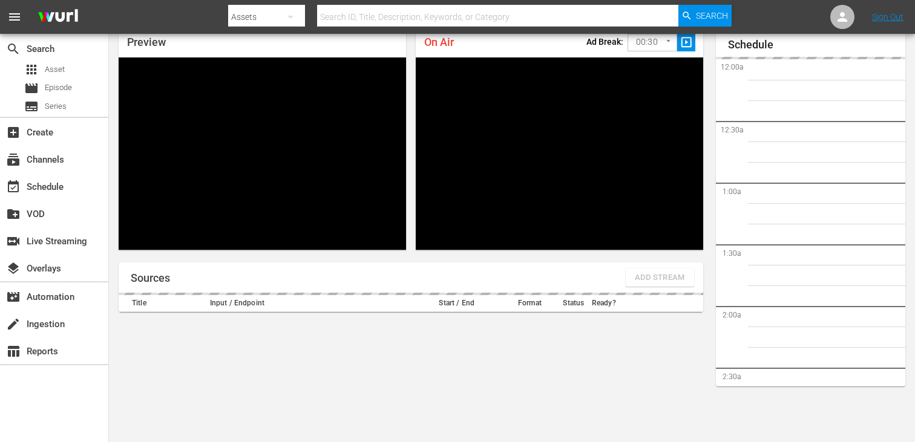
scroll to position [740, 0]
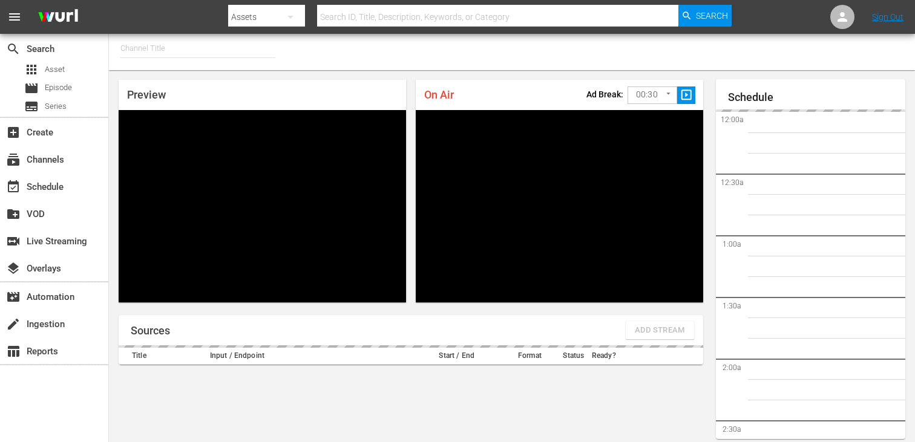
type input "FIFA+ English-Local-US (1854)"
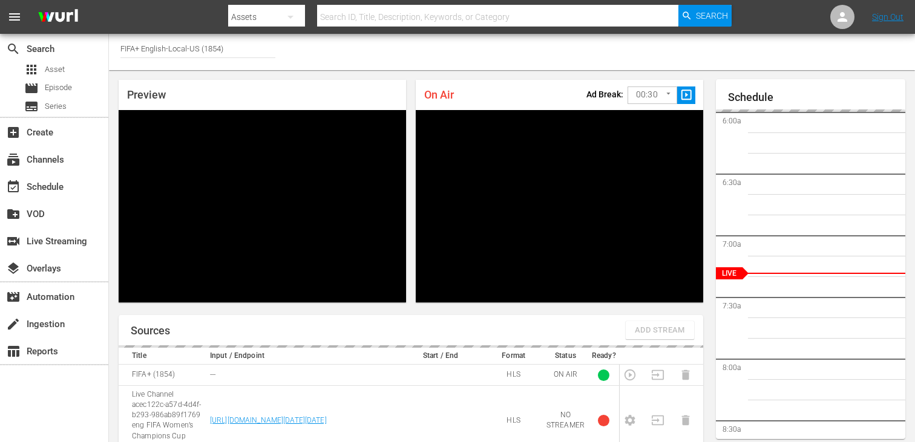
scroll to position [52, 0]
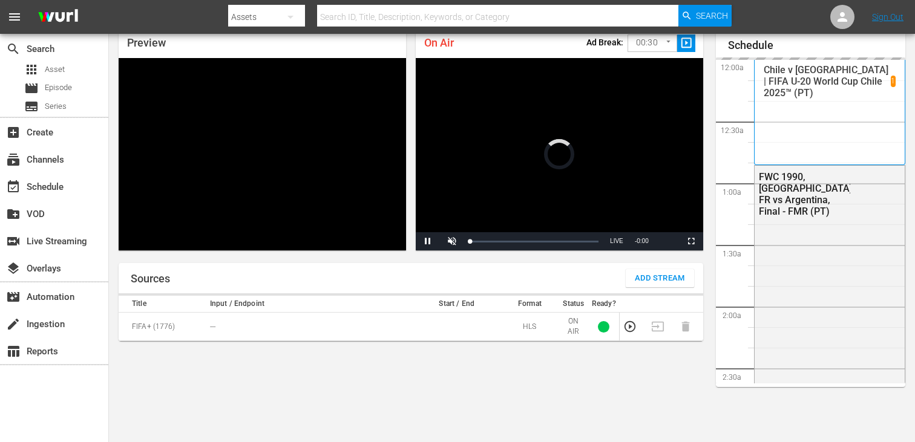
scroll to position [741, 0]
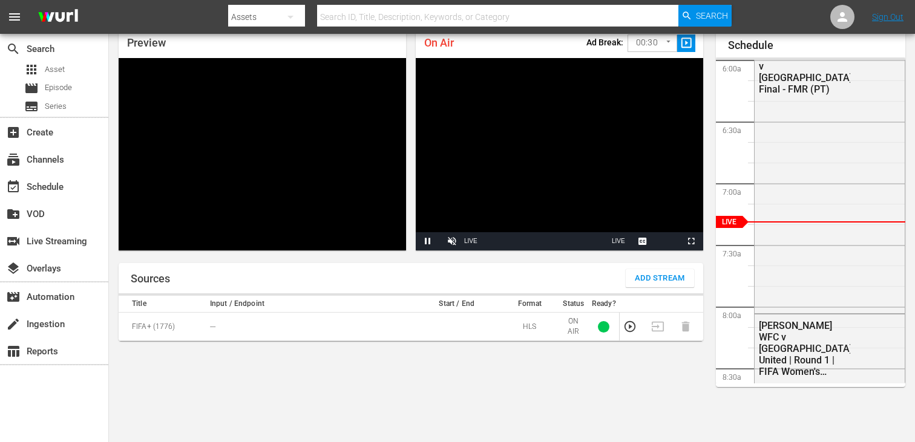
click at [668, 283] on span "Add Stream" at bounding box center [660, 279] width 50 height 14
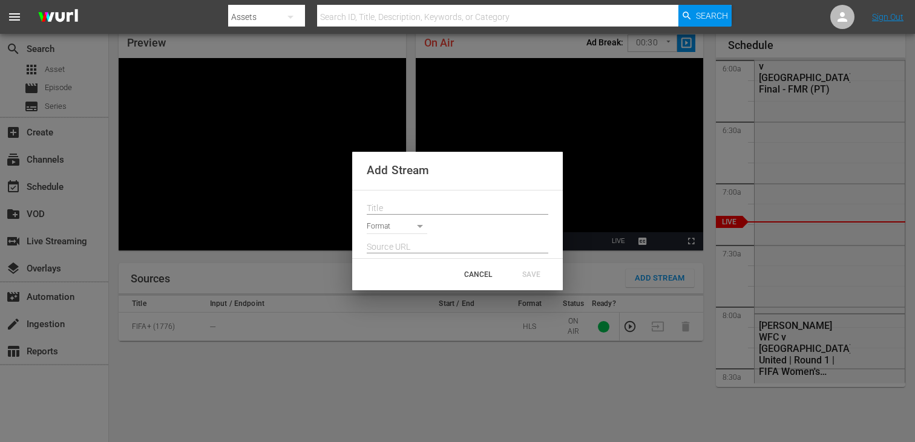
click at [492, 210] on input "text" at bounding box center [458, 209] width 182 height 18
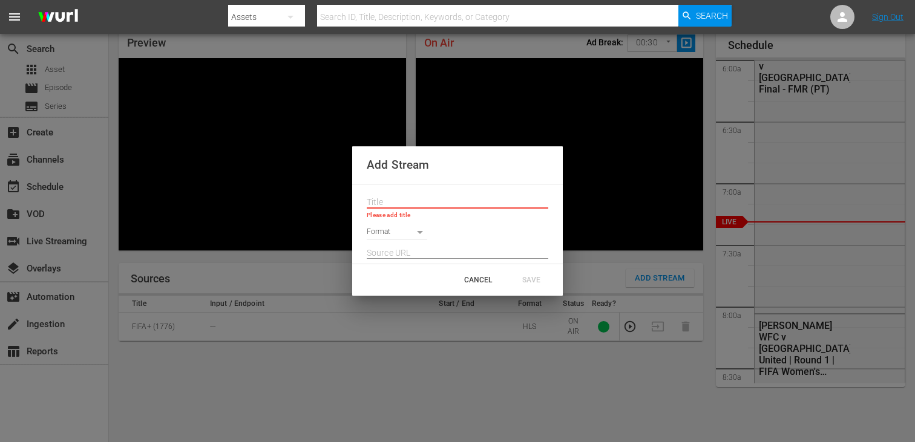
paste input "Live Channel acec122c-a57d-4d4f-b293-986ab89f1769 eng FIFA Women’s Champions Cu…"
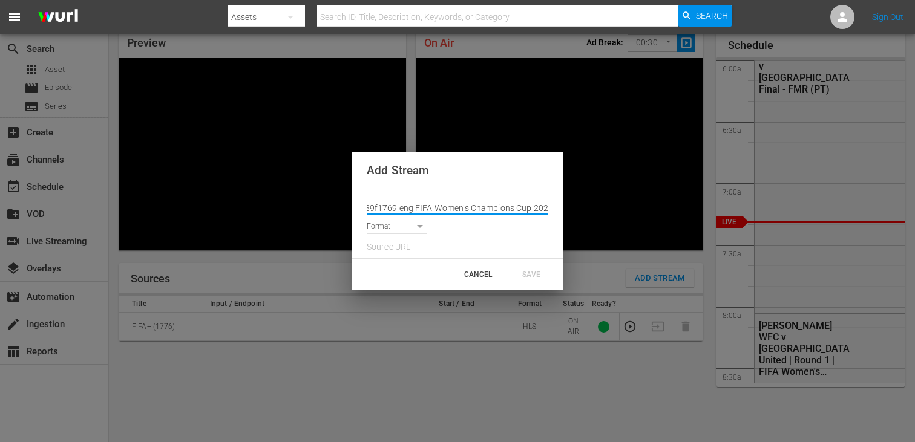
type input "Live Channel acec122c-a57d-4d4f-b293-986ab89f1769 eng FIFA Women’s Champions Cu…"
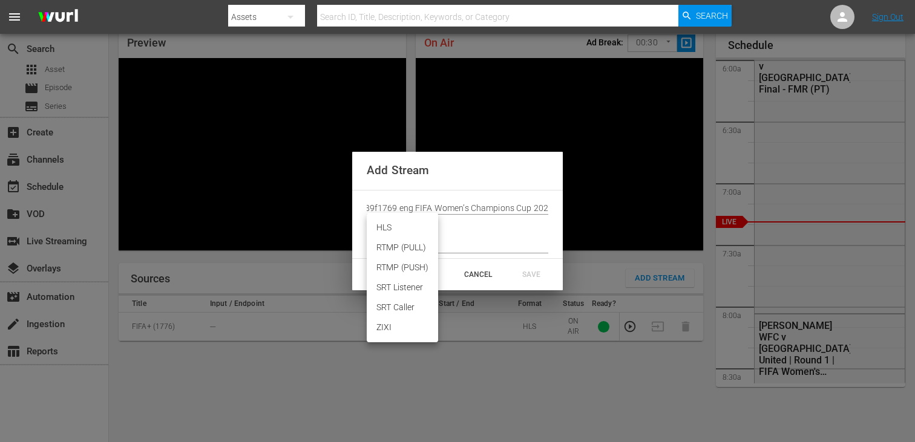
click at [395, 228] on body "menu Search By Assets Search ID, Title, Description, Keywords, or Category Sear…" at bounding box center [457, 169] width 915 height 442
click at [395, 234] on li "HLS" at bounding box center [402, 228] width 71 height 20
type input "HLS"
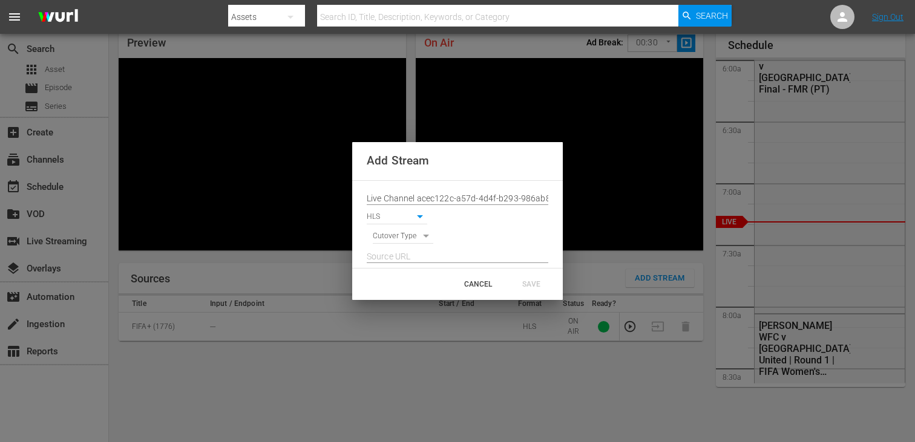
click at [395, 240] on body "menu Search By Assets Search ID, Title, Description, Keywords, or Category Sear…" at bounding box center [457, 169] width 915 height 442
click at [395, 254] on li "SIGNAL" at bounding box center [403, 258] width 61 height 20
type input "SIGNAL"
click at [395, 254] on input "text" at bounding box center [458, 257] width 182 height 18
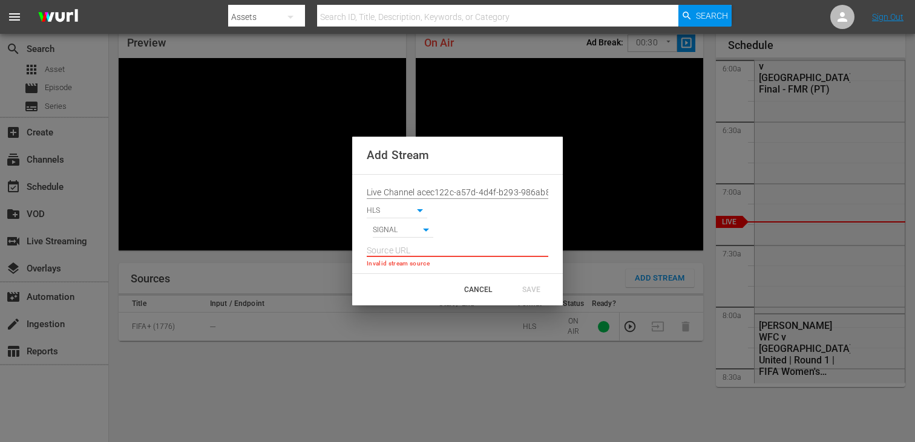
paste input "[URL][DOMAIN_NAME][DATE][DATE]"
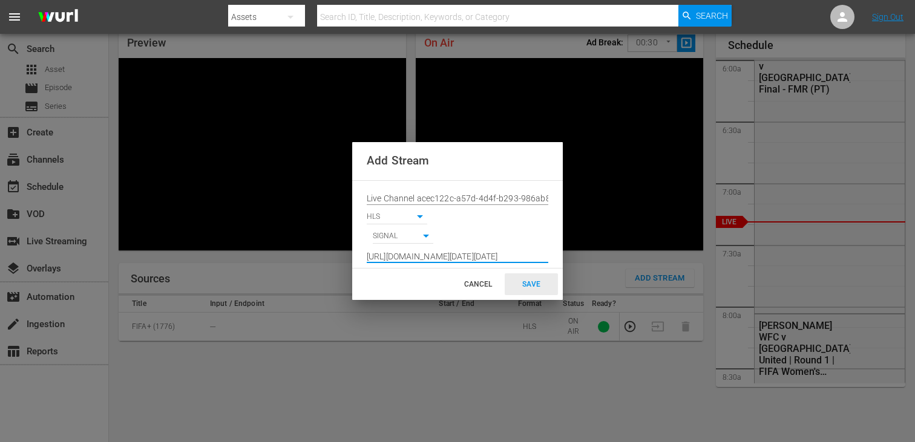
type input "[URL][DOMAIN_NAME][DATE][DATE]"
click at [521, 283] on div "SAVE" at bounding box center [531, 285] width 53 height 22
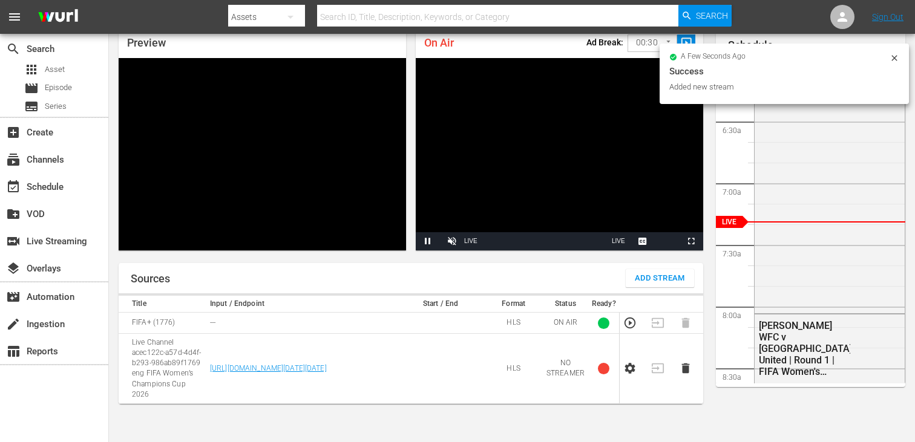
scroll to position [0, 0]
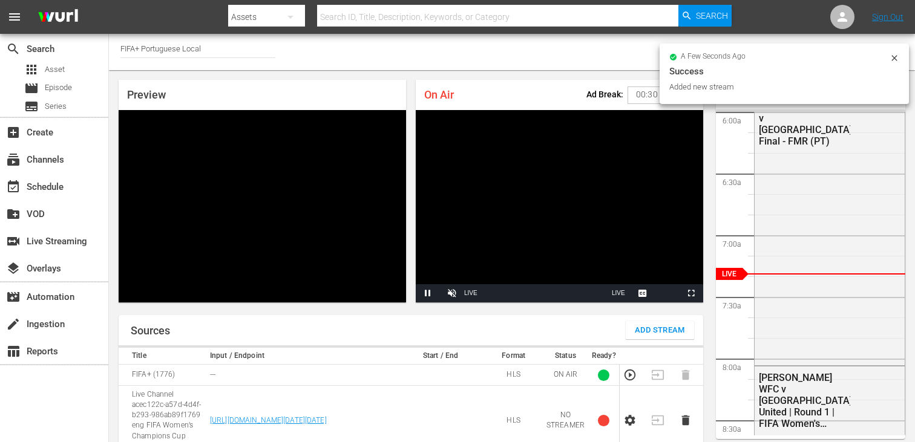
click at [892, 53] on icon at bounding box center [895, 58] width 10 height 10
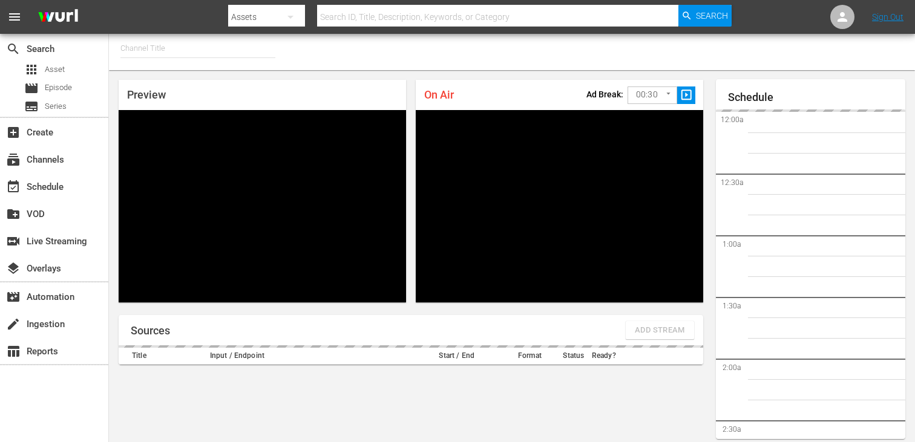
type input "FIFA+ Portuguese Local (1776)"
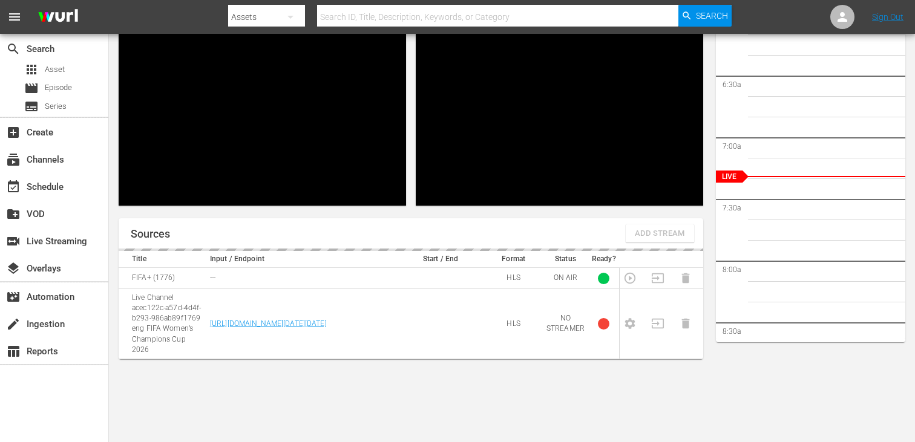
scroll to position [115, 0]
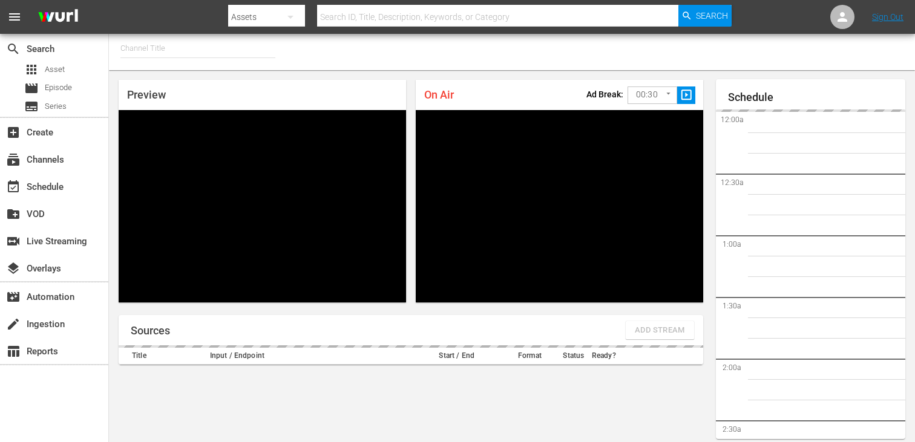
type input "FIFA+ English Global (1781)"
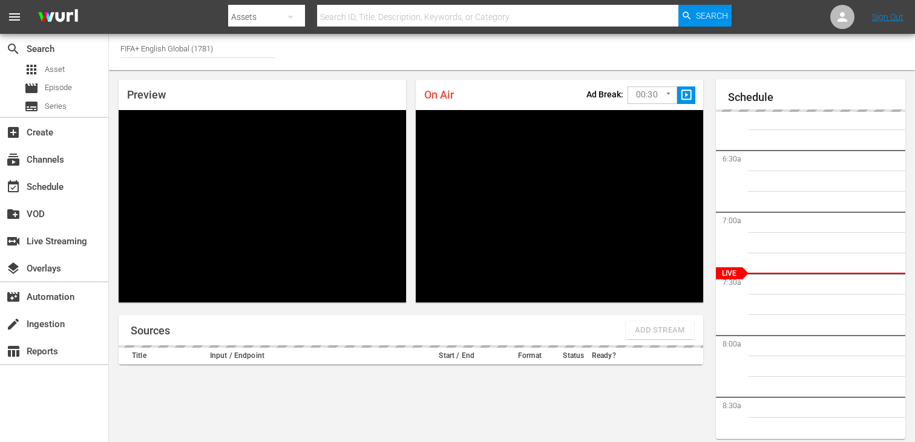
scroll to position [53, 0]
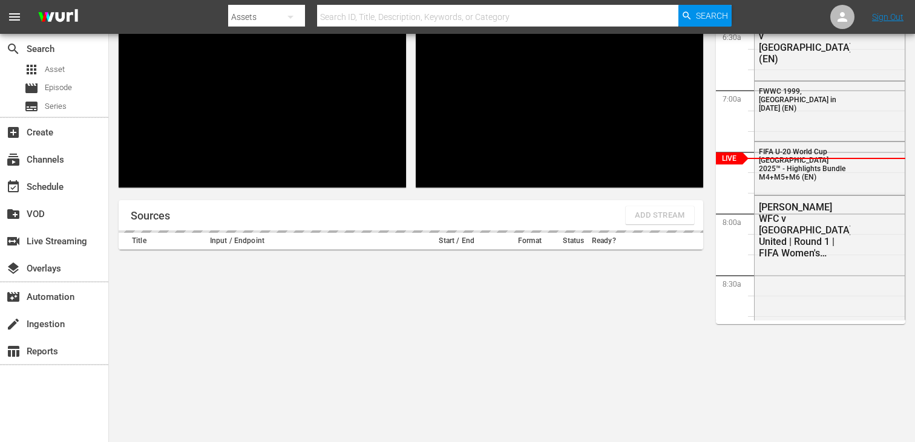
scroll to position [52, 0]
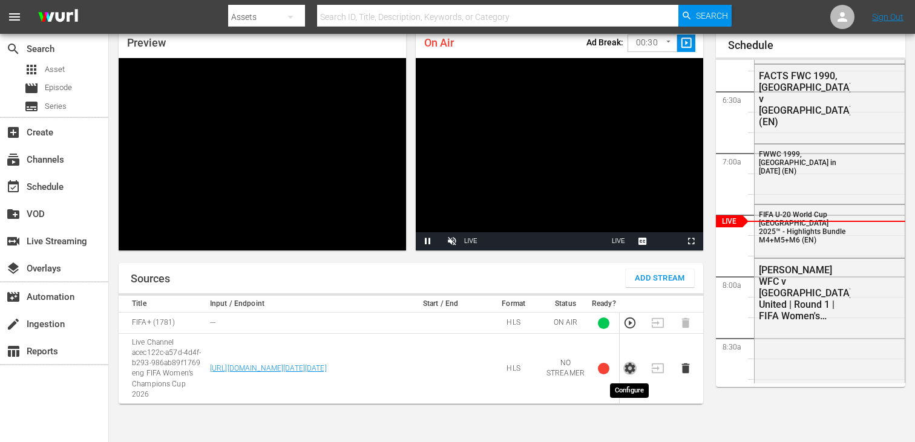
click at [632, 367] on icon "button" at bounding box center [630, 369] width 10 height 11
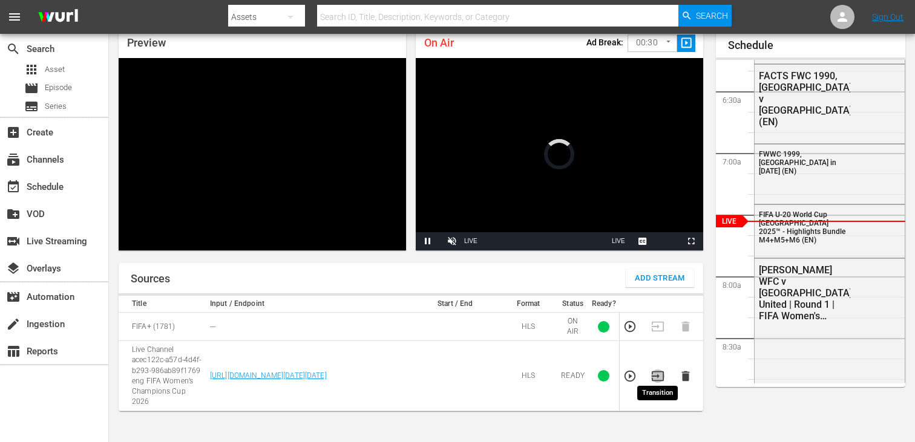
click at [660, 370] on icon "button" at bounding box center [657, 376] width 13 height 13
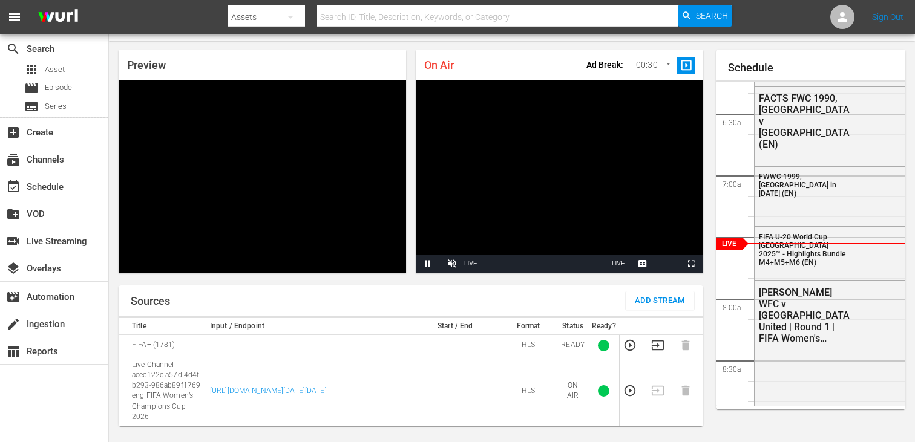
scroll to position [43, 0]
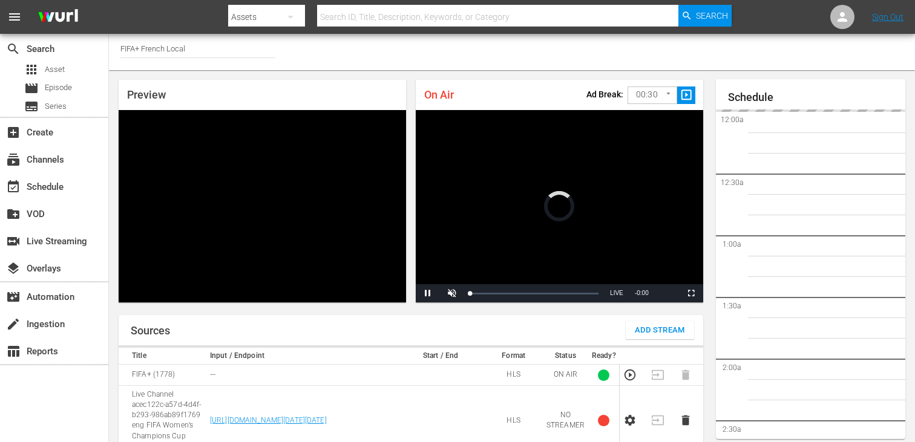
scroll to position [52, 0]
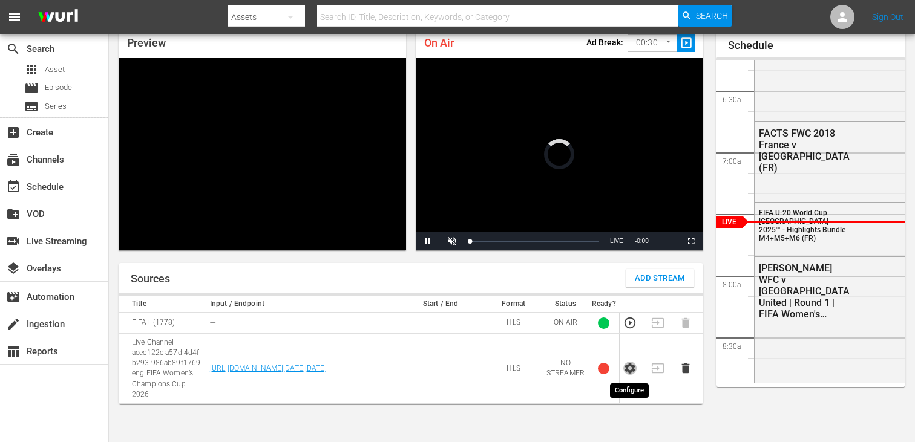
click at [629, 364] on icon "button" at bounding box center [630, 369] width 10 height 11
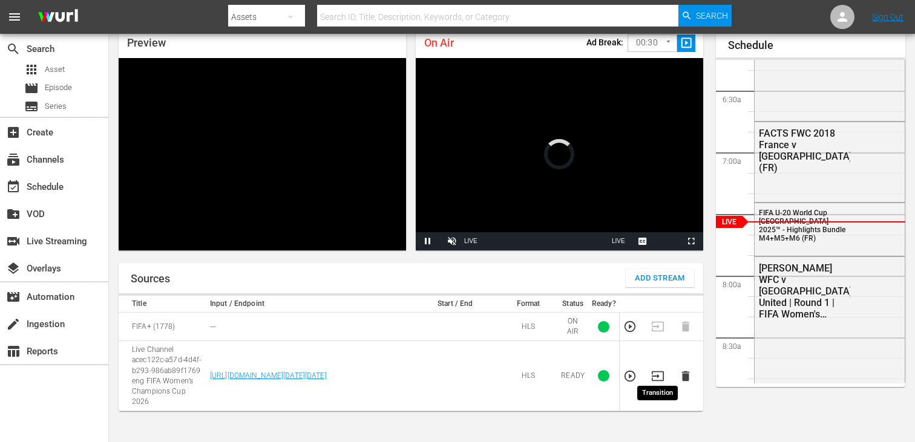
click at [662, 371] on icon "button" at bounding box center [657, 376] width 13 height 13
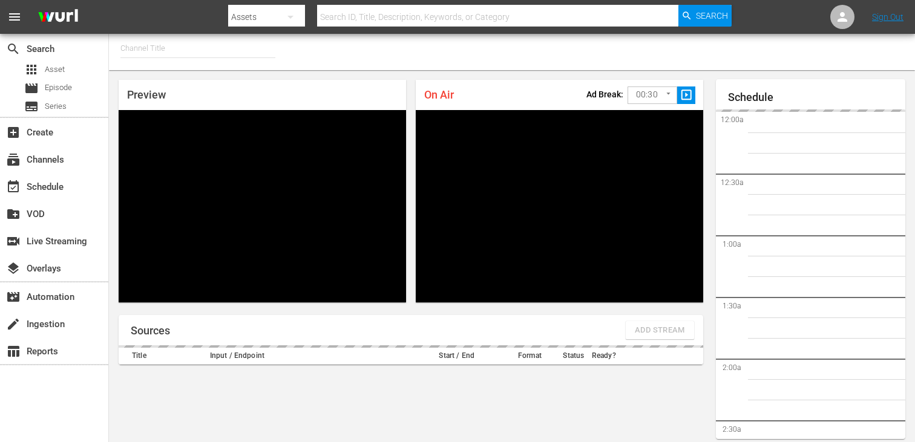
type input "FIFA+ German Local (1777)"
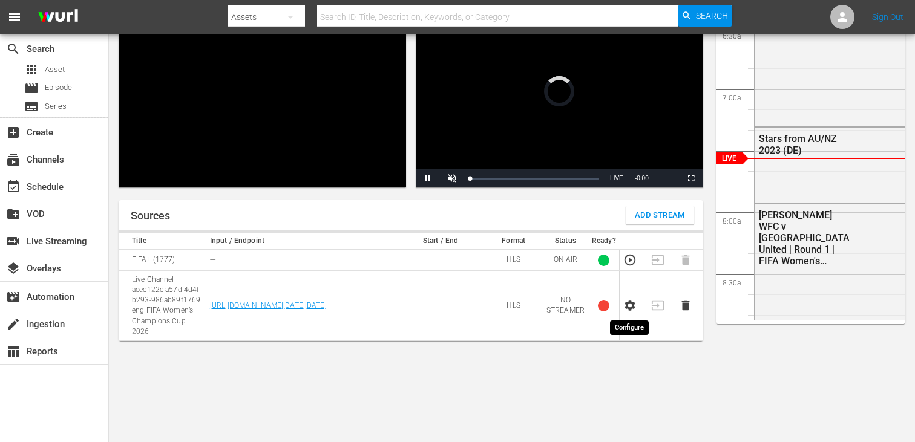
scroll to position [52, 0]
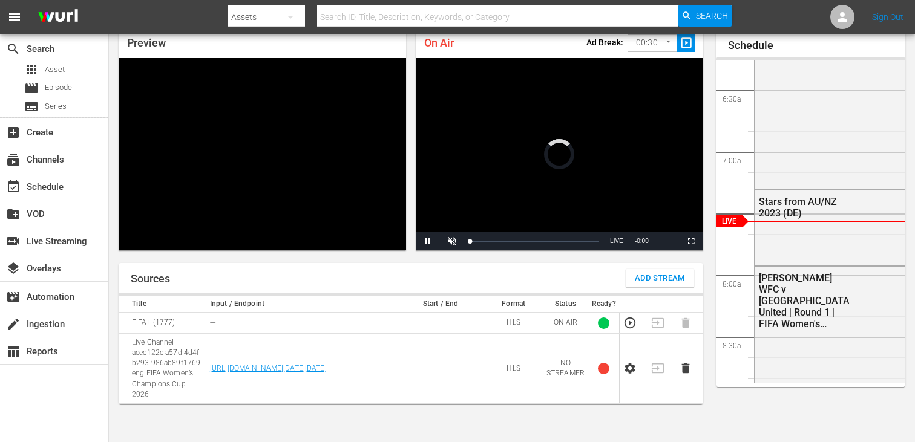
click at [629, 307] on th at bounding box center [634, 304] width 28 height 17
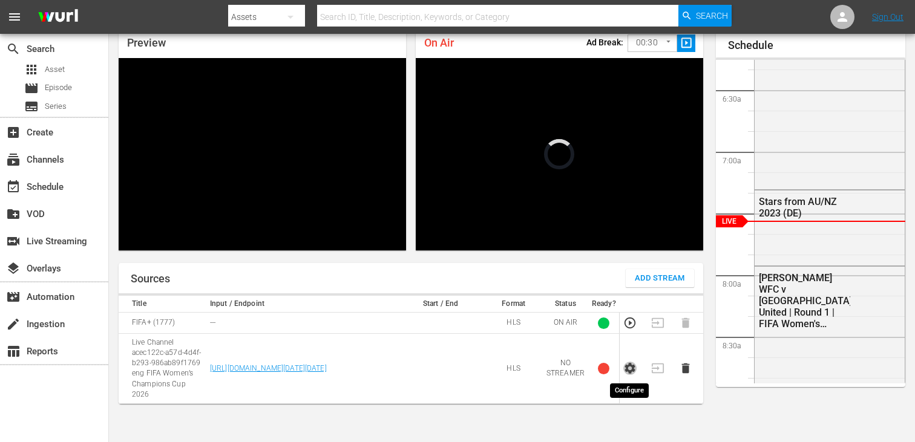
click at [629, 366] on icon "button" at bounding box center [630, 369] width 10 height 11
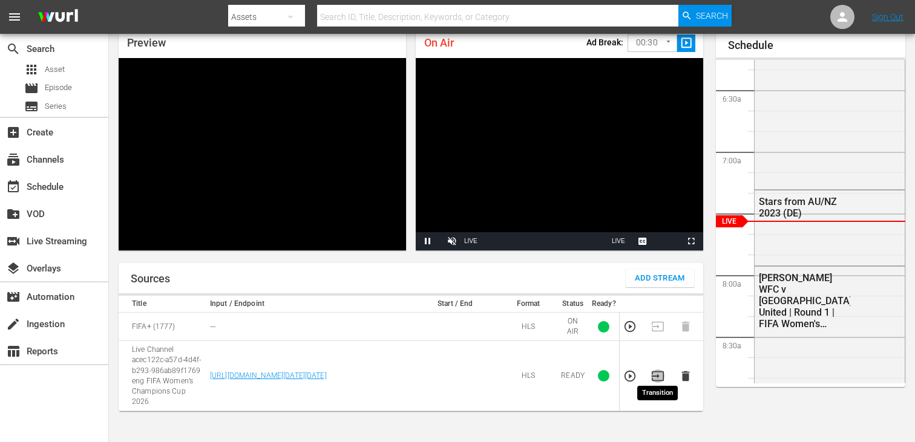
click at [658, 370] on icon "button" at bounding box center [657, 376] width 13 height 13
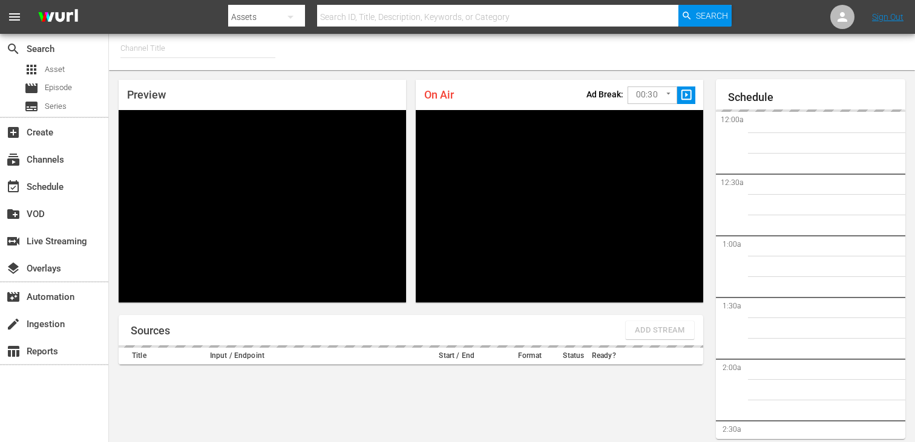
type input "FIFA+ Italian Local (1779)"
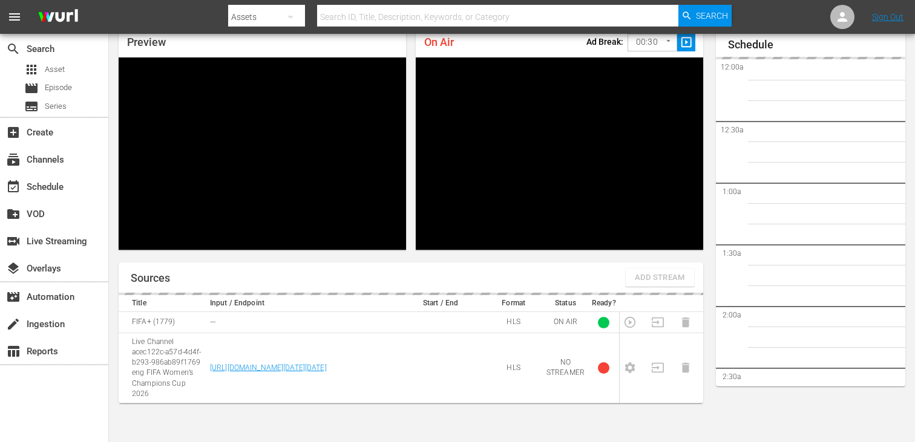
scroll to position [772, 0]
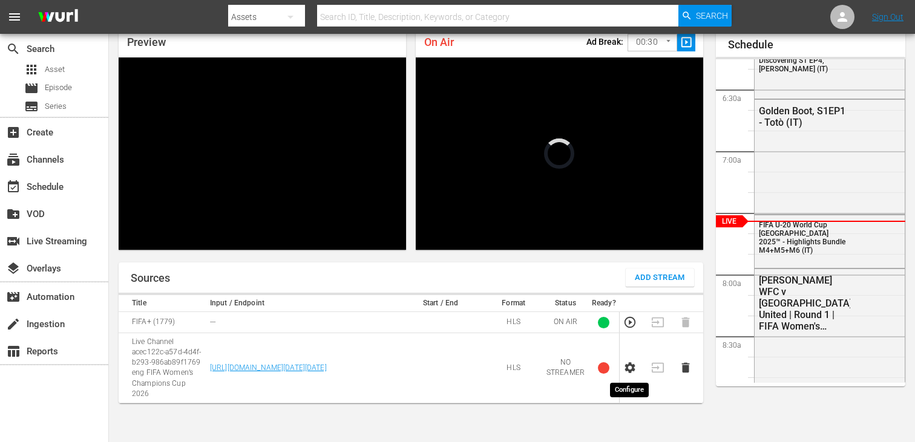
click at [628, 372] on icon "button" at bounding box center [629, 367] width 13 height 13
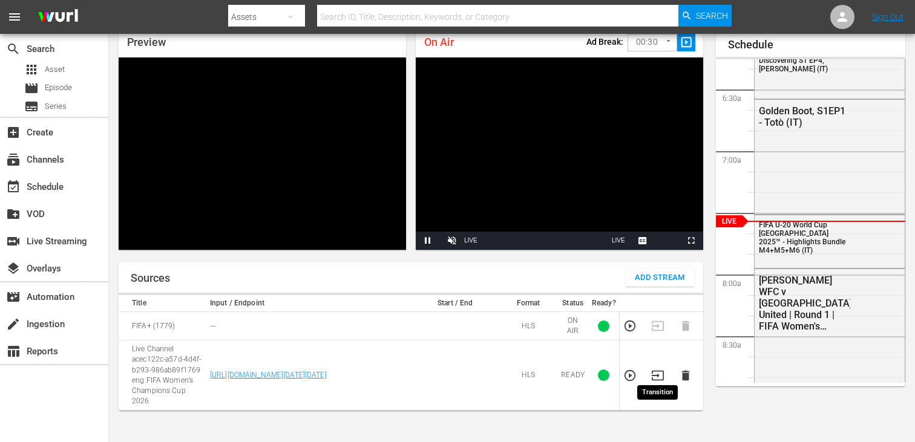
click at [661, 372] on icon "button" at bounding box center [657, 375] width 13 height 13
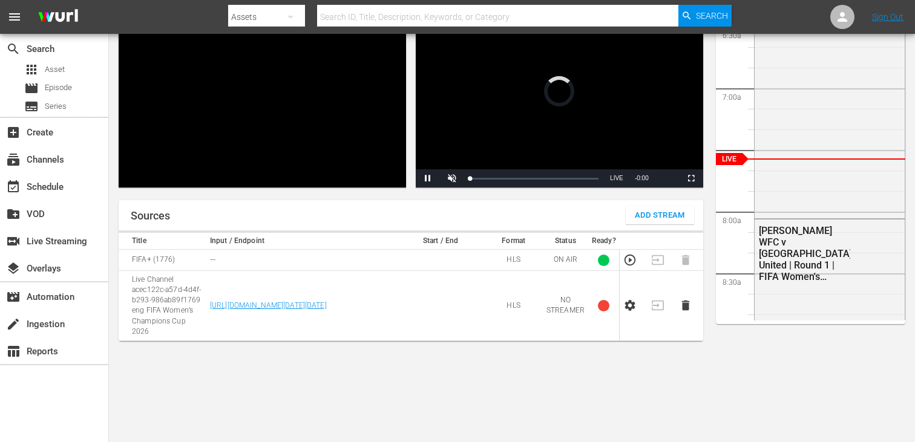
scroll to position [52, 0]
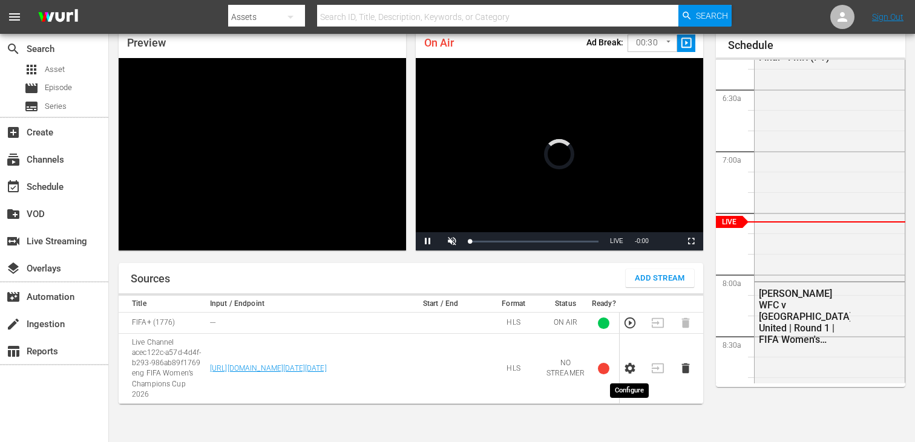
click at [629, 371] on icon "button" at bounding box center [630, 369] width 10 height 11
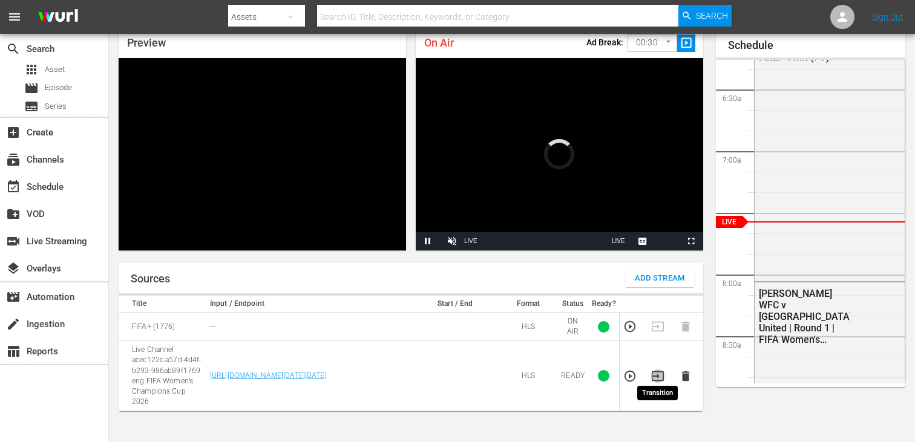
click at [661, 370] on icon "button" at bounding box center [657, 376] width 13 height 13
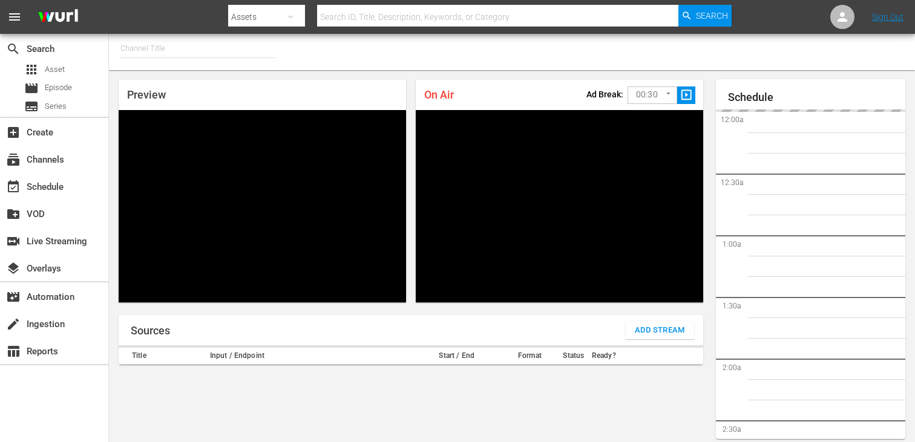
type input "FIFA+ Spanish Global (1780)"
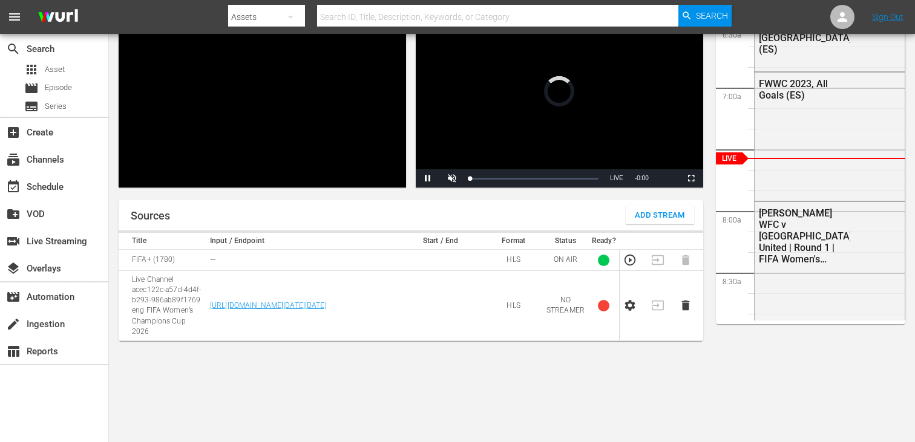
scroll to position [52, 0]
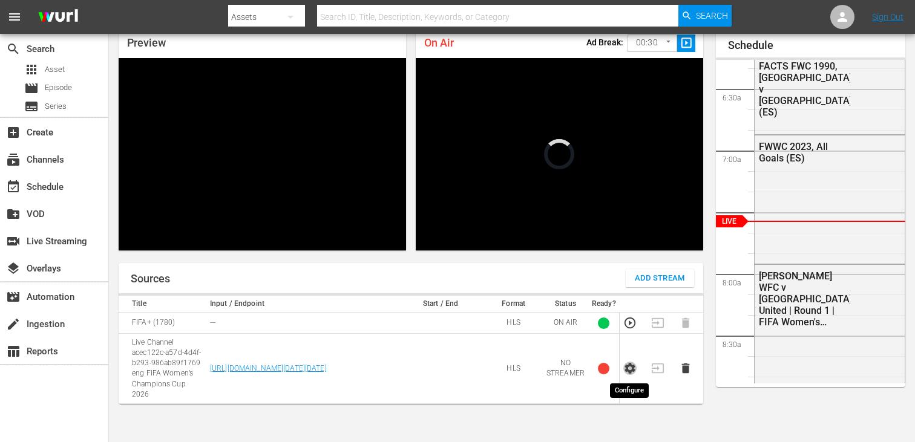
click at [629, 371] on icon "button" at bounding box center [630, 369] width 10 height 11
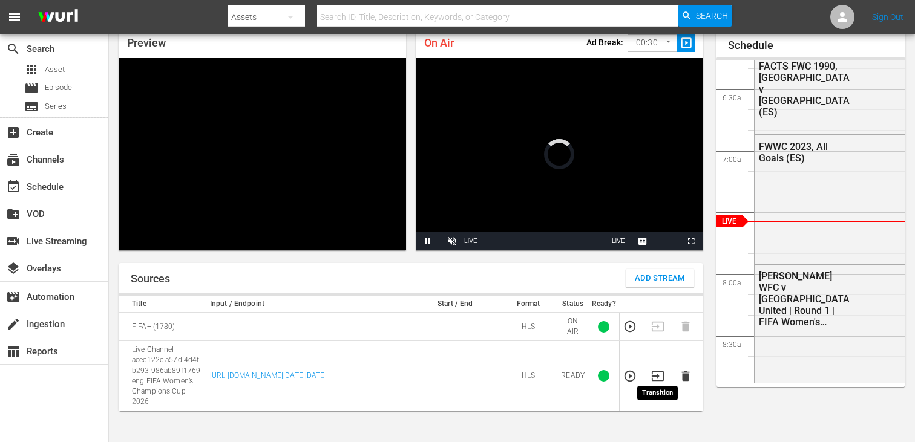
click at [658, 370] on icon "button" at bounding box center [657, 376] width 13 height 13
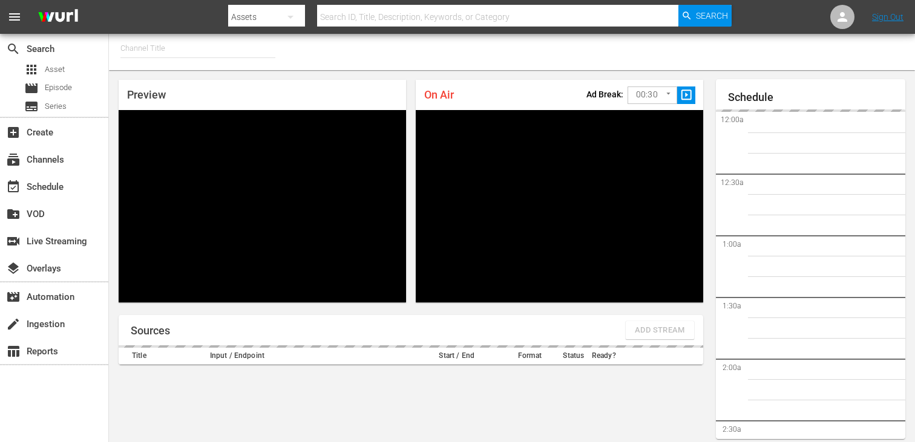
type input "FIFA+ [DEMOGRAPHIC_DATA]-Local-MX (1855)"
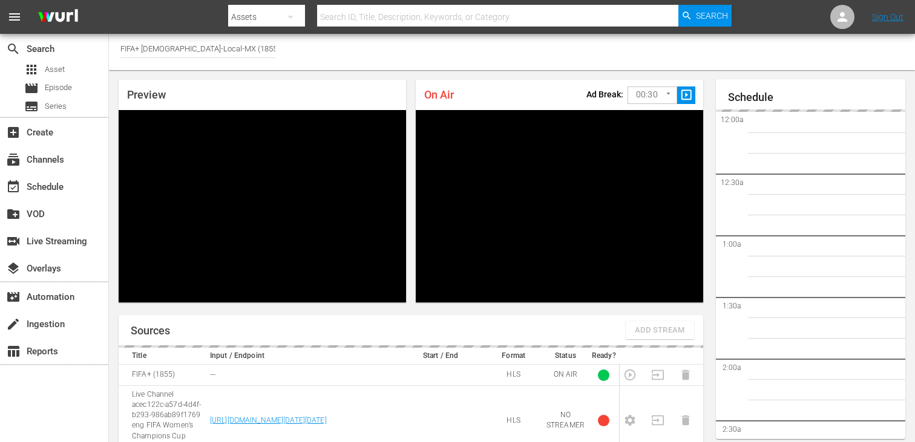
scroll to position [52, 0]
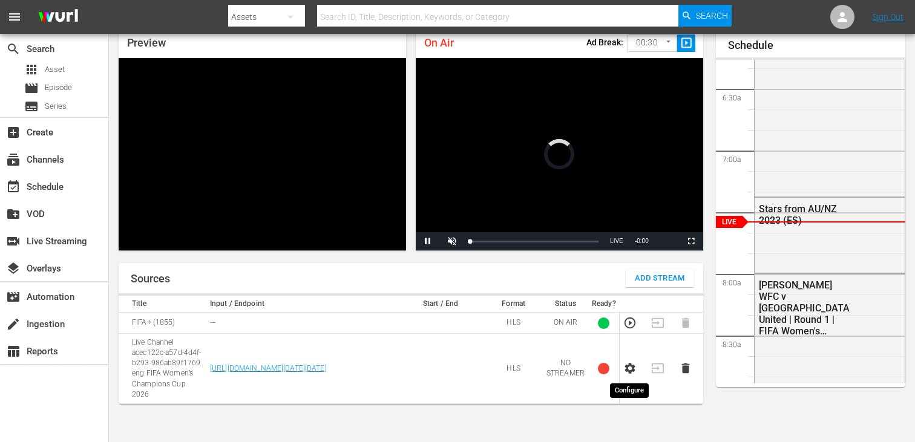
click at [631, 370] on icon "button" at bounding box center [630, 369] width 10 height 11
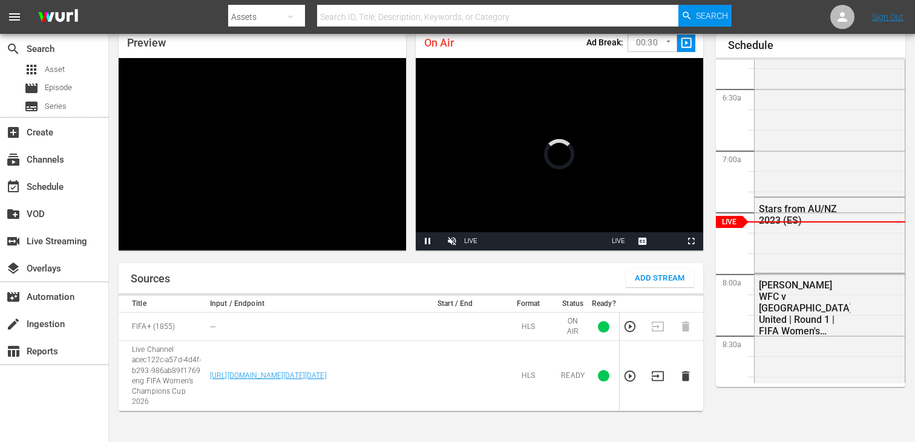
click at [656, 371] on icon "button" at bounding box center [657, 376] width 13 height 13
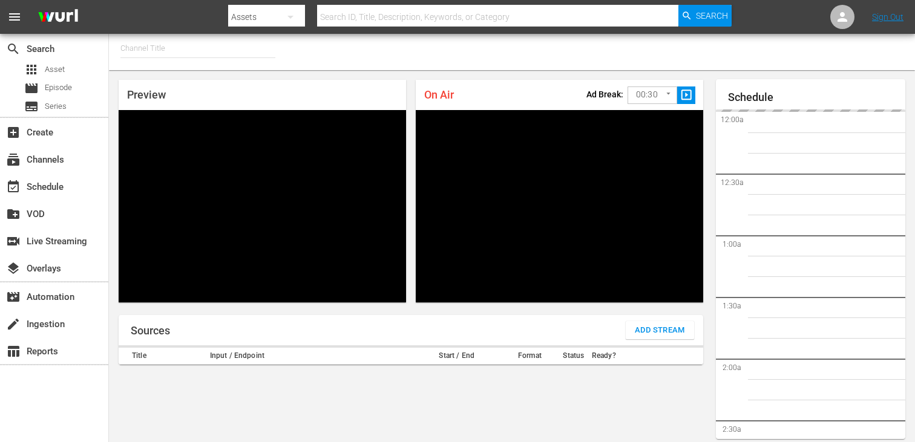
type input "FIFA+ English-Local-US (1854)"
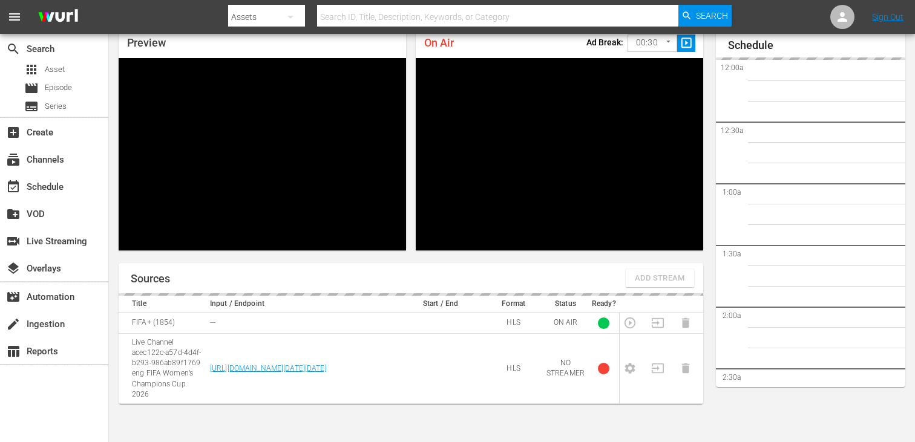
scroll to position [774, 0]
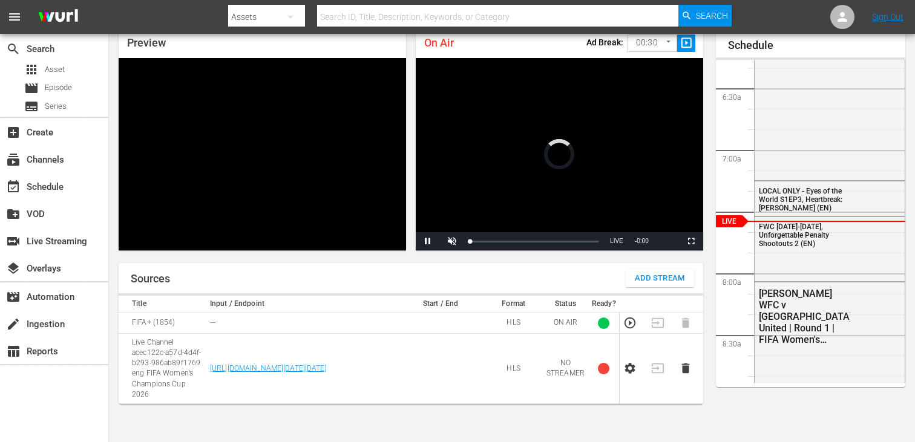
click at [631, 370] on icon "button" at bounding box center [630, 369] width 10 height 11
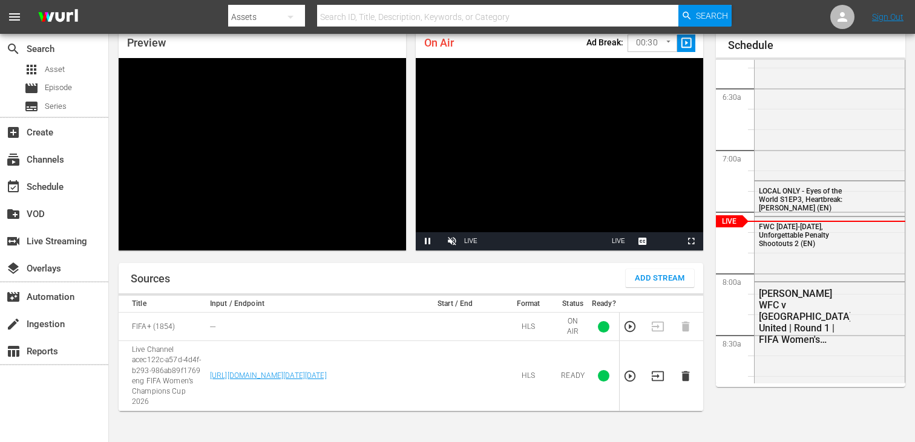
click at [657, 372] on icon "button" at bounding box center [658, 377] width 12 height 10
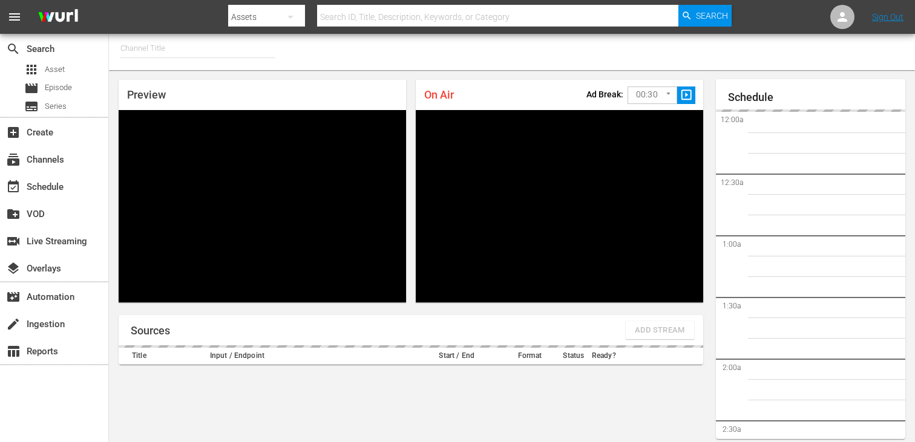
type input "FIFA+ English Global (1781)"
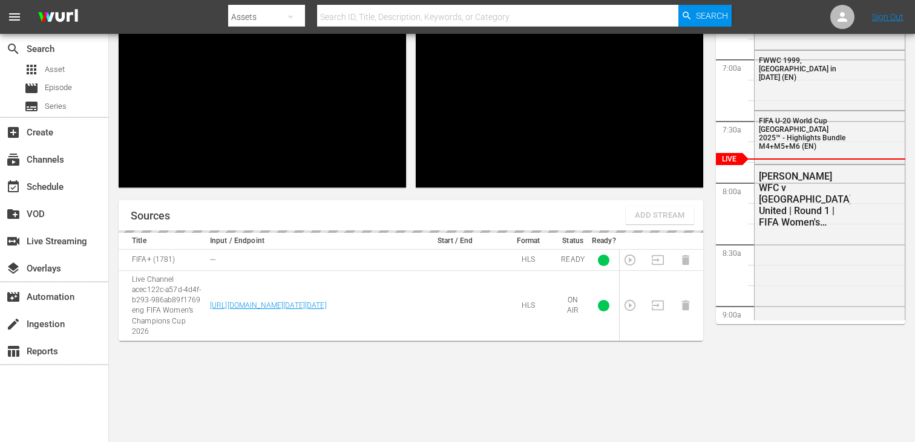
scroll to position [52, 0]
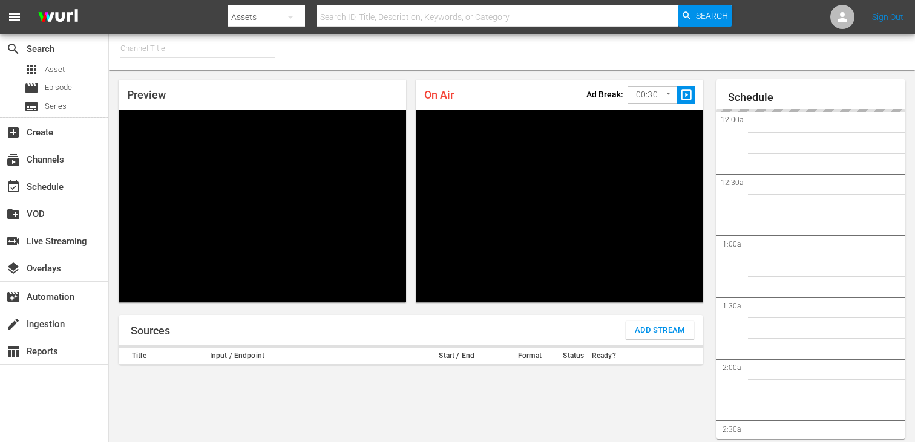
type input "FIFA+ English Global (1781)"
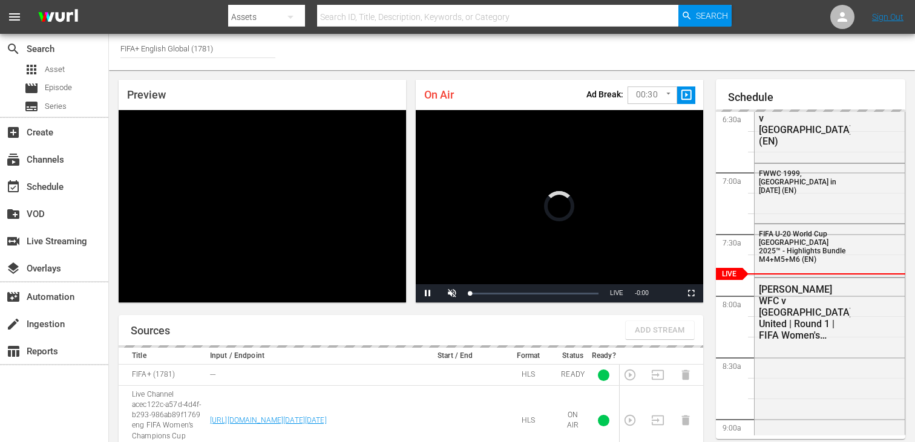
scroll to position [52, 0]
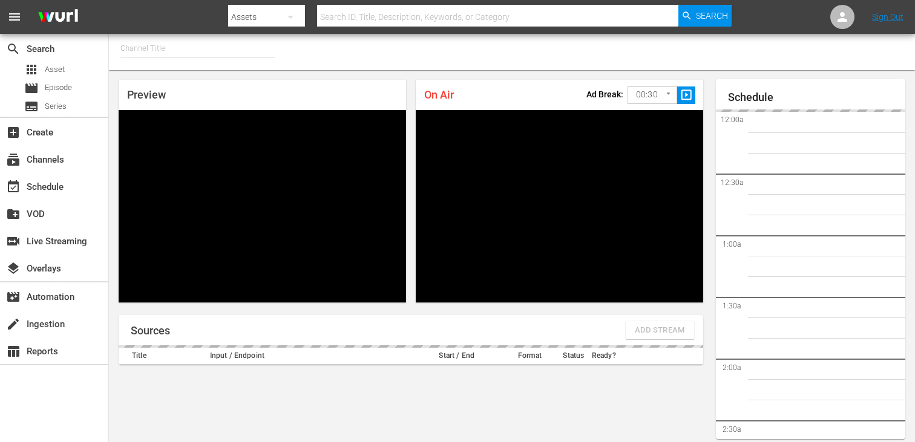
type input "FIFA+ [DEMOGRAPHIC_DATA] Local (1778)"
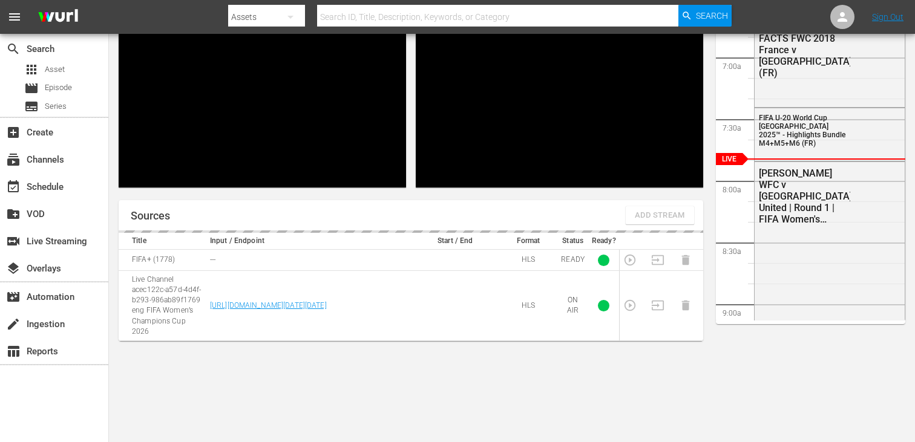
scroll to position [53, 0]
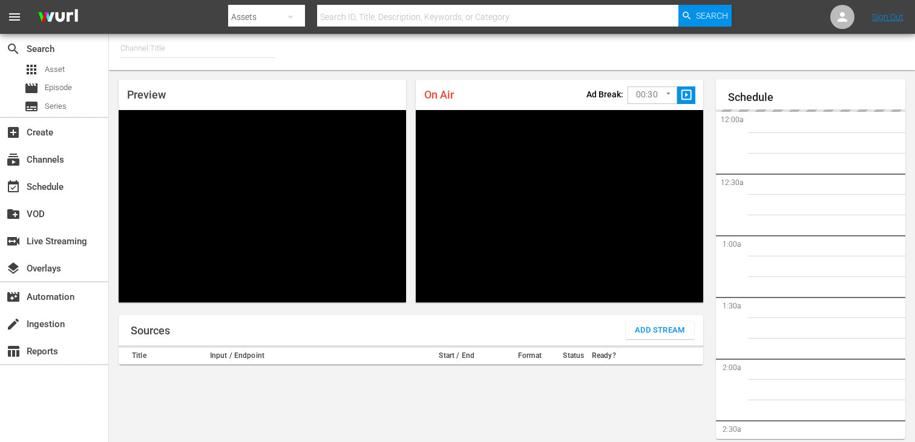
type input "FIFA+ [DEMOGRAPHIC_DATA] Local (1777)"
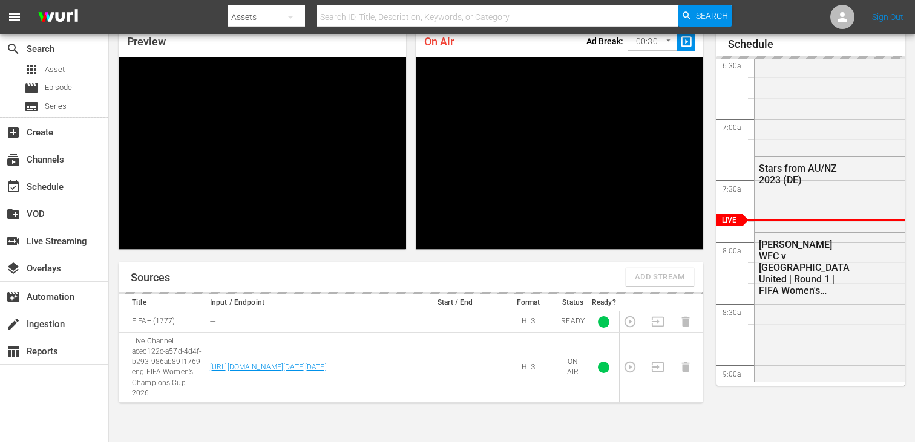
scroll to position [53, 0]
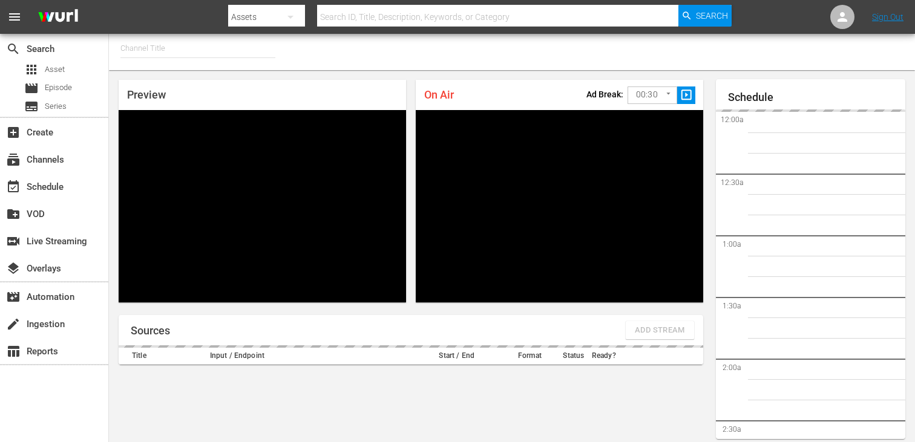
type input "FIFA+ Italian Local (1779)"
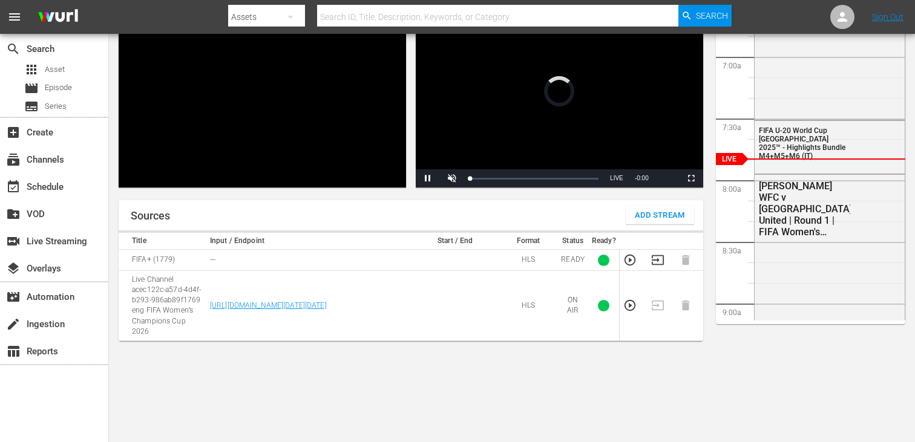
scroll to position [53, 0]
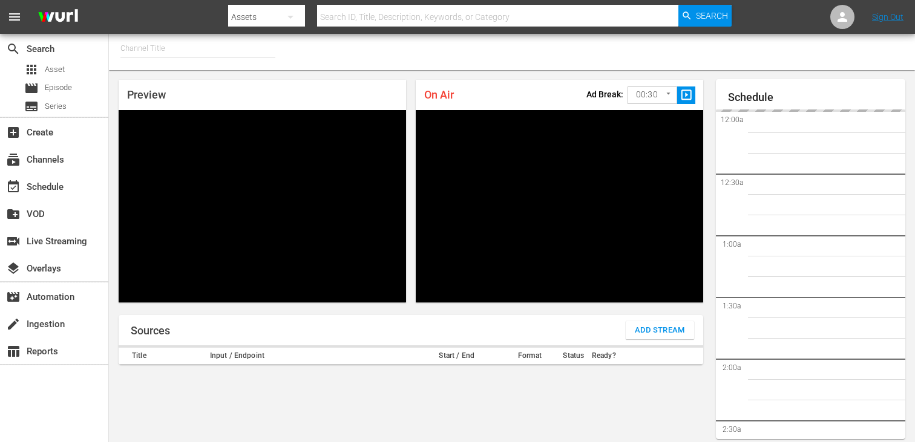
type input "FIFA+ Spanish Global (1780)"
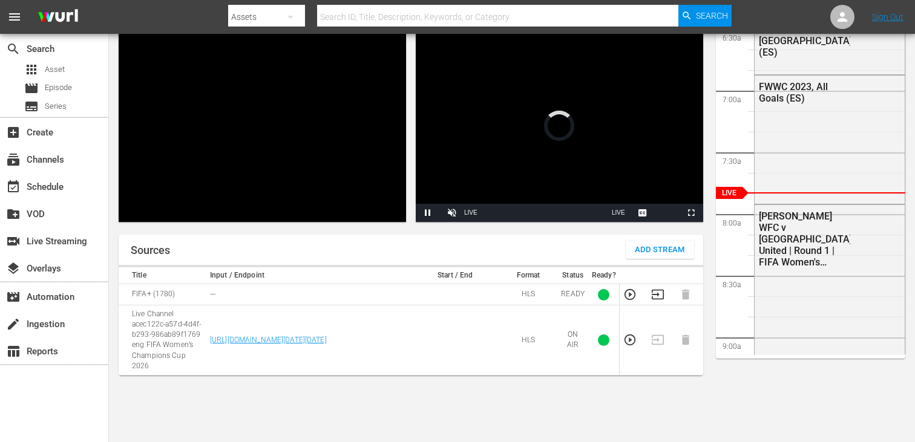
scroll to position [81, 0]
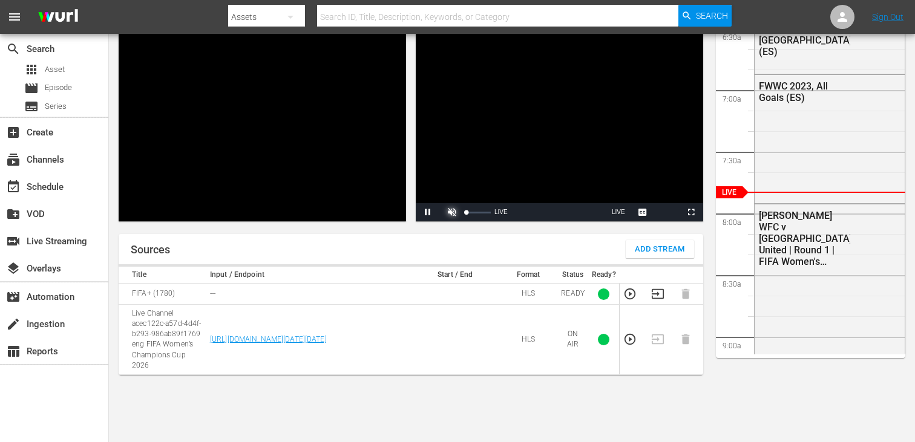
click at [452, 212] on span "Video Player" at bounding box center [452, 212] width 0 height 0
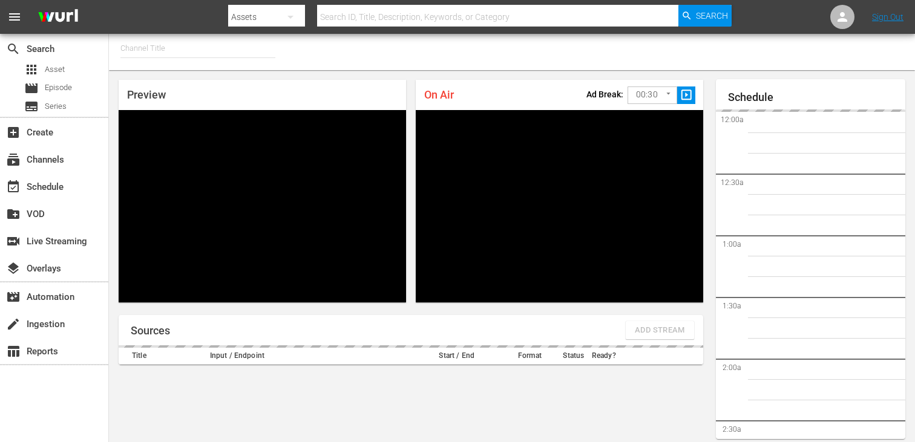
type input "FIFA+ [DEMOGRAPHIC_DATA]-Local-MX (1855)"
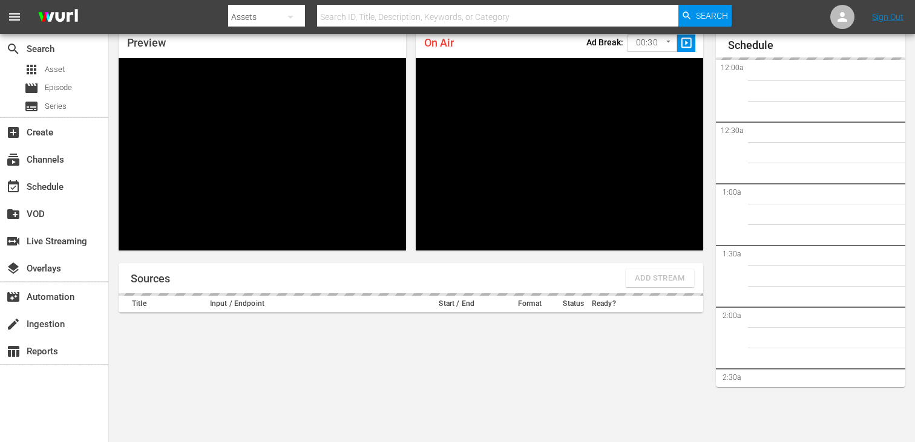
scroll to position [806, 0]
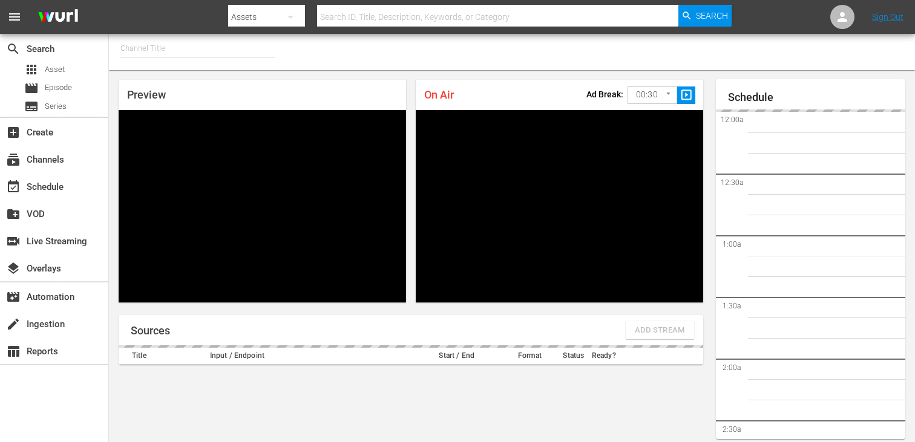
type input "FIFA+ English-Local-US (1854)"
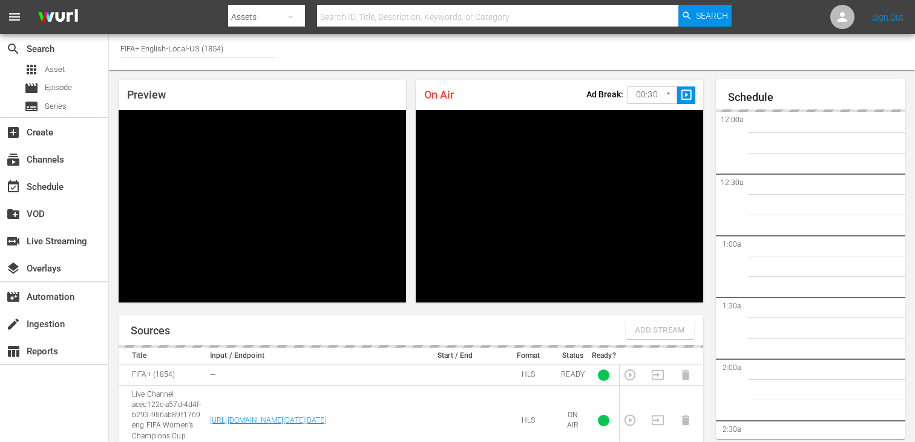
scroll to position [52, 0]
